Goal: Task Accomplishment & Management: Complete application form

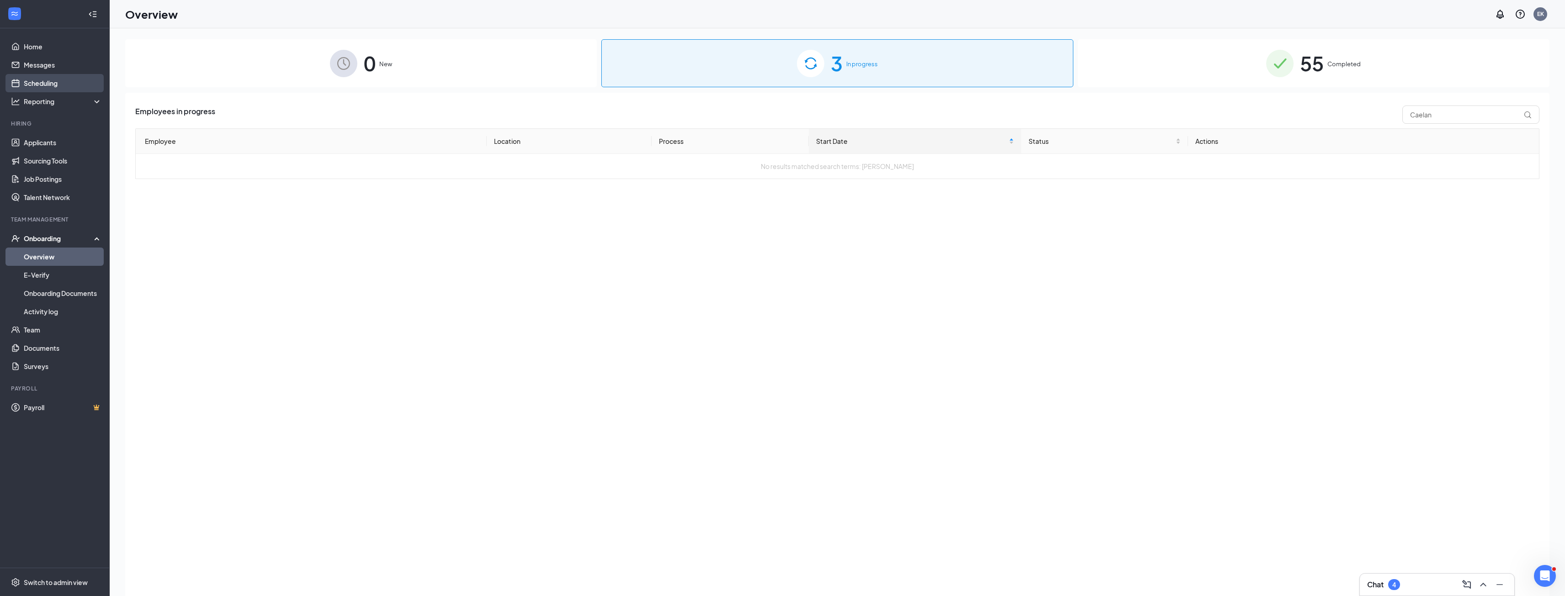
click at [64, 81] on link "Scheduling" at bounding box center [63, 83] width 78 height 18
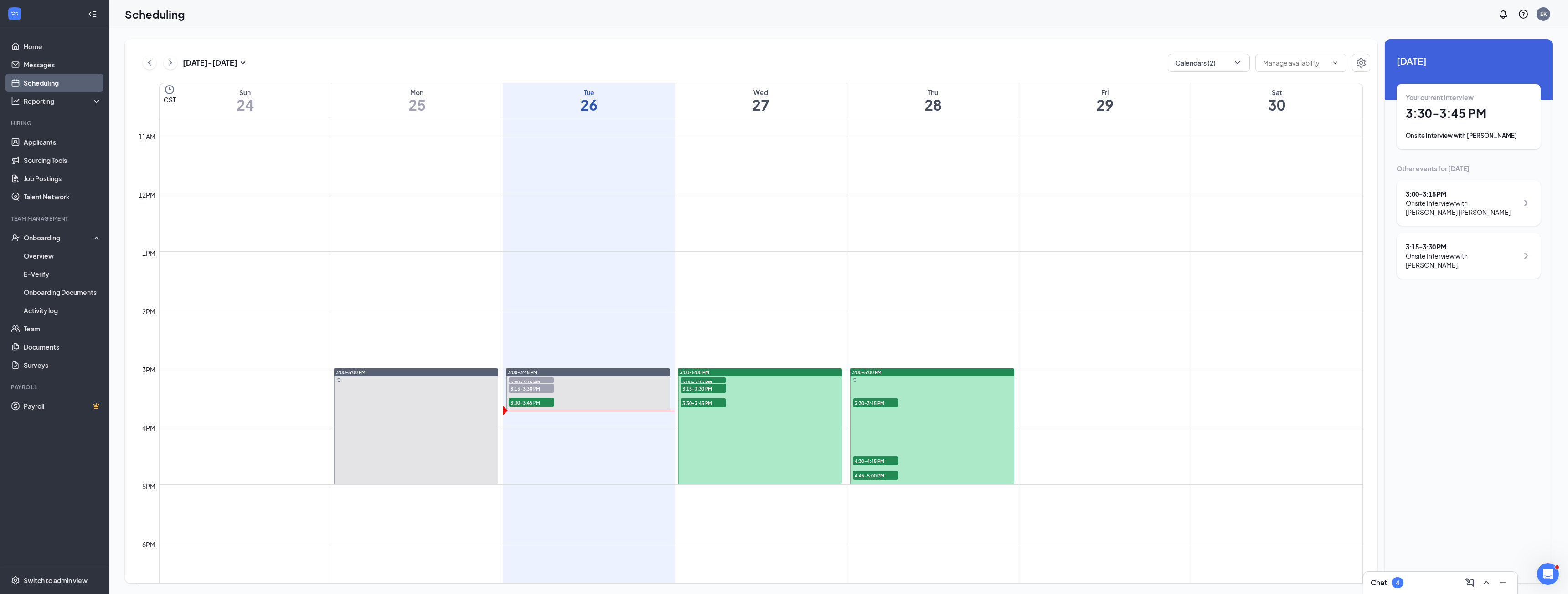
scroll to position [630, 0]
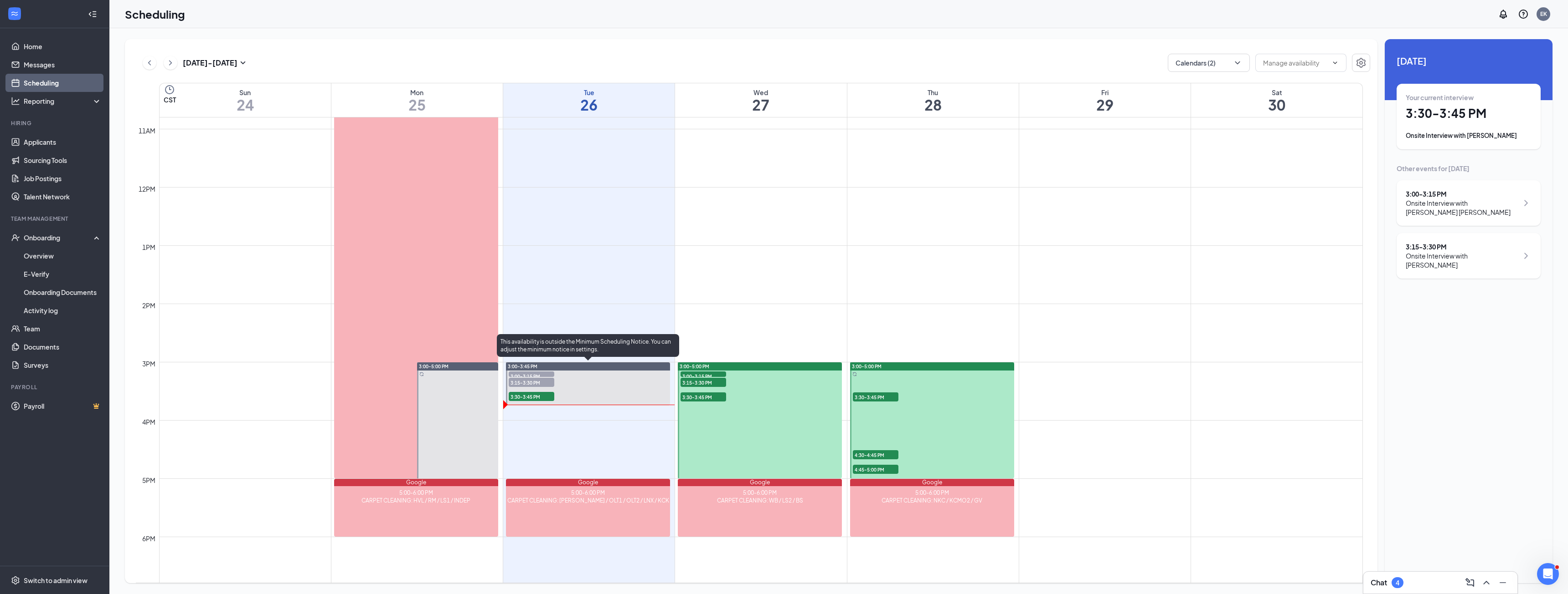
click at [538, 395] on span "3:30-3:45 PM" at bounding box center [532, 396] width 46 height 9
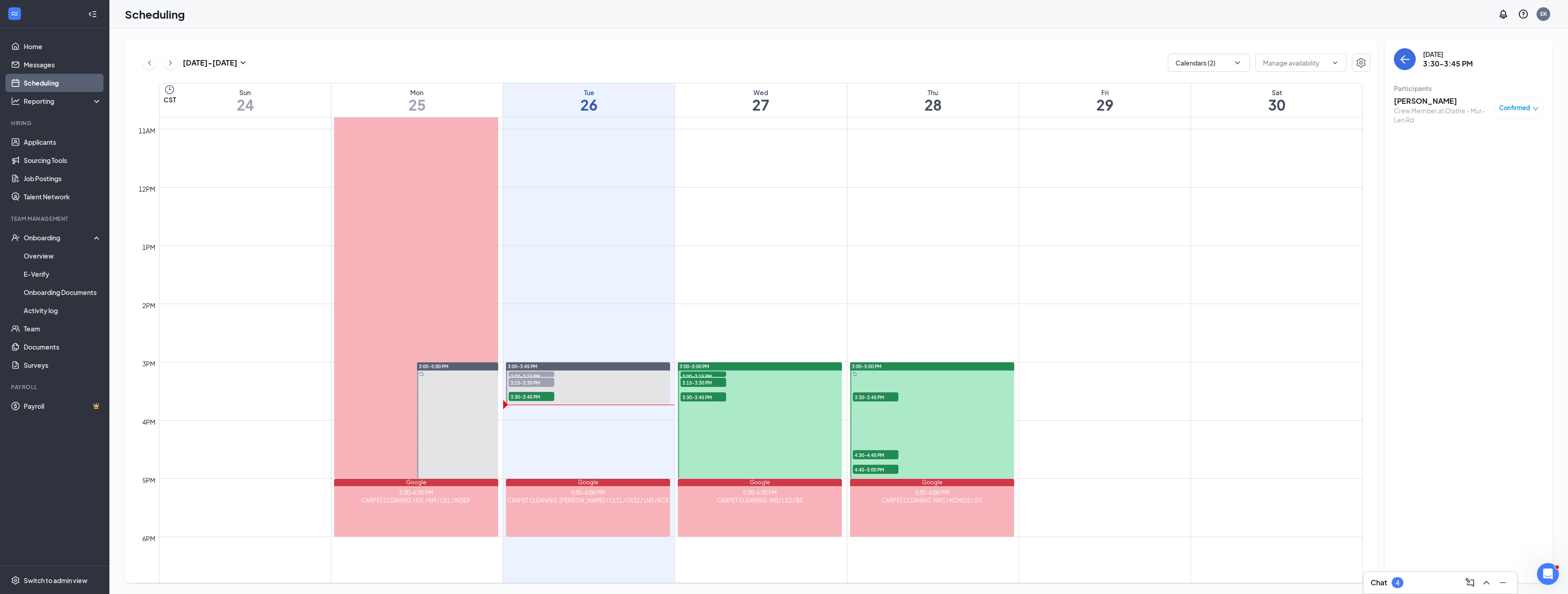
click at [1427, 101] on h3 "[PERSON_NAME]" at bounding box center [1441, 101] width 96 height 10
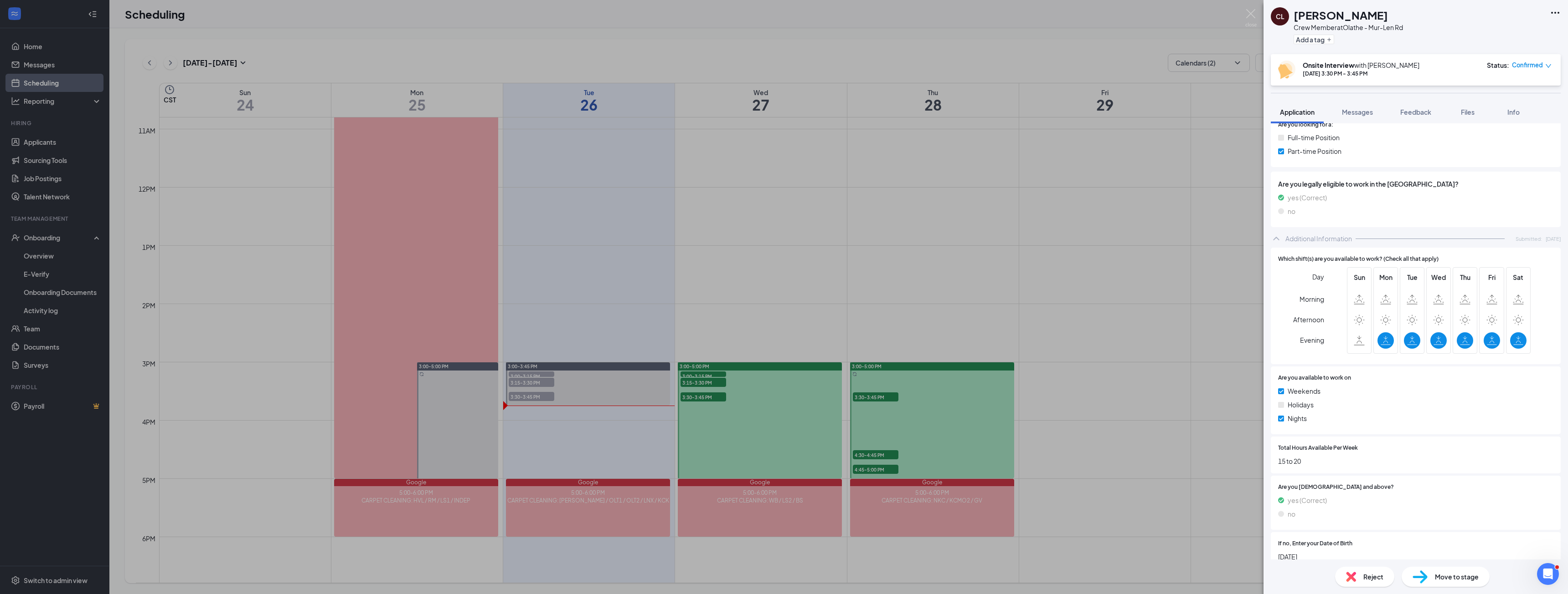
scroll to position [238, 0]
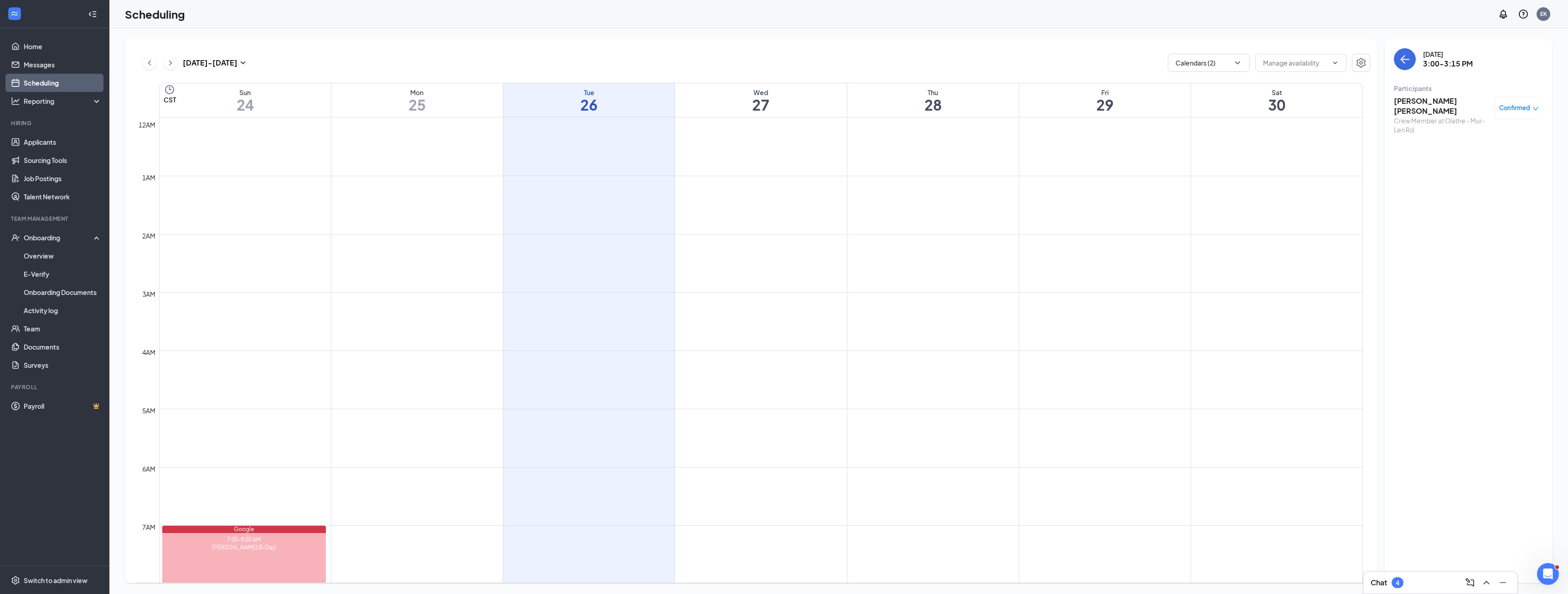
scroll to position [676, 0]
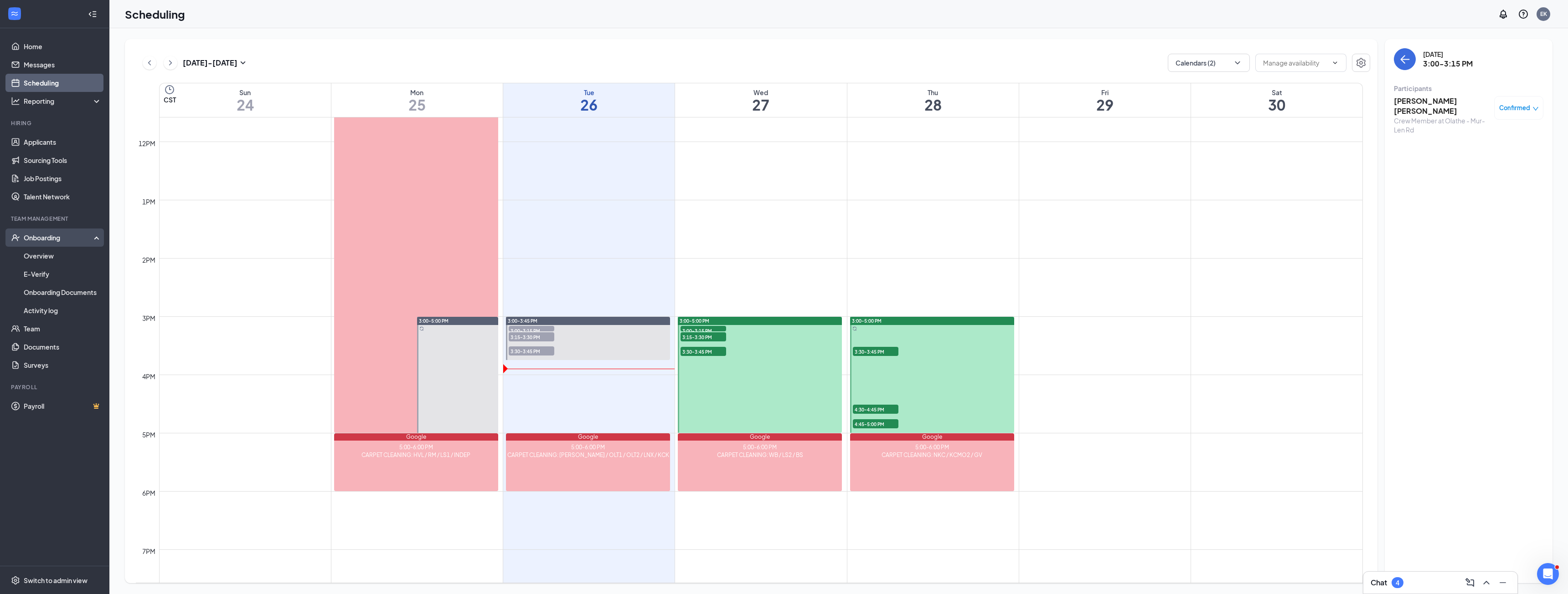
click at [37, 241] on div "Onboarding" at bounding box center [59, 237] width 70 height 9
click at [43, 238] on div "Onboarding" at bounding box center [59, 237] width 70 height 9
click at [42, 255] on link "Overview" at bounding box center [63, 256] width 78 height 18
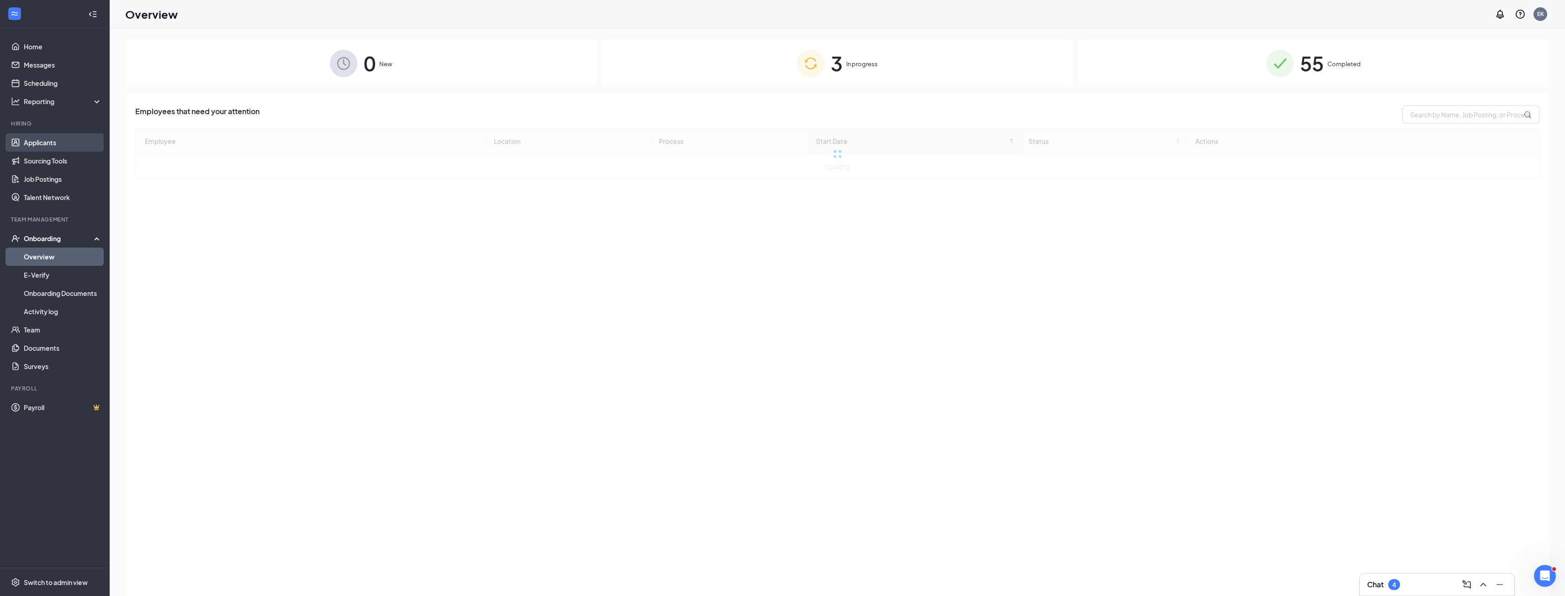
click at [56, 144] on link "Applicants" at bounding box center [63, 142] width 78 height 18
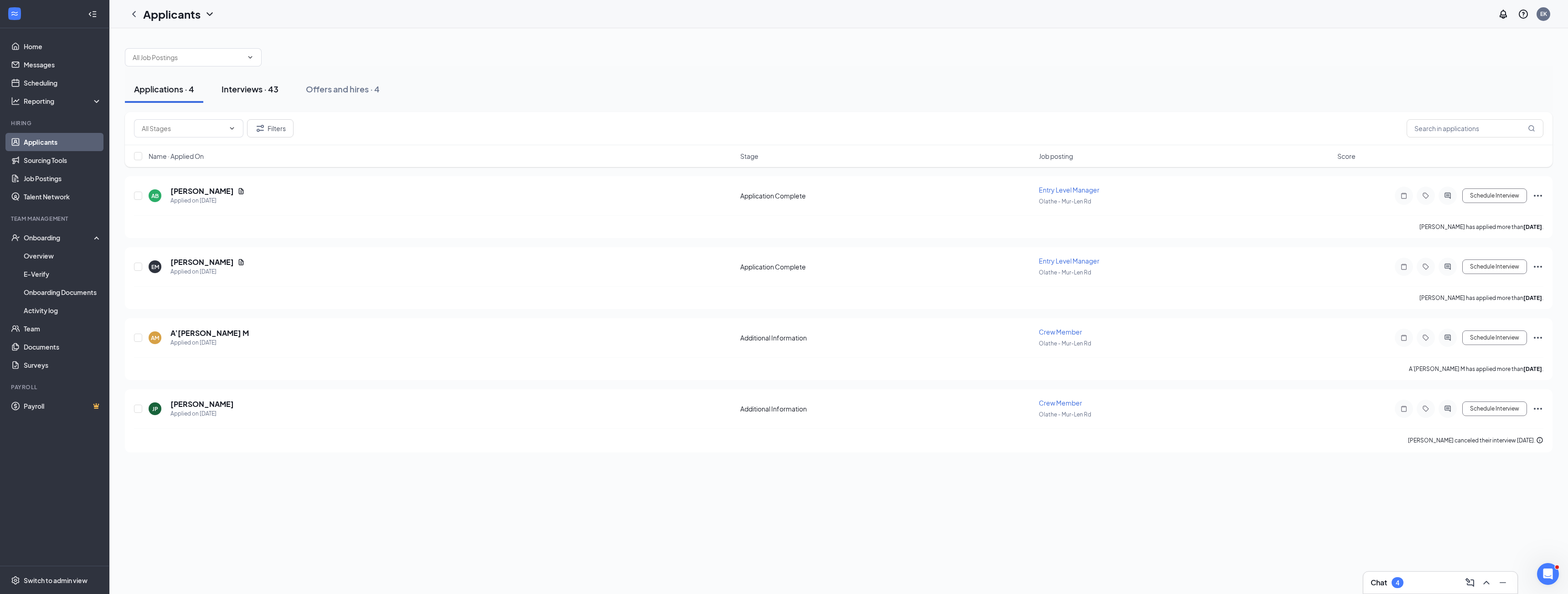
click at [267, 93] on div "Interviews · 43" at bounding box center [249, 89] width 57 height 11
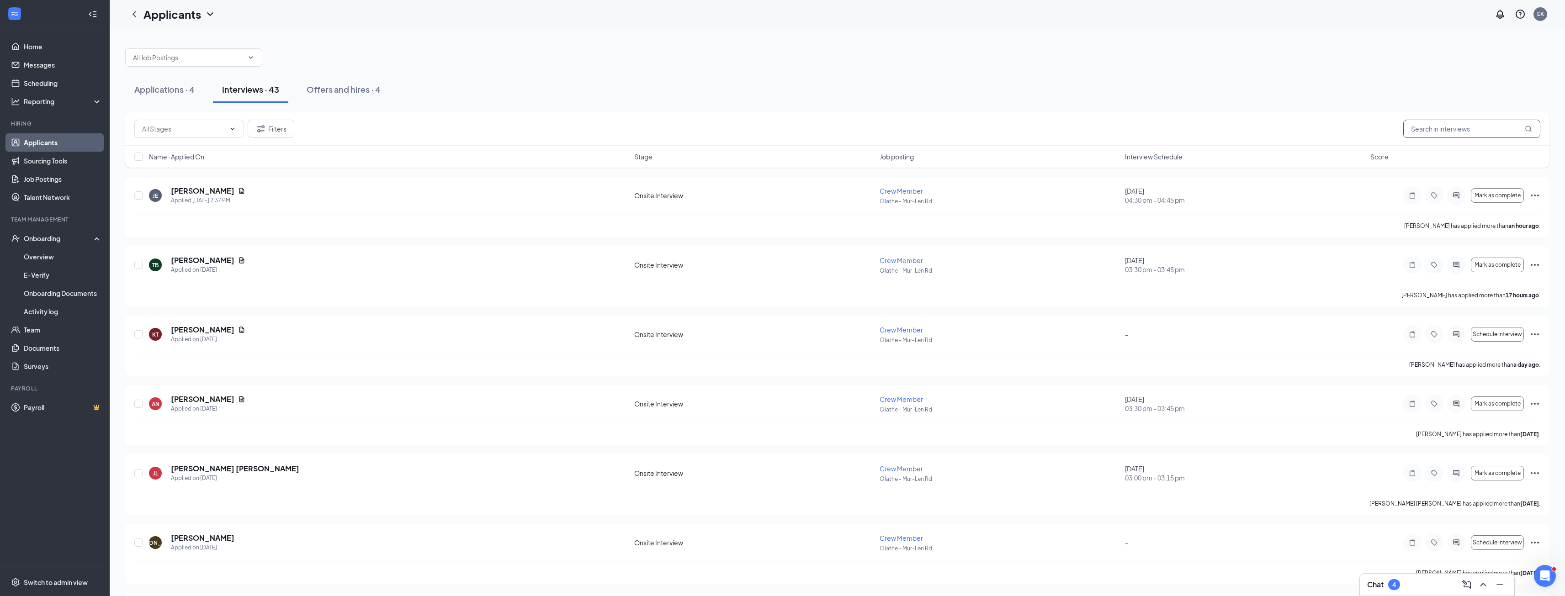
click at [1438, 132] on input "text" at bounding box center [1471, 129] width 137 height 18
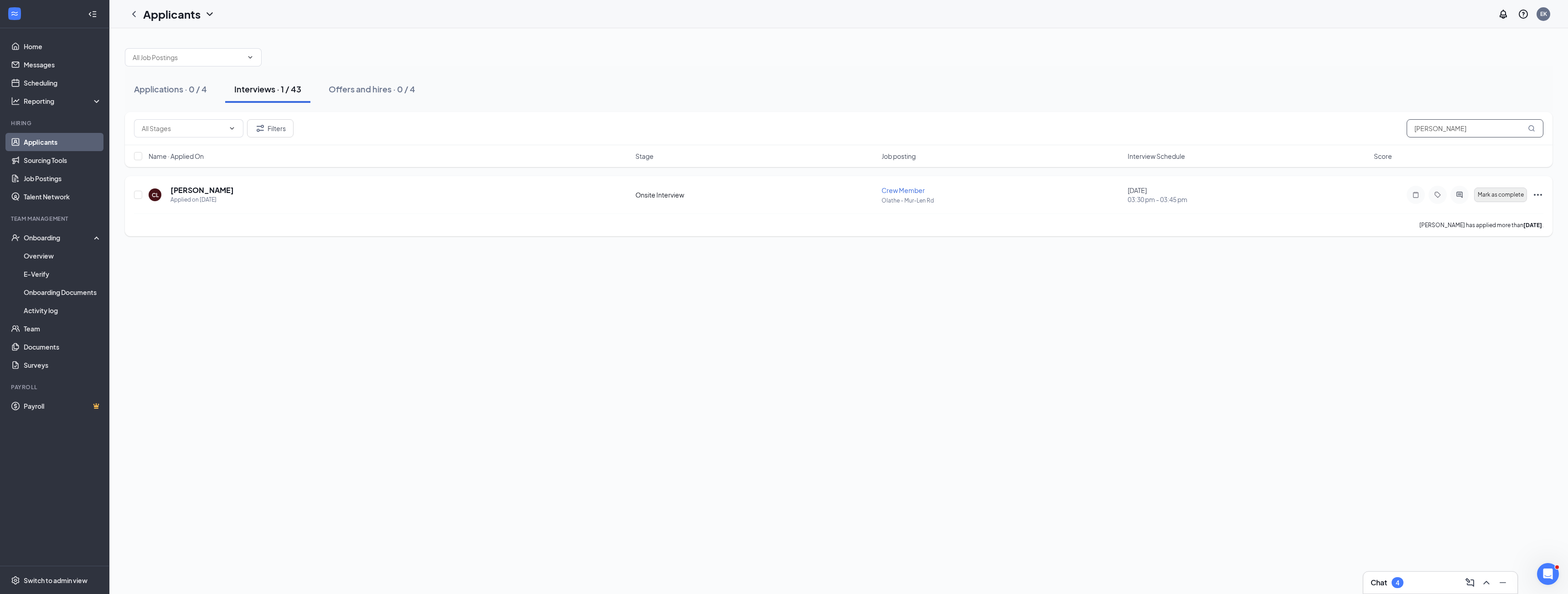
type input "[PERSON_NAME]"
click at [1511, 196] on span "Mark as complete" at bounding box center [1500, 194] width 46 height 6
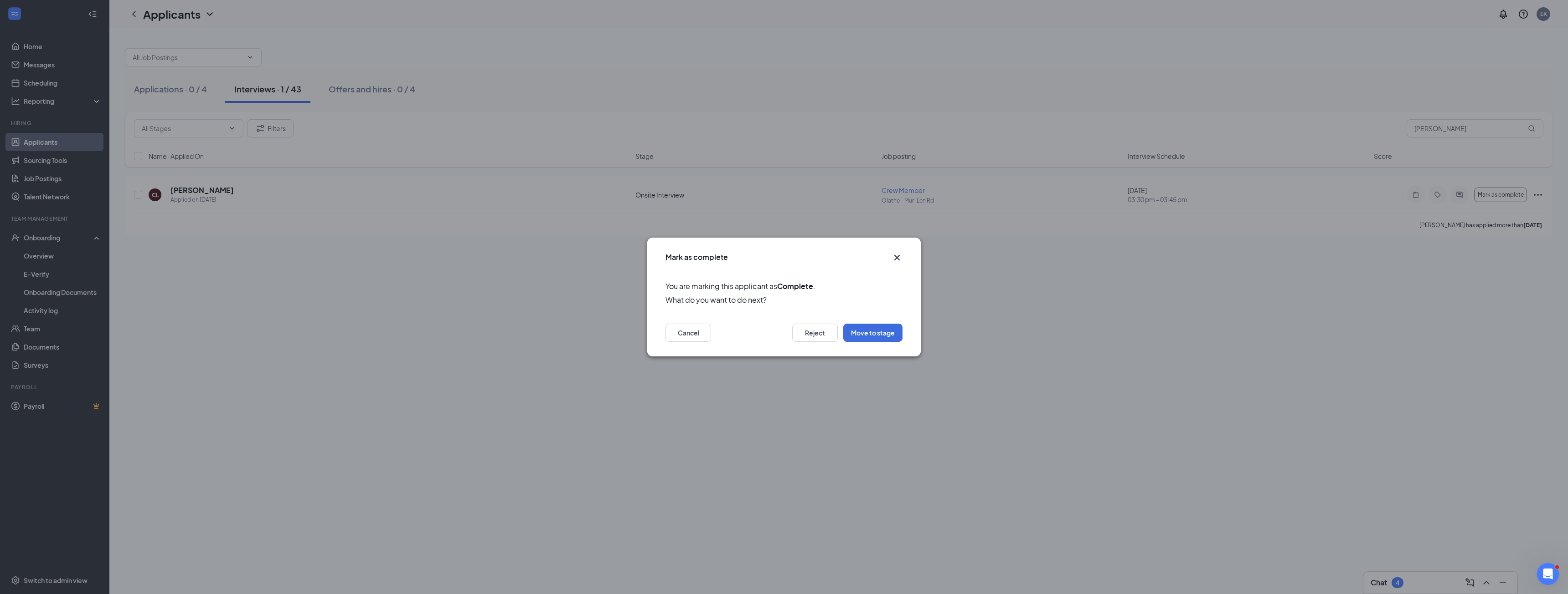
click at [897, 253] on icon "Cross" at bounding box center [897, 257] width 11 height 11
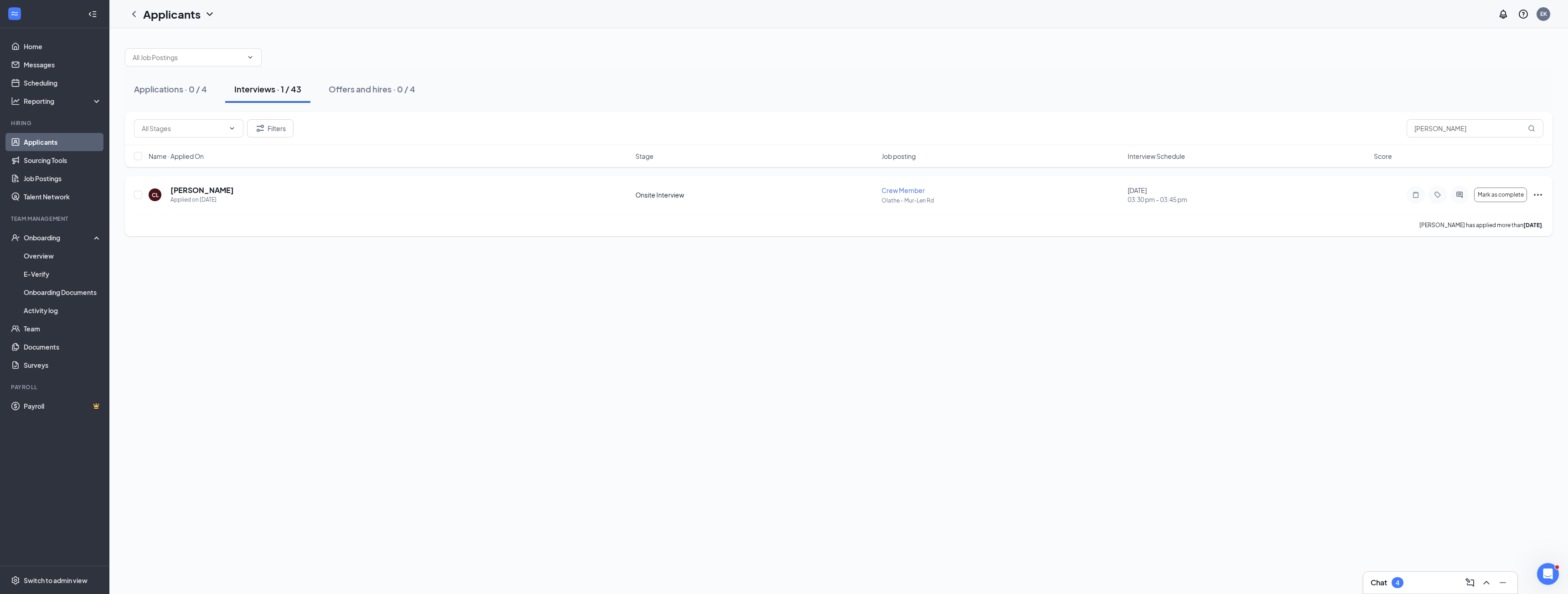
click at [1535, 199] on icon "Ellipses" at bounding box center [1537, 194] width 11 height 11
click at [1487, 214] on p "[PERSON_NAME] as hired" at bounding box center [1496, 213] width 79 height 9
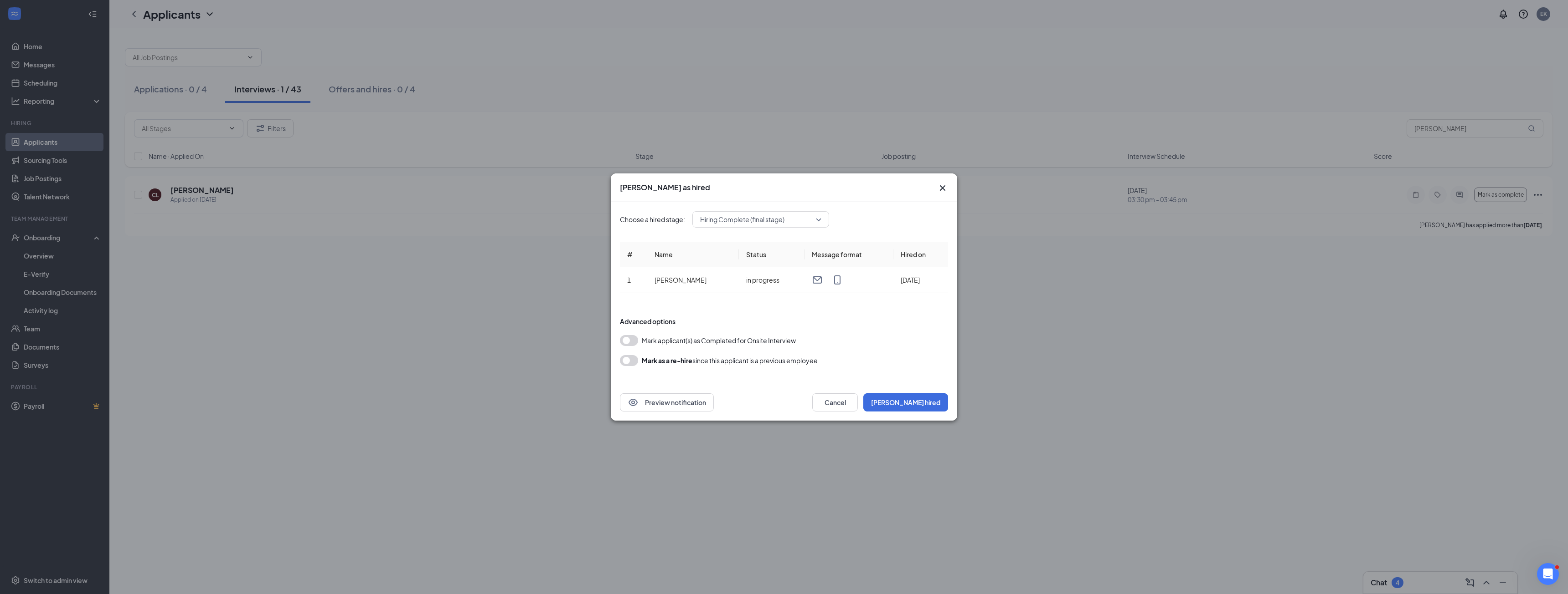
drag, startPoint x: 630, startPoint y: 340, endPoint x: 635, endPoint y: 339, distance: 5.1
click at [633, 339] on button "button" at bounding box center [628, 340] width 18 height 11
click at [918, 396] on button "[PERSON_NAME] hired" at bounding box center [905, 403] width 85 height 18
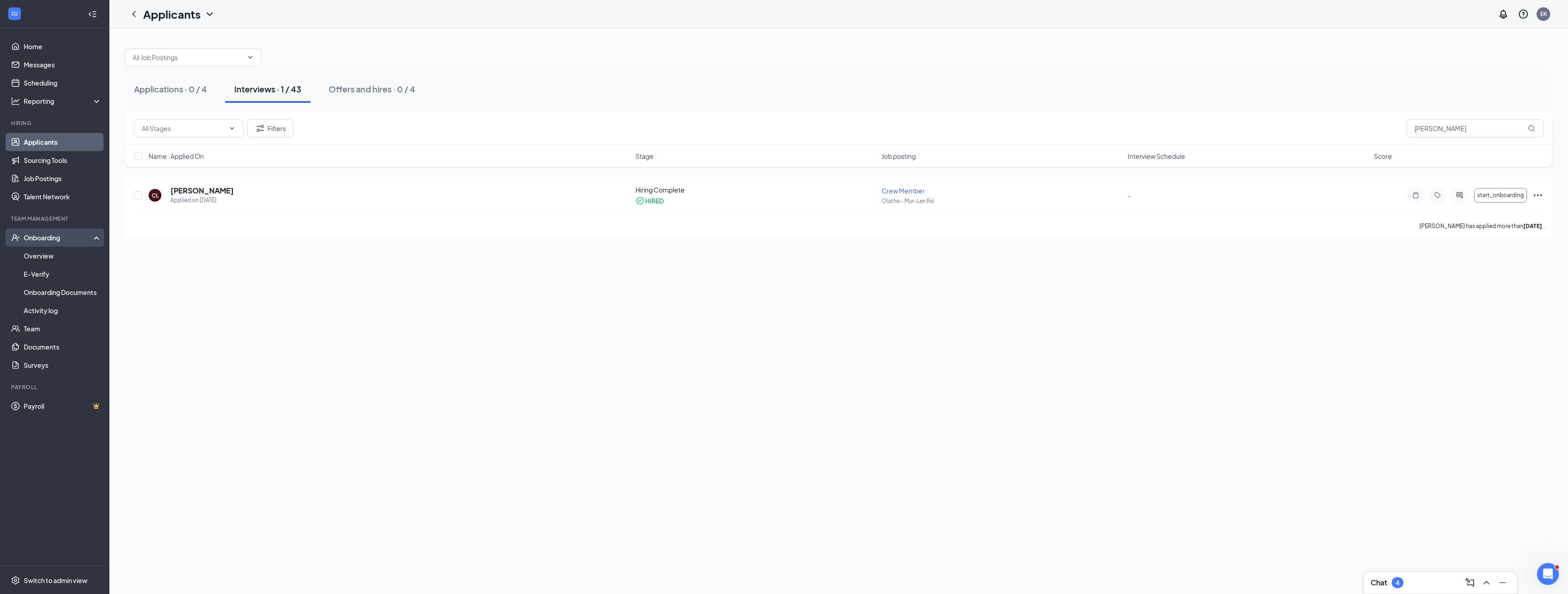
click at [52, 242] on div "Onboarding" at bounding box center [59, 237] width 70 height 9
click at [50, 253] on link "Overview" at bounding box center [63, 256] width 78 height 18
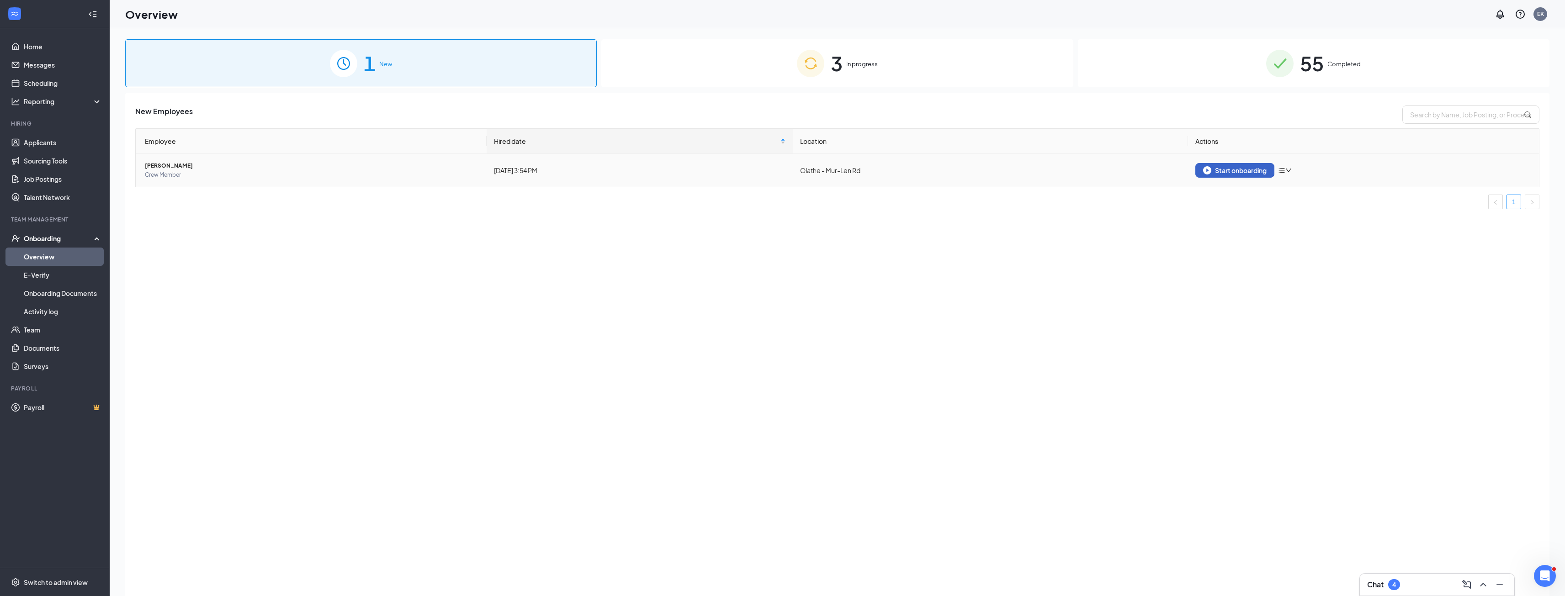
click at [1221, 171] on div "Start onboarding" at bounding box center [1235, 170] width 64 height 8
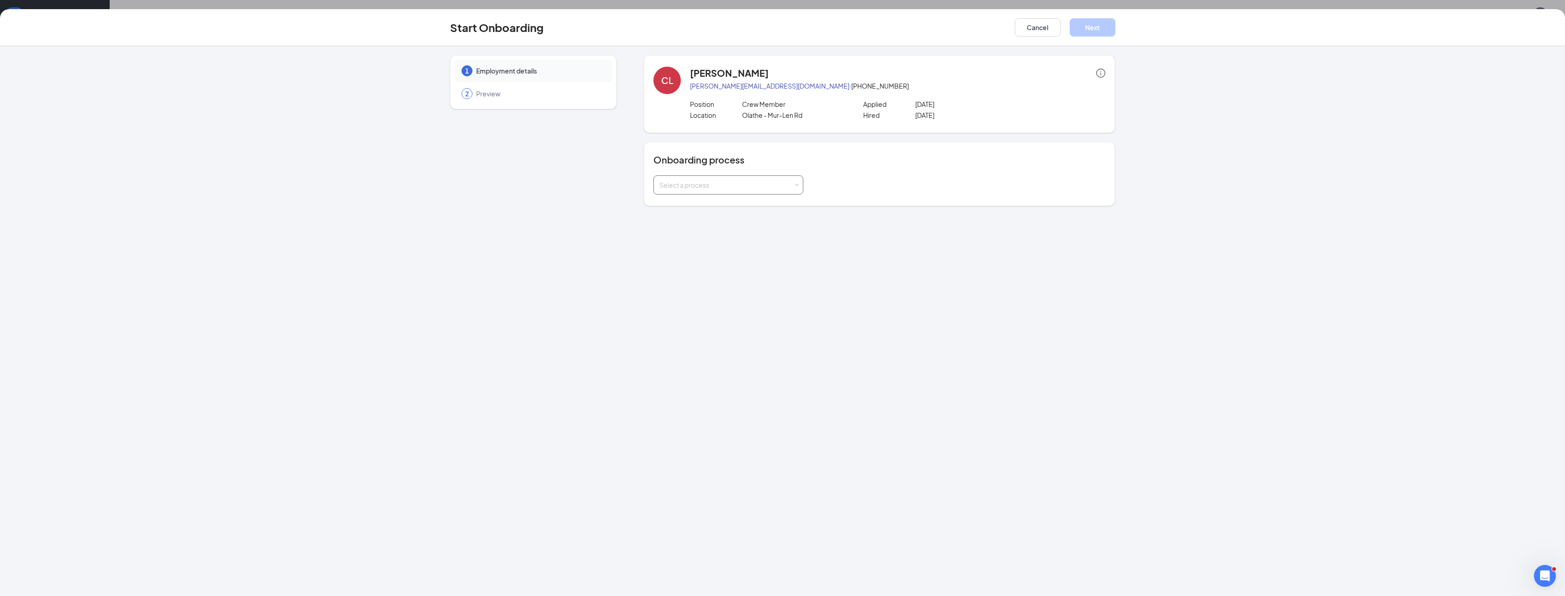
click at [700, 185] on div "Select a process" at bounding box center [726, 184] width 134 height 9
click at [705, 200] on span "1003 - Olathe 2 Onboarding" at bounding box center [698, 204] width 82 height 8
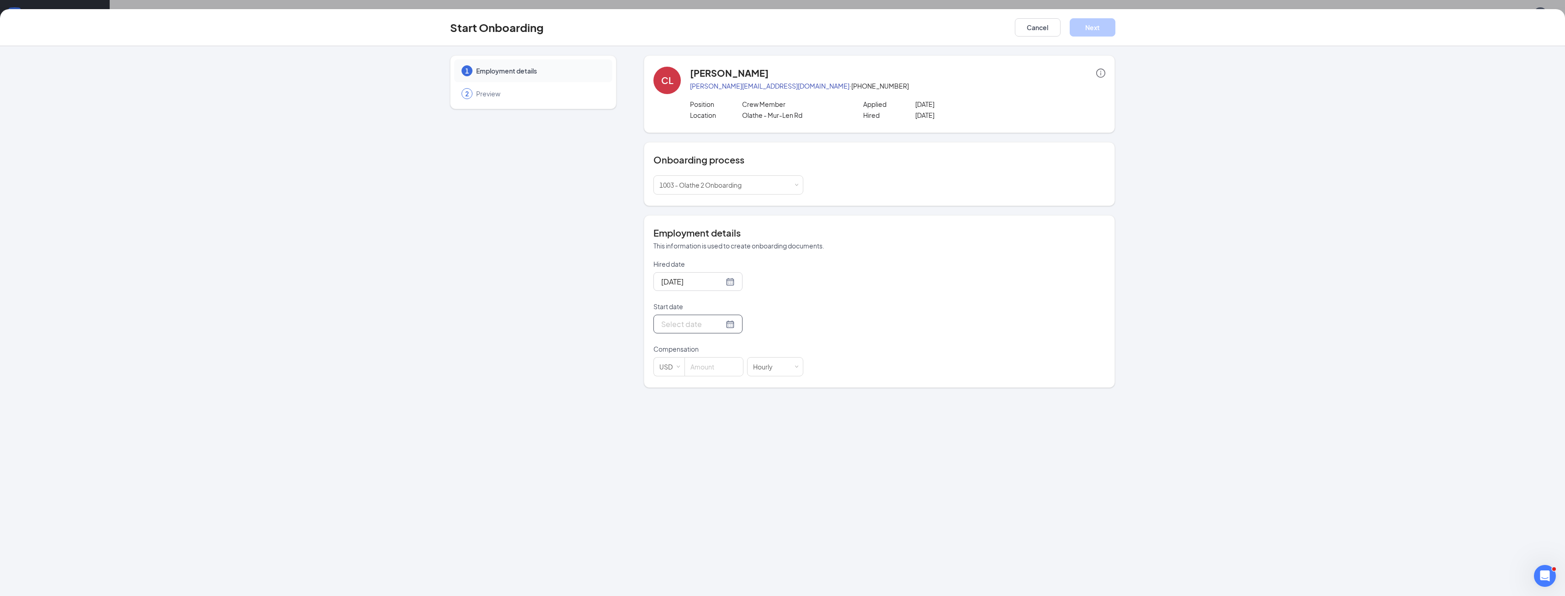
click at [726, 324] on div at bounding box center [698, 323] width 74 height 11
type input "[DATE]"
click at [700, 436] on div "26" at bounding box center [700, 433] width 11 height 11
click at [711, 367] on input at bounding box center [714, 367] width 58 height 18
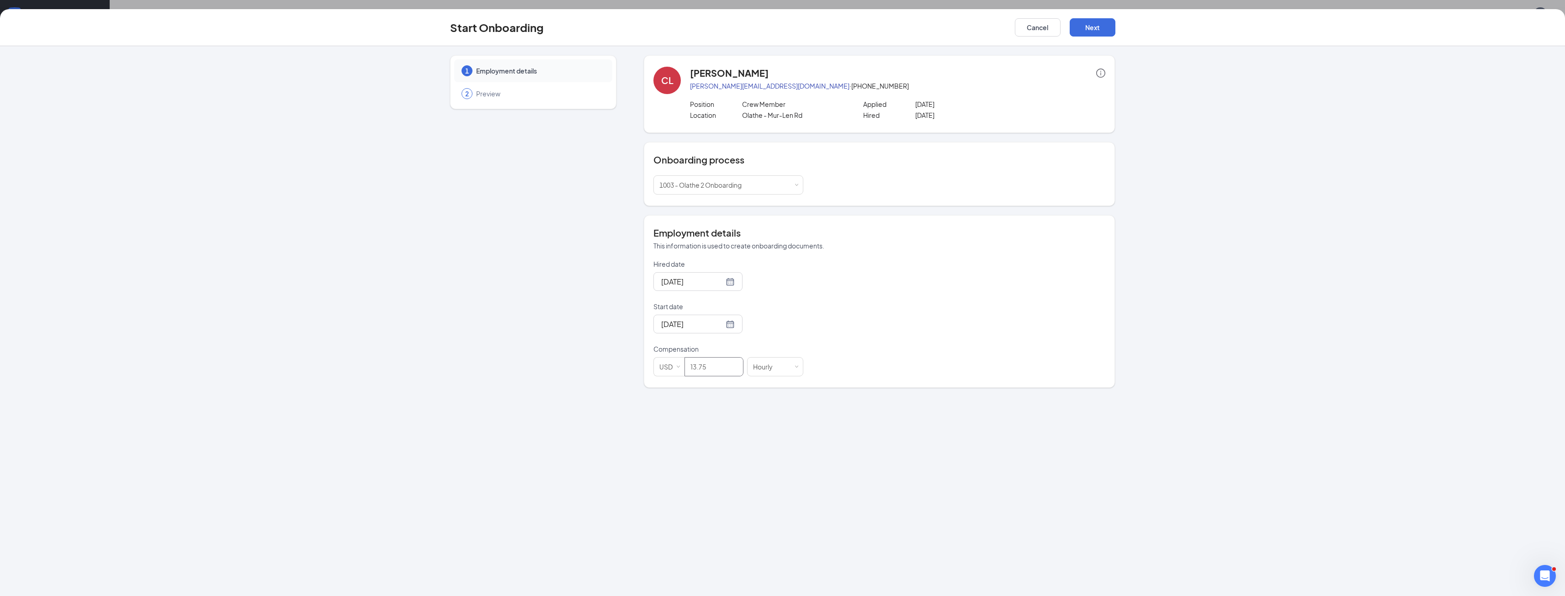
type input "13.75"
click at [852, 238] on h4 "Employment details" at bounding box center [879, 233] width 452 height 13
click at [1089, 33] on button "Next" at bounding box center [1093, 27] width 46 height 18
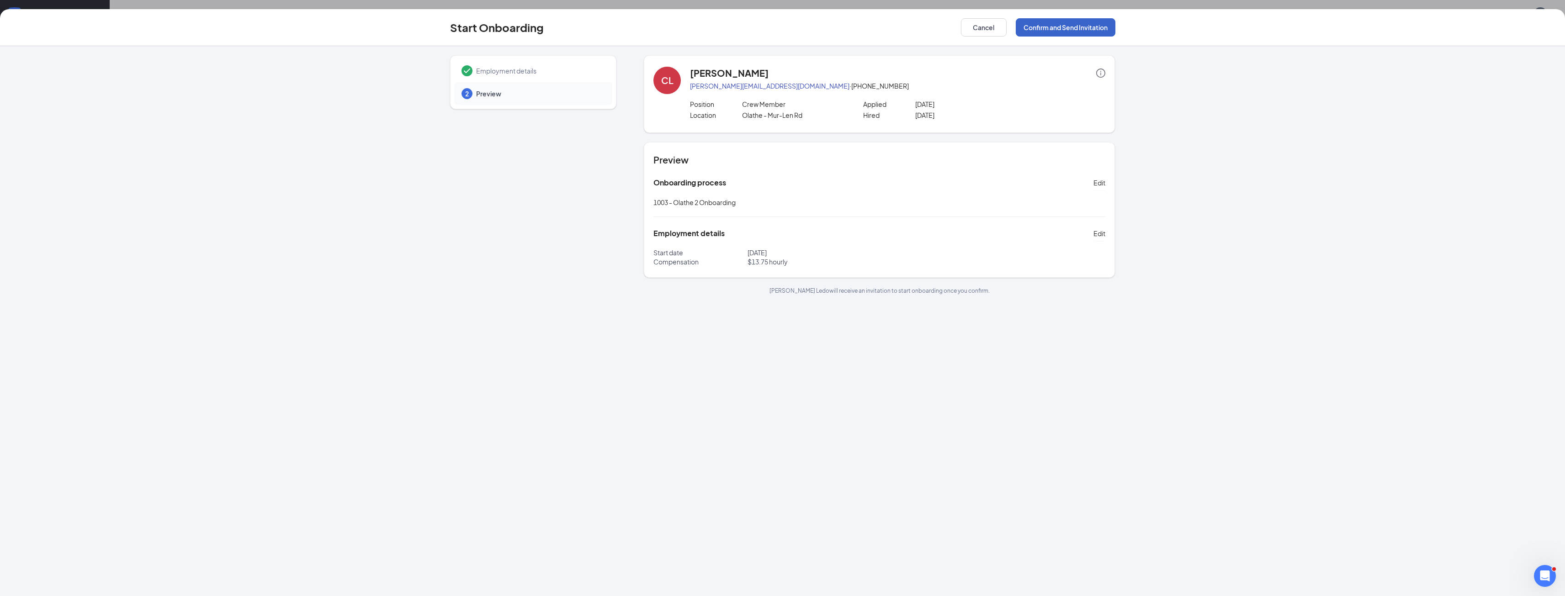
click at [1076, 34] on button "Confirm and Send Invitation" at bounding box center [1066, 27] width 100 height 18
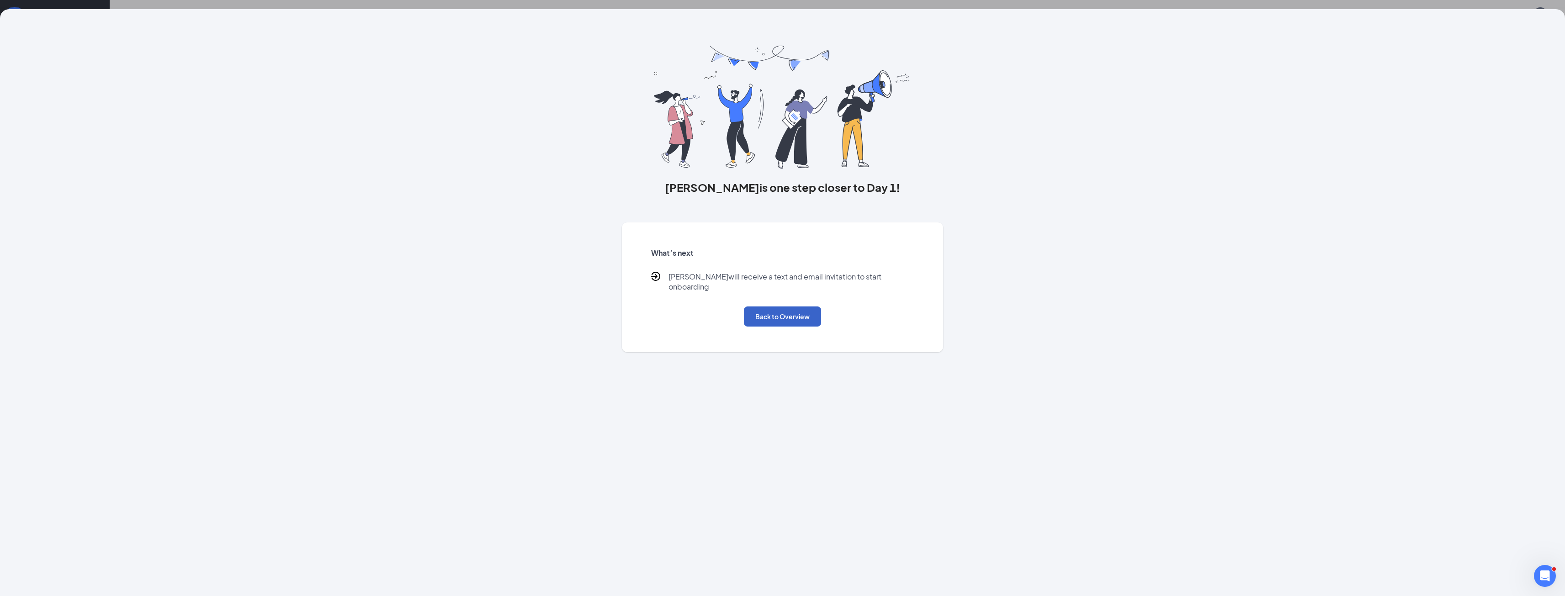
click at [781, 309] on button "Back to Overview" at bounding box center [782, 317] width 77 height 20
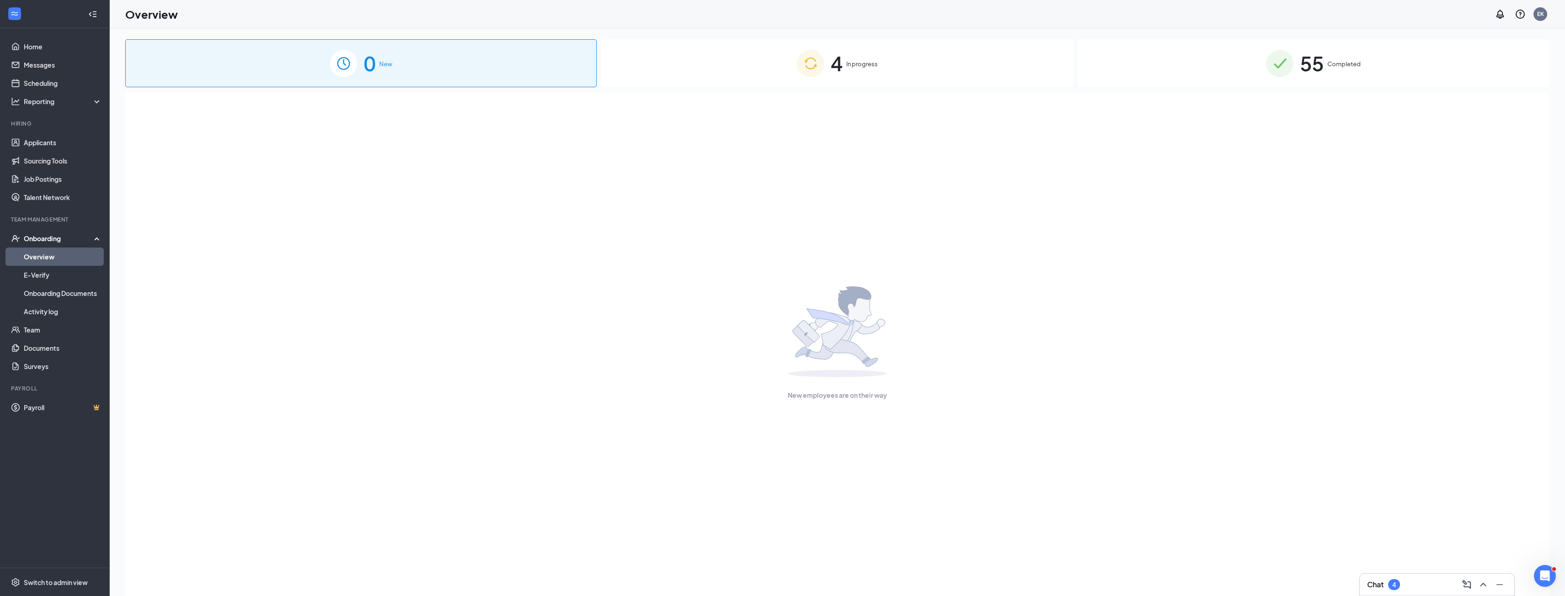
click at [874, 54] on div "4 In progress" at bounding box center [837, 63] width 472 height 48
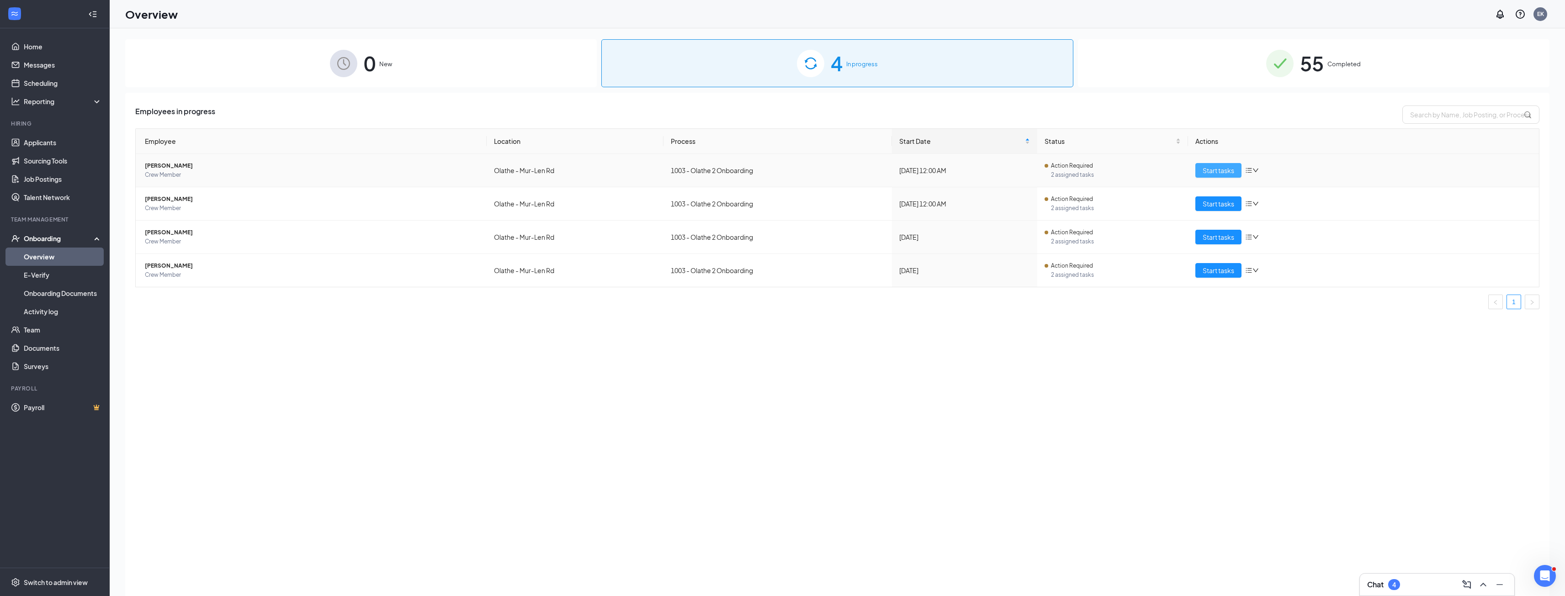
click at [1225, 170] on span "Start tasks" at bounding box center [1219, 170] width 32 height 10
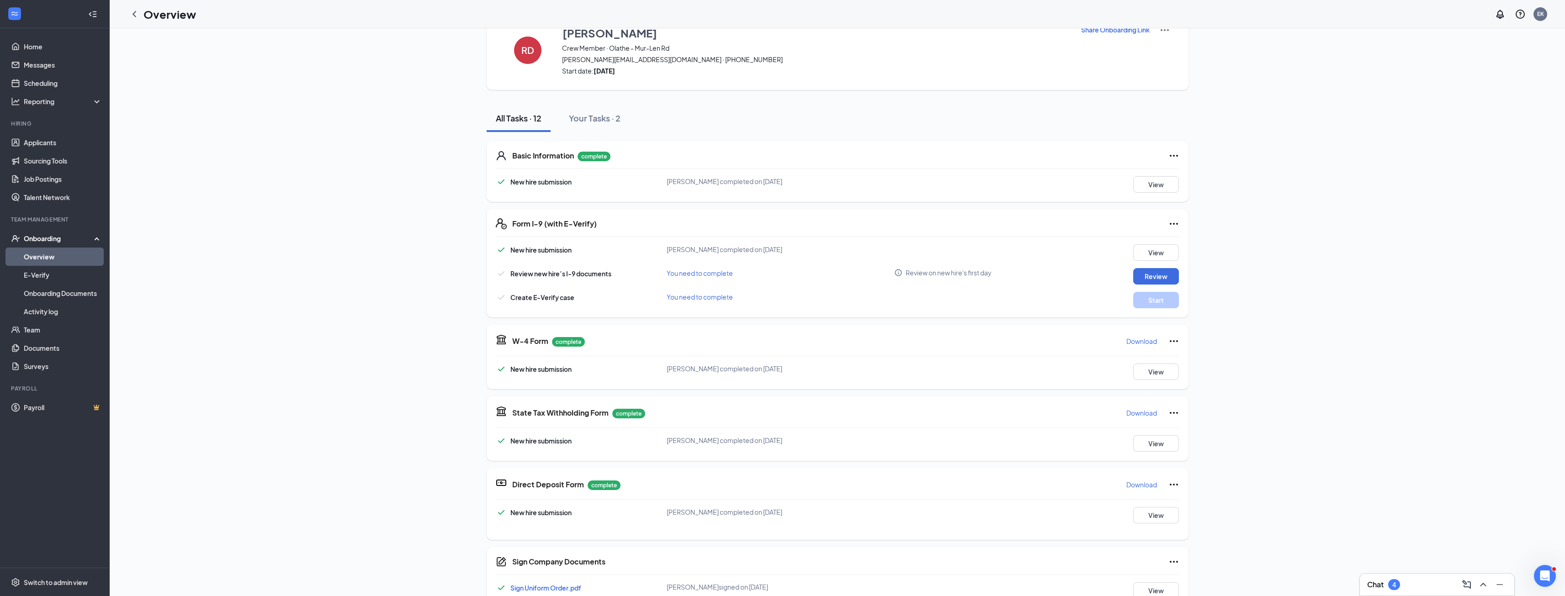
scroll to position [46, 0]
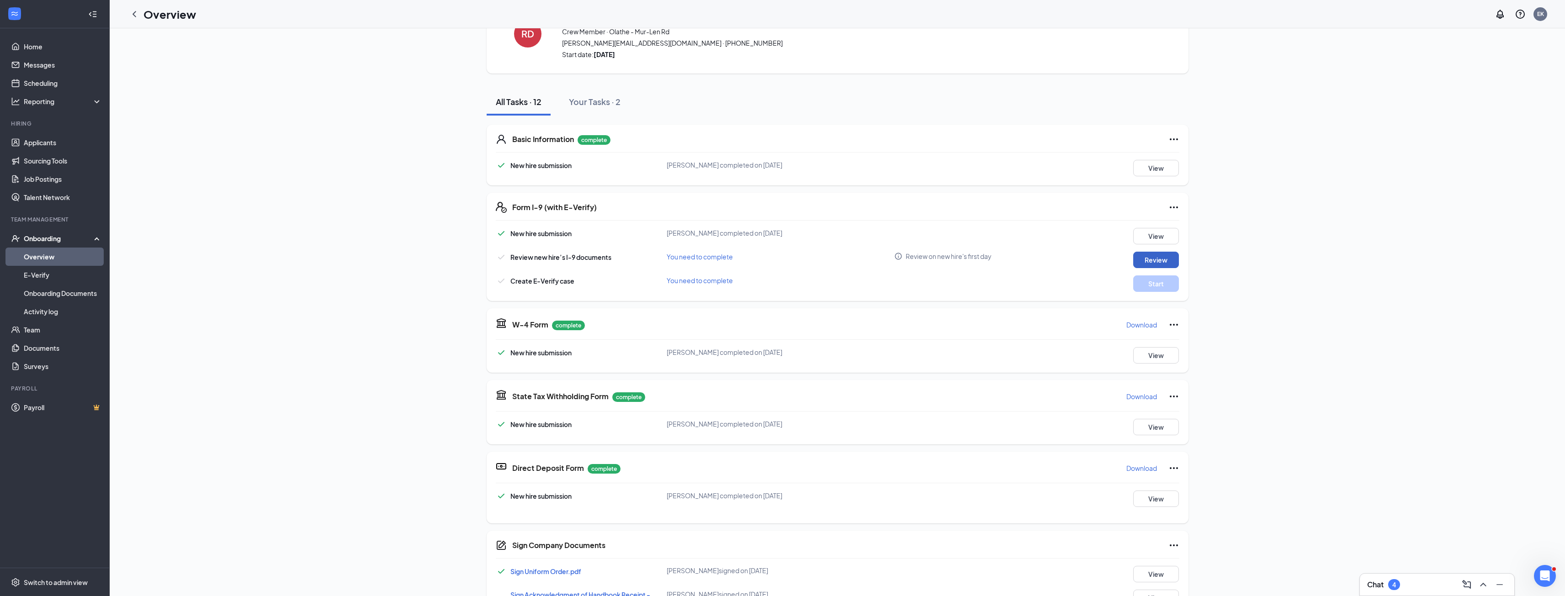
click at [1146, 257] on button "Review" at bounding box center [1156, 260] width 46 height 16
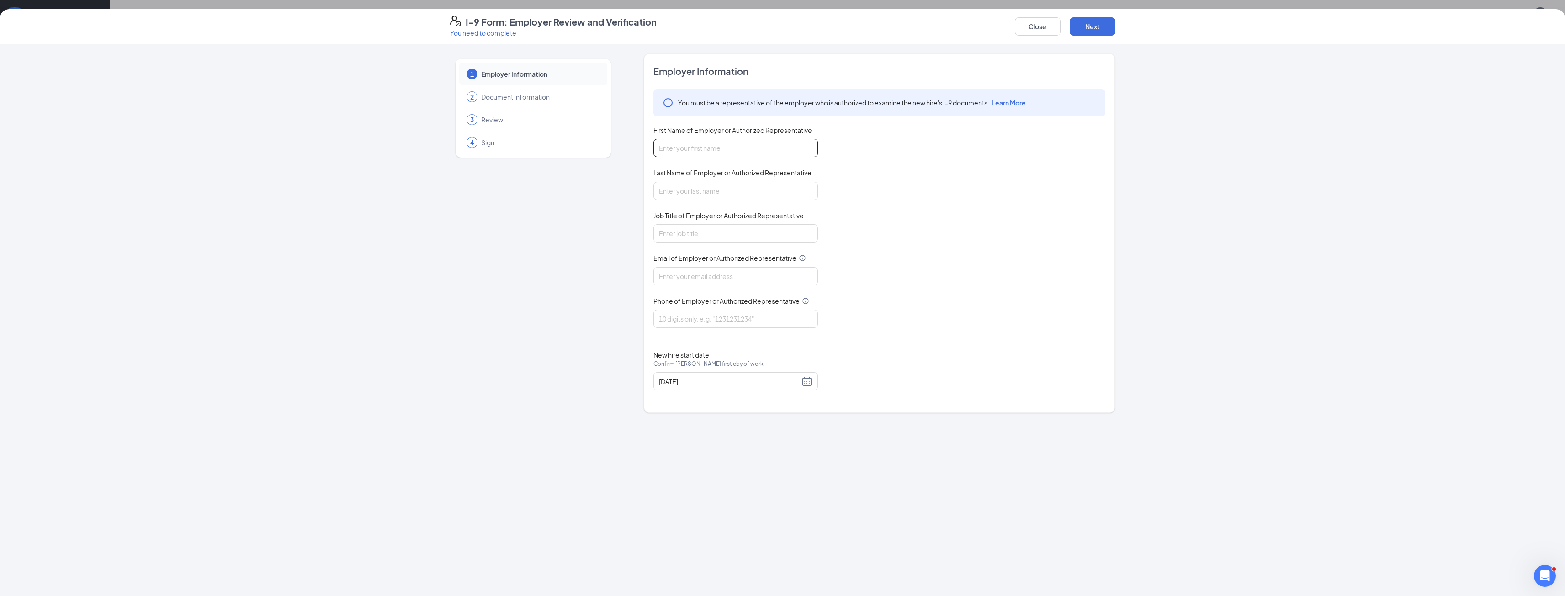
click at [710, 153] on input "First Name of Employer or Authorized Representative" at bounding box center [735, 148] width 165 height 18
drag, startPoint x: 710, startPoint y: 153, endPoint x: 681, endPoint y: 150, distance: 28.9
click at [681, 150] on input "[PERSON_NAME]" at bounding box center [735, 148] width 165 height 18
type input "[PERSON_NAME]"
click at [688, 186] on input "Last Name of Employer or Authorized Representative" at bounding box center [735, 191] width 165 height 18
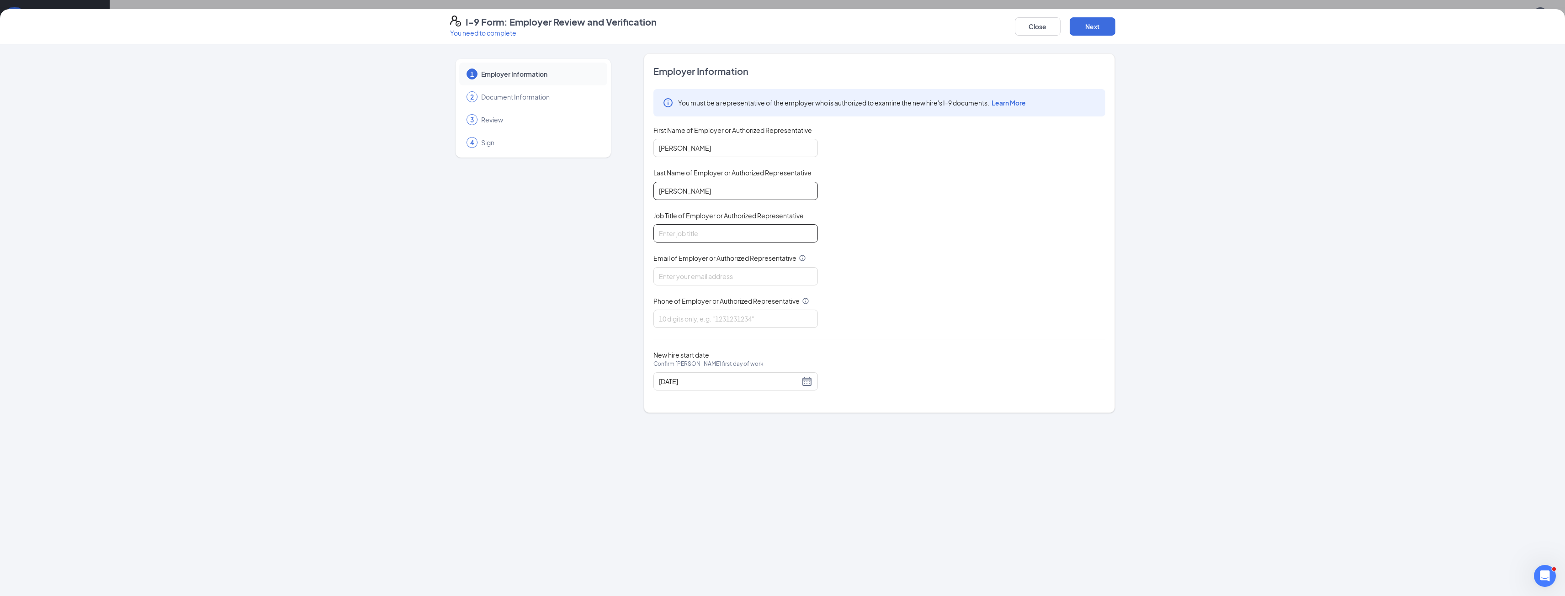
type input "[PERSON_NAME]"
click at [693, 231] on input "Job Title of Employer or Authorized Representative" at bounding box center [735, 233] width 165 height 18
click at [674, 237] on input "Assiant Manager" at bounding box center [735, 233] width 165 height 18
click at [673, 234] on input "Assiant Manager" at bounding box center [735, 233] width 165 height 18
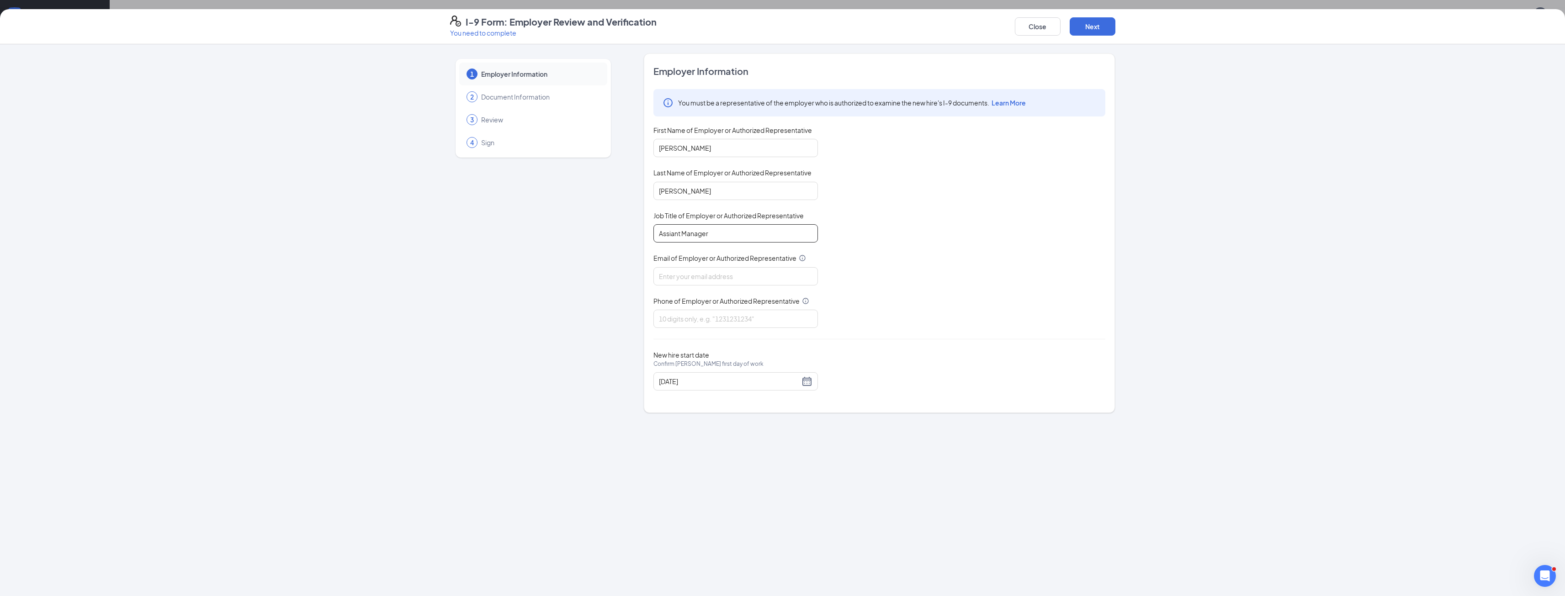
click at [673, 234] on input "Assiant Manager" at bounding box center [735, 233] width 165 height 18
click at [680, 232] on input "Assiant Manager" at bounding box center [735, 233] width 165 height 18
drag, startPoint x: 681, startPoint y: 231, endPoint x: 650, endPoint y: 223, distance: 32.5
click at [650, 223] on div "Employer Information You must be a representative of the employer who is author…" at bounding box center [879, 233] width 471 height 360
click at [677, 234] on input "Assiasnt Manager" at bounding box center [735, 233] width 165 height 18
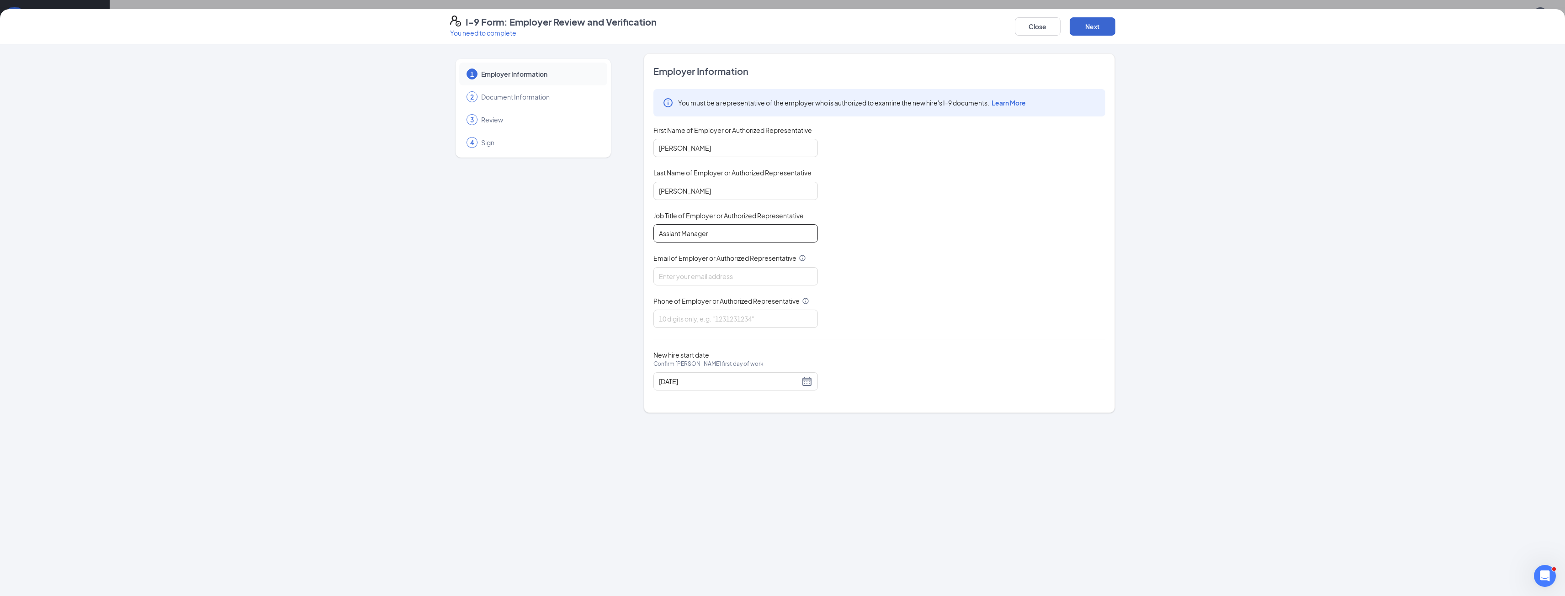
type input "Assiant Manager"
click at [1097, 29] on button "Next" at bounding box center [1093, 26] width 46 height 18
click at [696, 281] on input "Email of Employer or Authorized Representative" at bounding box center [735, 276] width 165 height 18
type input "[EMAIL_ADDRESS][DOMAIN_NAME]"
click at [718, 320] on input "Phone of Employer or Authorized Representative" at bounding box center [735, 319] width 165 height 18
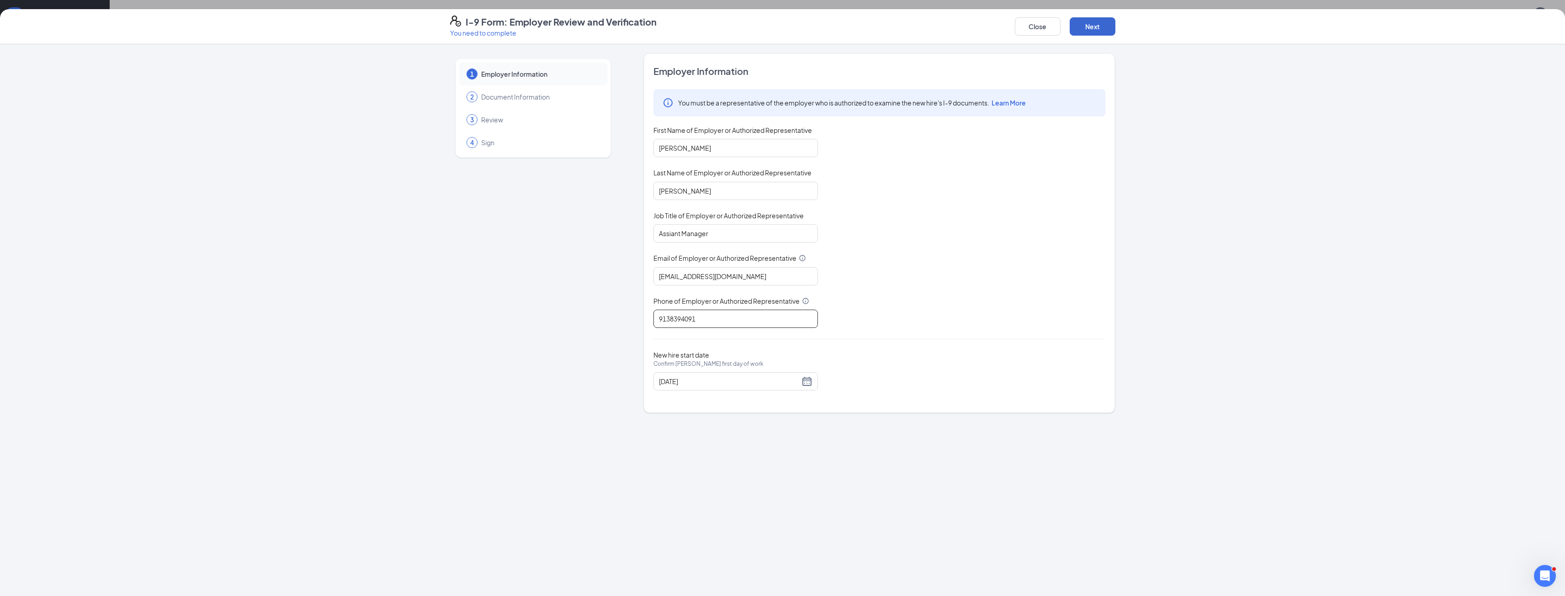
type input "9138394091"
click at [1090, 23] on button "Next" at bounding box center [1093, 26] width 46 height 18
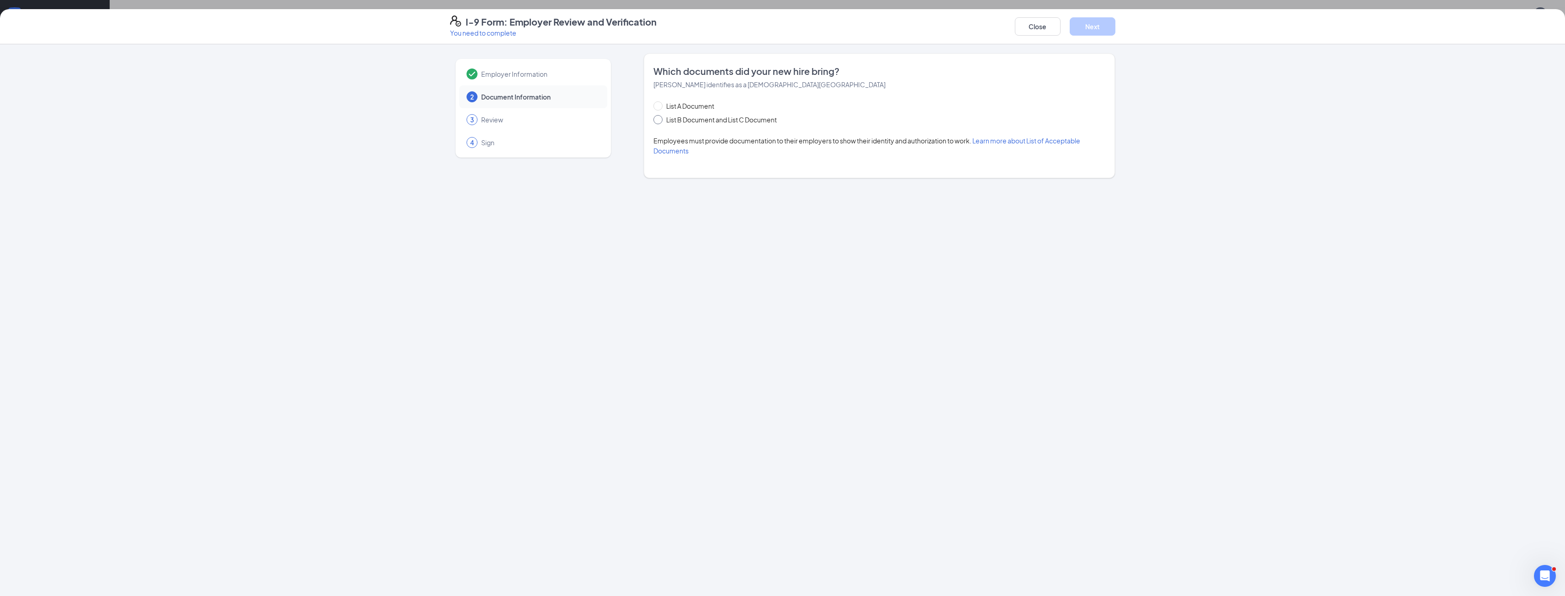
click at [658, 119] on input "List B Document and List C Document" at bounding box center [656, 118] width 6 height 6
radio input "true"
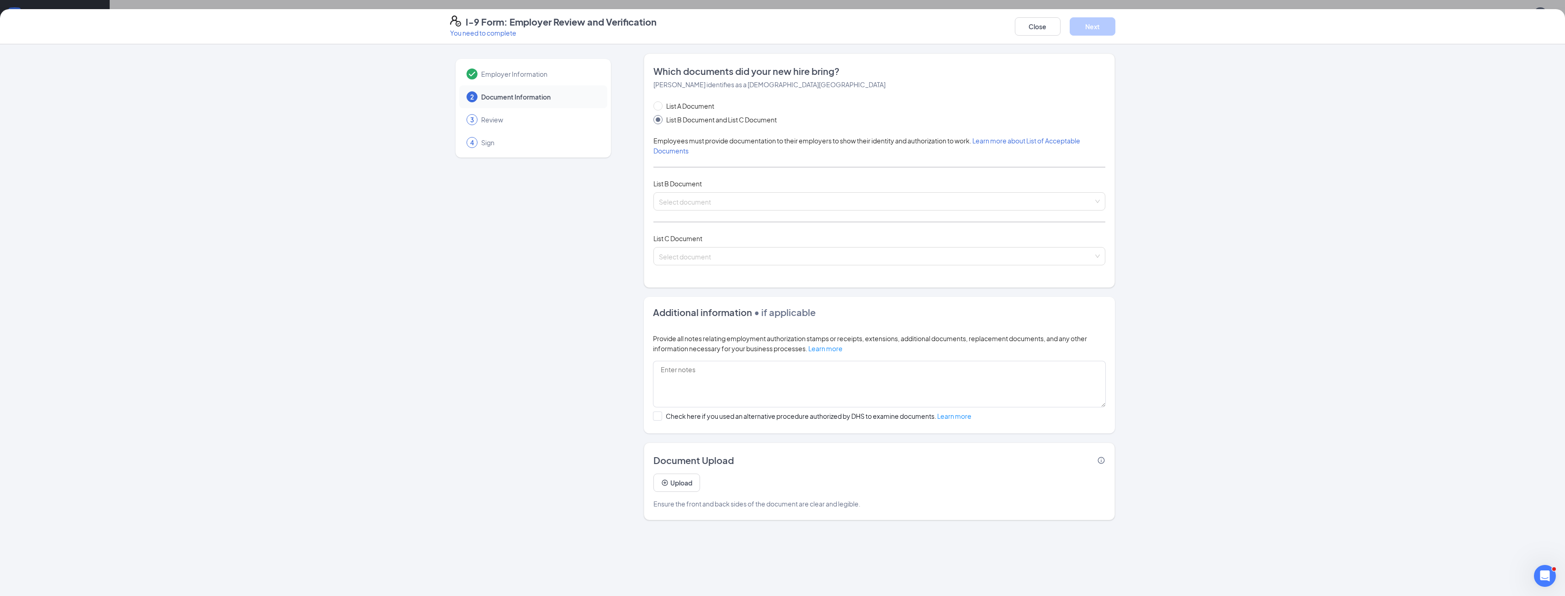
click at [747, 191] on div "List A Document List B Document and List C Document Employees must provide docu…" at bounding box center [879, 188] width 452 height 175
click at [746, 199] on input "search" at bounding box center [876, 200] width 435 height 14
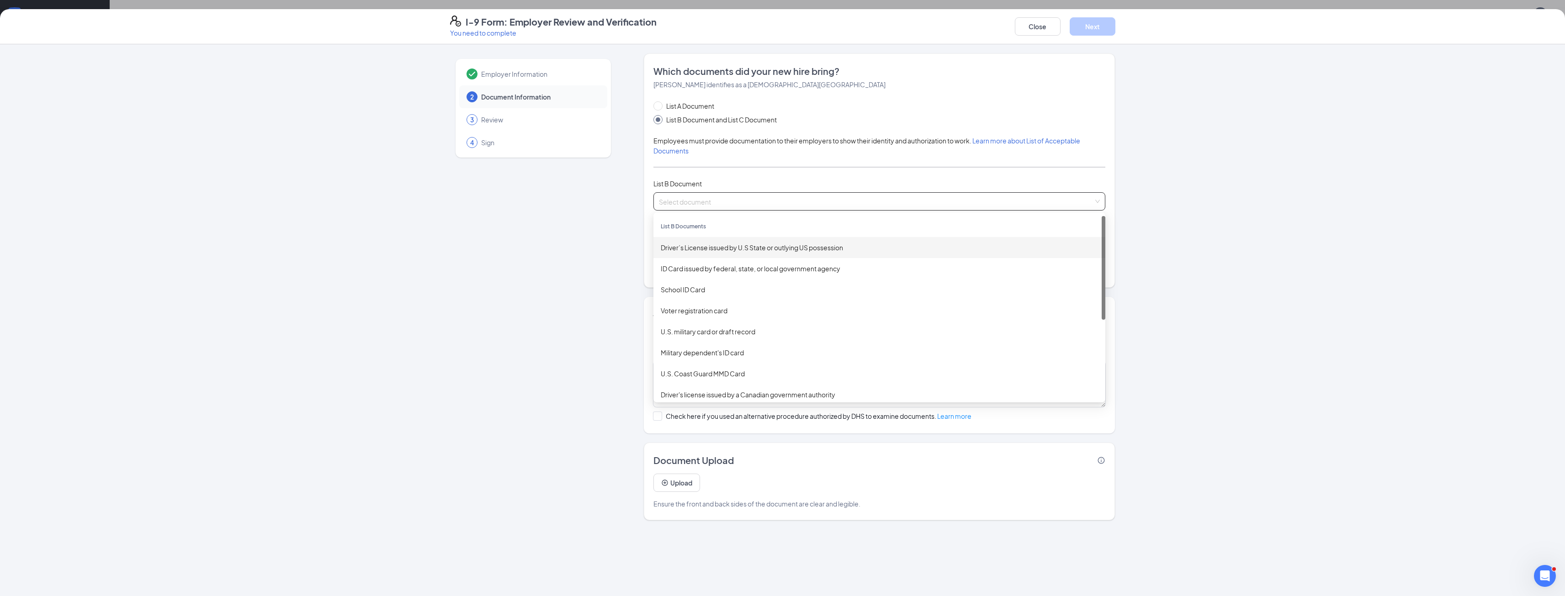
click at [749, 248] on div "Driver’s License issued by U.S State or outlying US possession" at bounding box center [879, 248] width 437 height 10
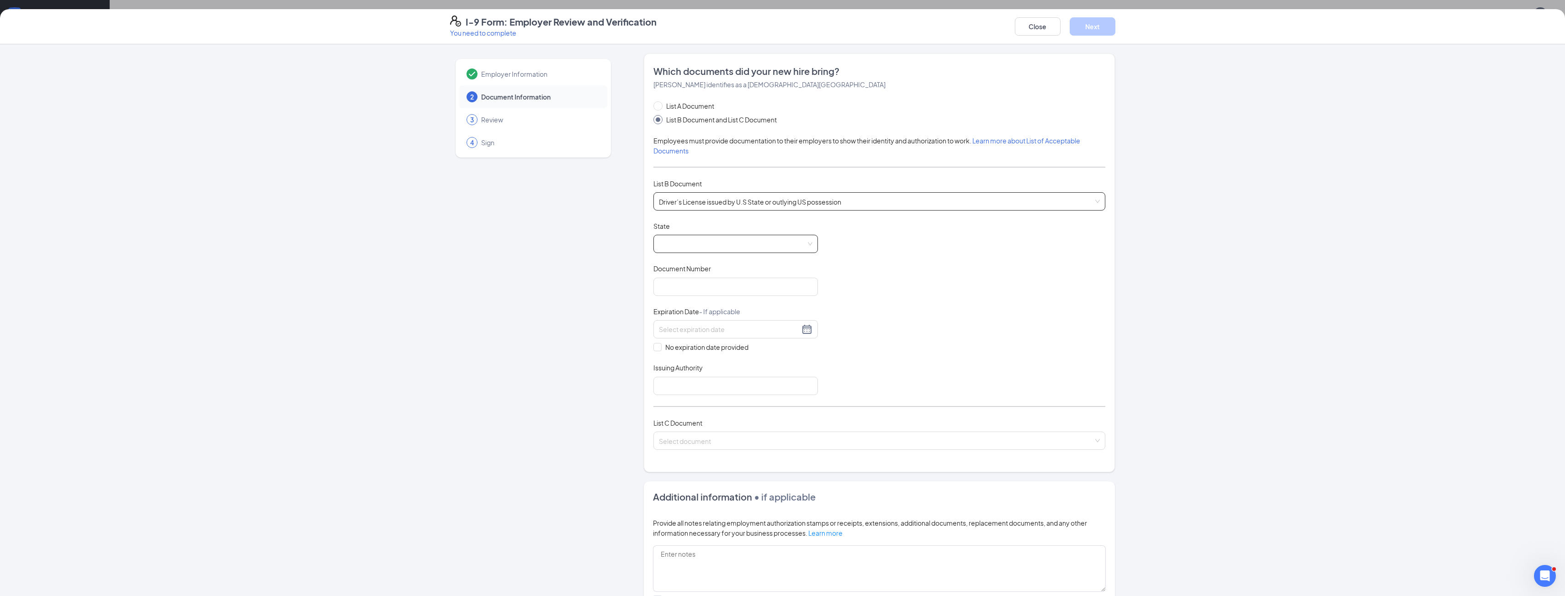
click at [731, 247] on span at bounding box center [736, 243] width 154 height 17
click at [691, 325] on div "[US_STATE]" at bounding box center [736, 328] width 150 height 10
click at [690, 288] on input "Document Number" at bounding box center [735, 287] width 165 height 18
click at [747, 288] on input "Document Number" at bounding box center [735, 287] width 165 height 18
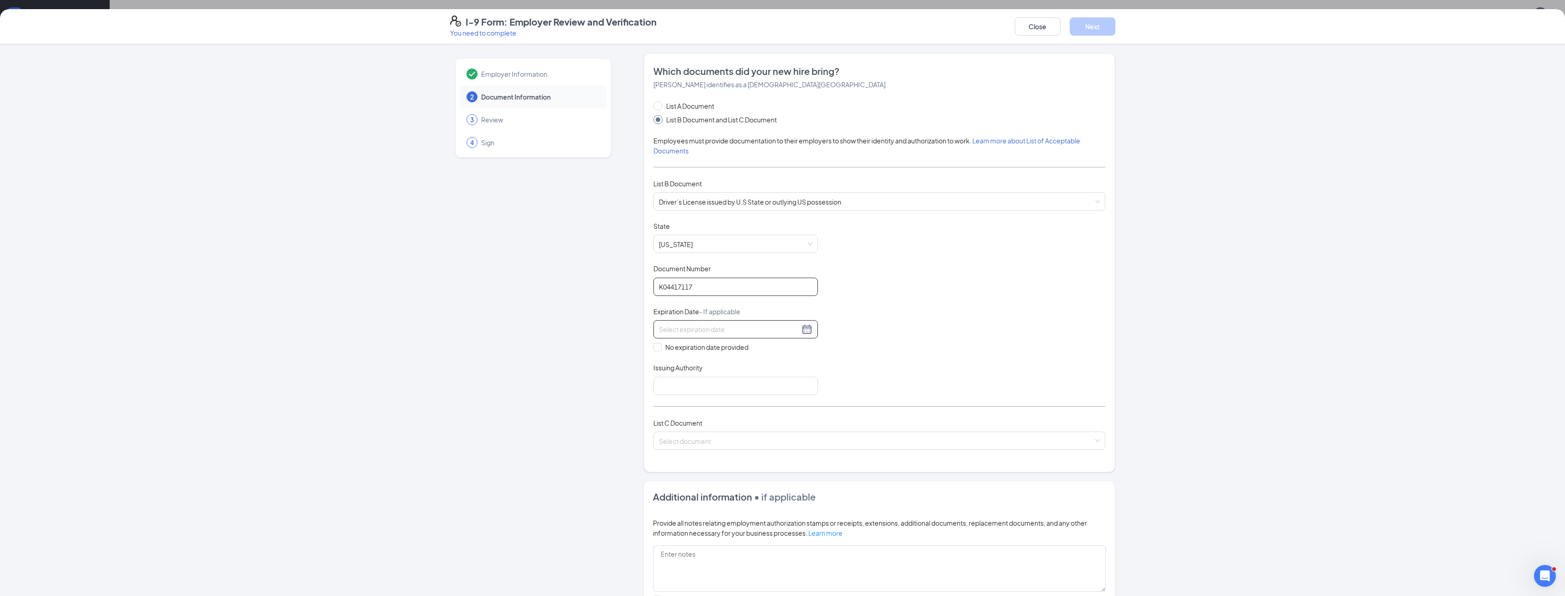
type input "K04417117"
click at [755, 327] on input at bounding box center [729, 329] width 141 height 10
type input "[DATE]"
click at [727, 349] on button "2025" at bounding box center [722, 349] width 16 height 18
type input "[DATE]"
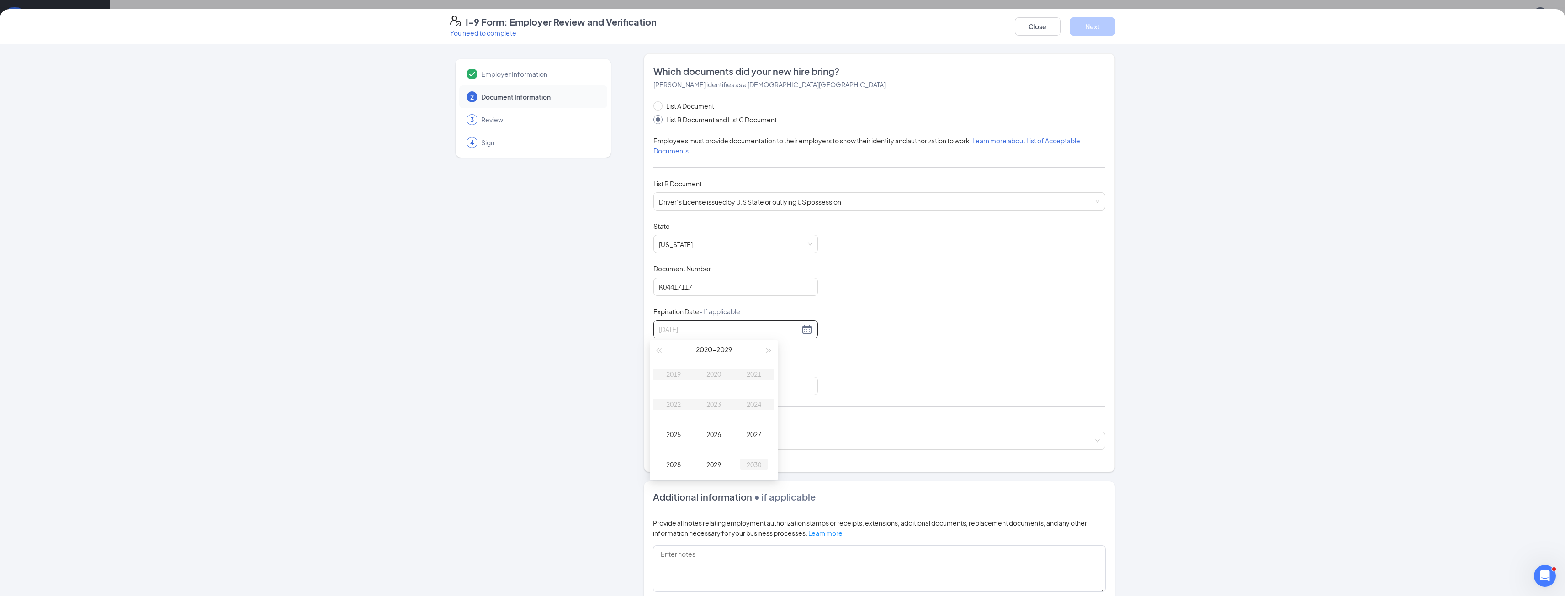
click at [752, 466] on div "2030" at bounding box center [753, 464] width 27 height 11
type input "[DATE]"
click at [709, 350] on button "Aug" at bounding box center [704, 349] width 12 height 18
click at [674, 436] on div "[DATE]" at bounding box center [673, 434] width 27 height 11
type input "[DATE]"
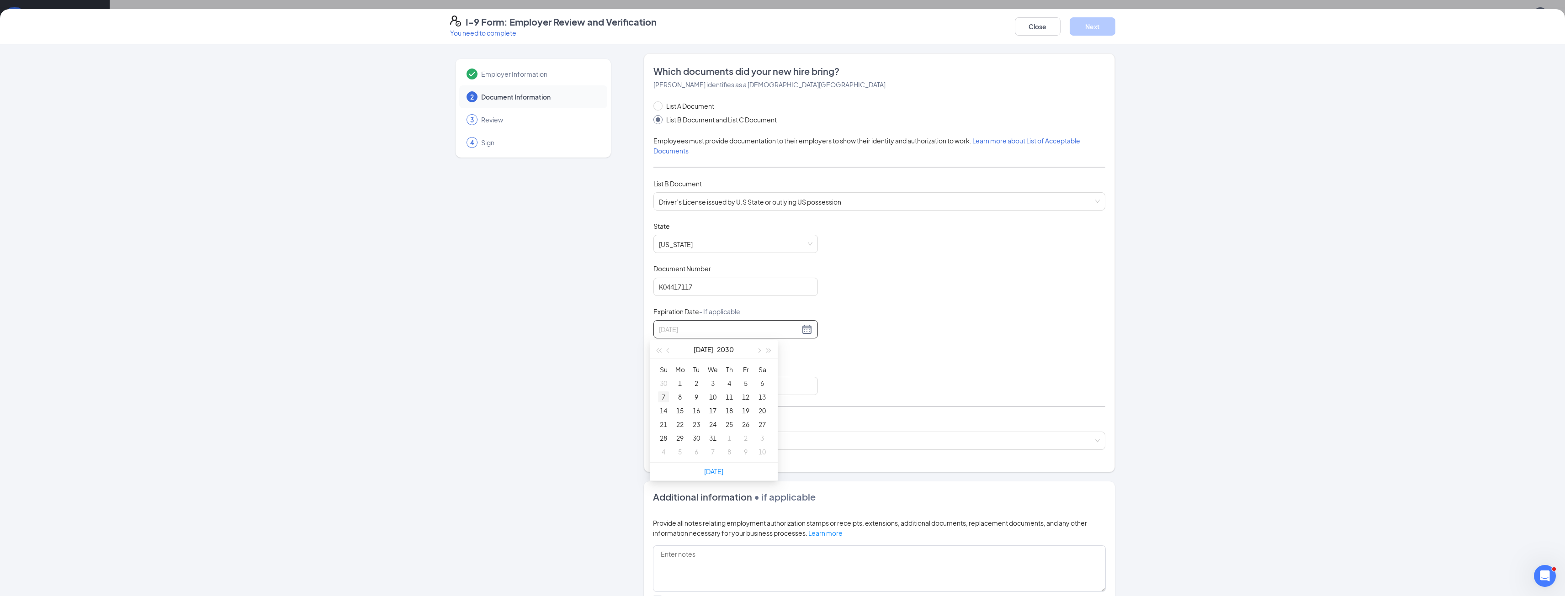
click at [666, 395] on div "7" at bounding box center [663, 397] width 11 height 11
click at [750, 388] on input "Issuing Authority" at bounding box center [735, 386] width 165 height 18
type input "KS"
click at [759, 437] on input "search" at bounding box center [876, 439] width 435 height 14
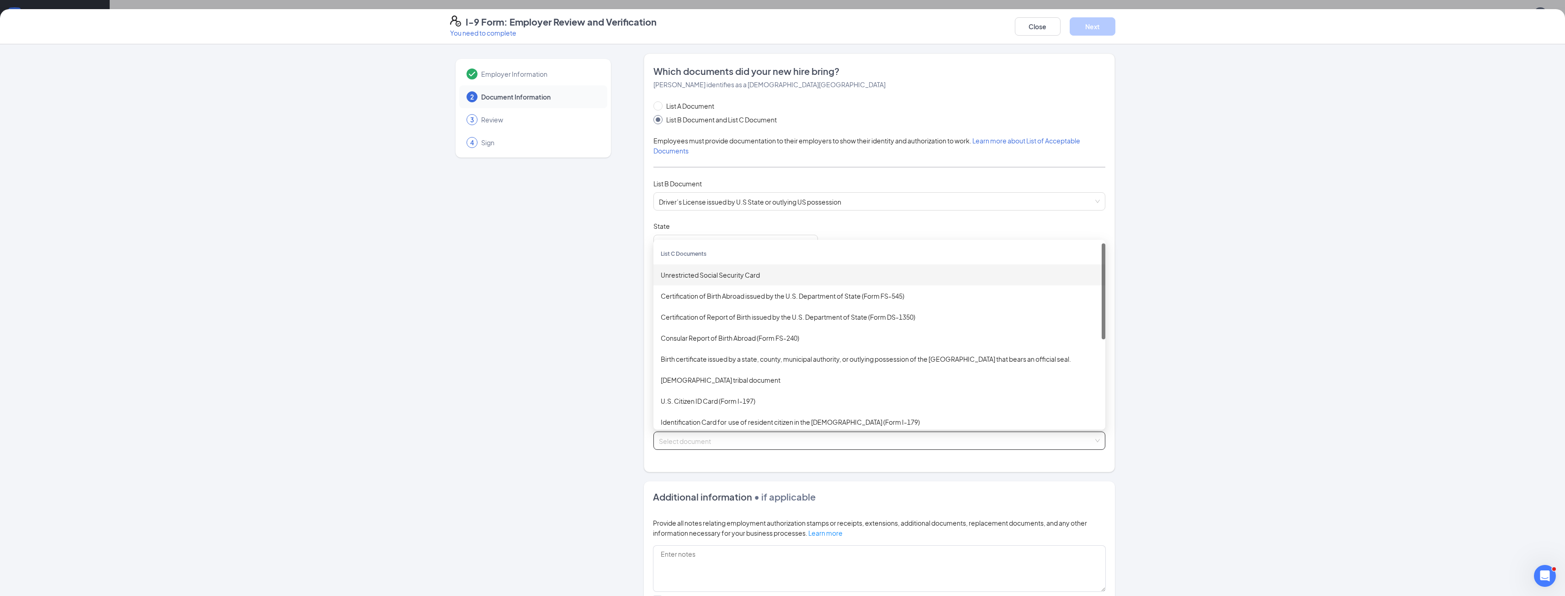
click at [727, 277] on div "Unrestricted Social Security Card" at bounding box center [879, 275] width 437 height 10
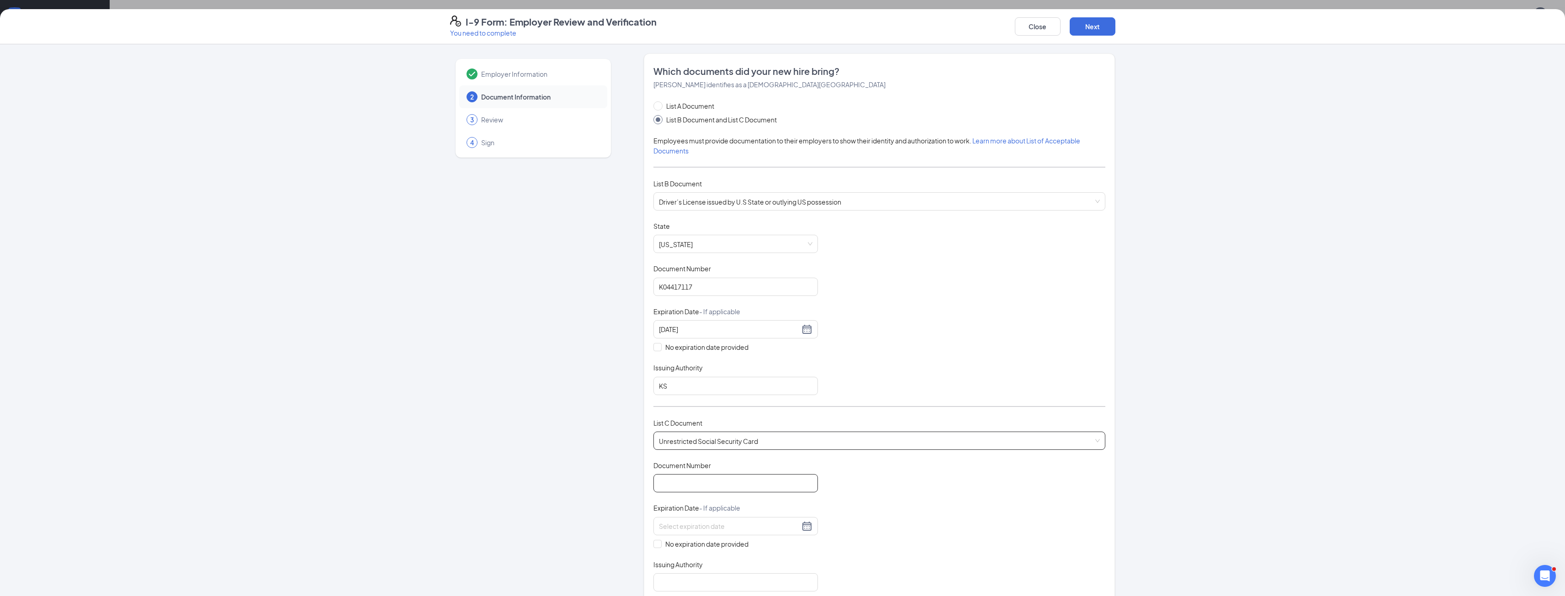
click at [716, 485] on input "Document Number" at bounding box center [735, 483] width 165 height 18
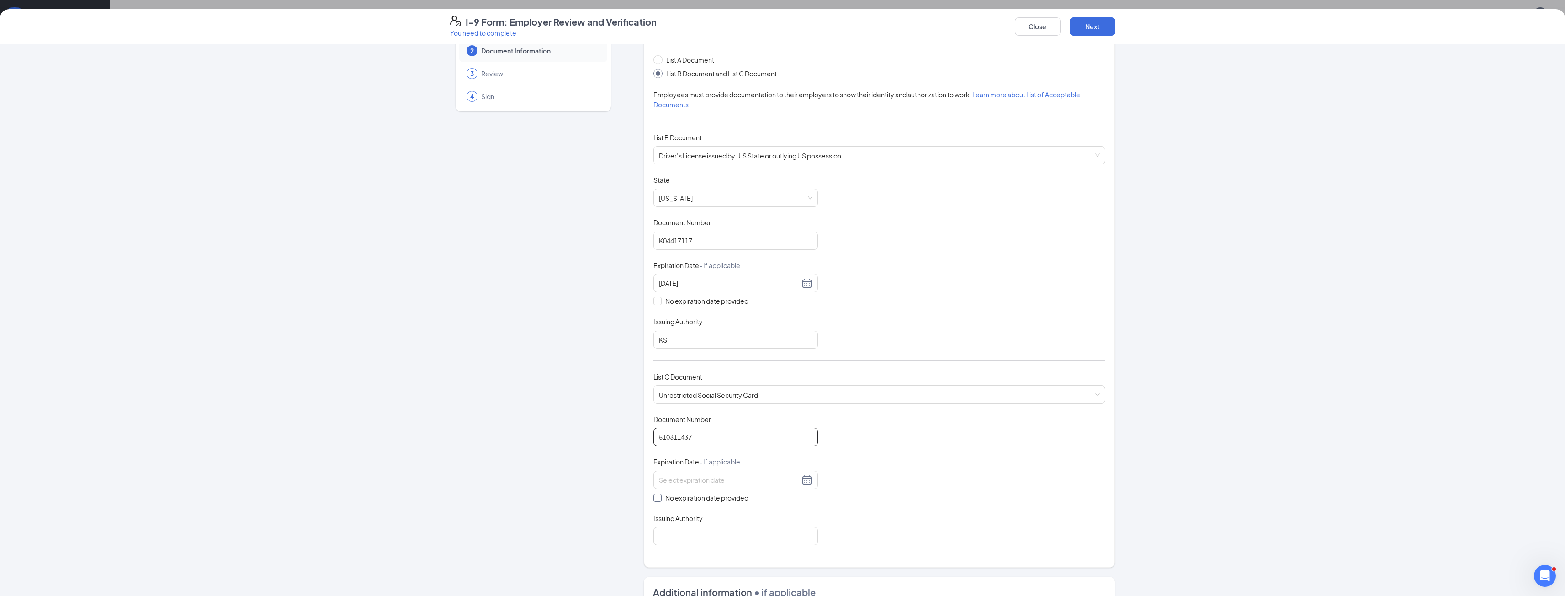
scroll to position [137, 0]
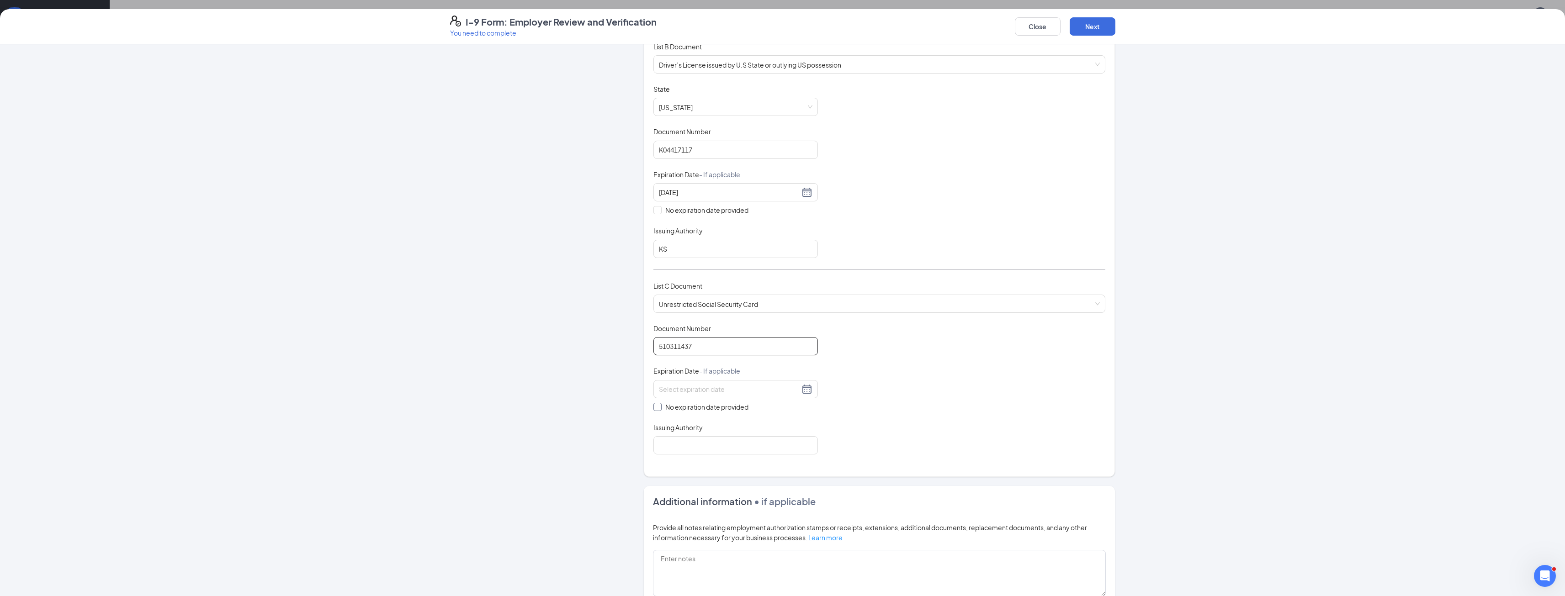
type input "510311437"
click at [655, 408] on input "No expiration date provided" at bounding box center [656, 406] width 6 height 6
checkbox input "true"
click at [697, 451] on input "Issuing Authority" at bounding box center [735, 447] width 165 height 18
type input "Social Security Administration"
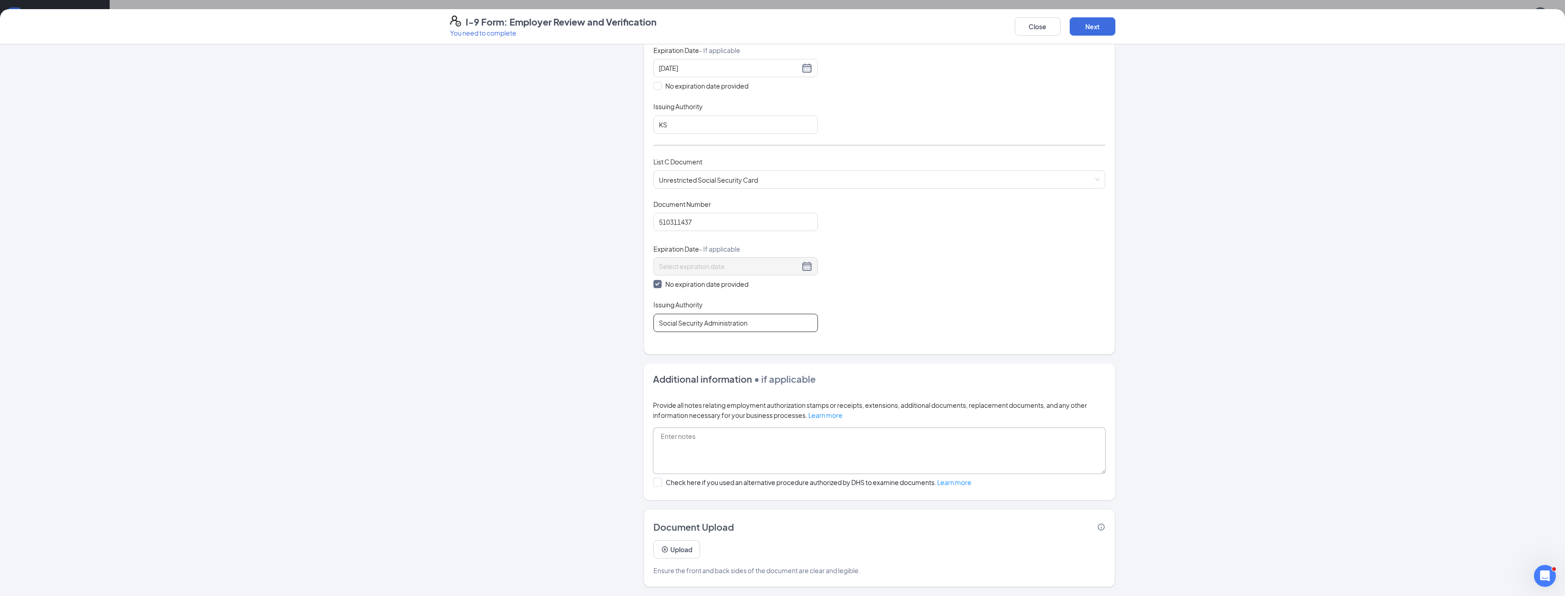
scroll to position [183, 0]
click at [1096, 19] on button "Next" at bounding box center [1093, 26] width 46 height 18
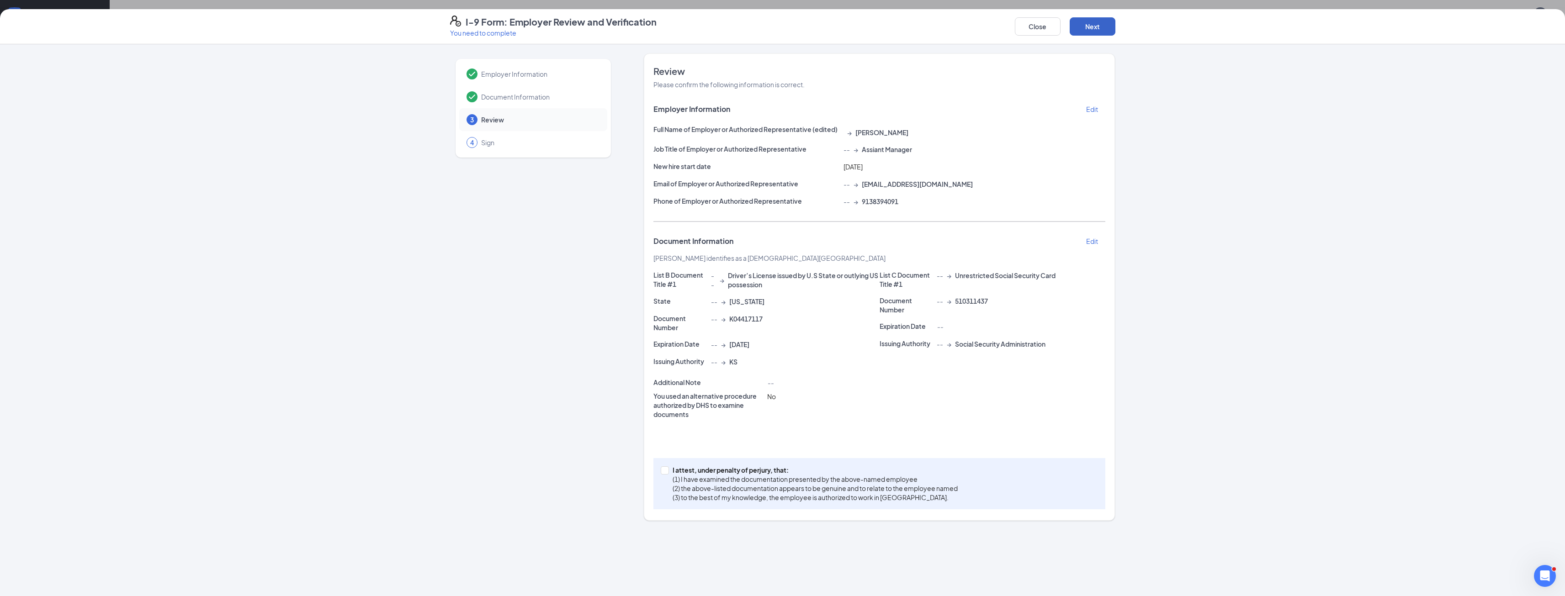
scroll to position [0, 0]
click at [663, 470] on input "I attest, under penalty of [PERSON_NAME], that: (1) I have examined the documen…" at bounding box center [664, 470] width 6 height 6
checkbox input "true"
click at [1105, 21] on button "Next" at bounding box center [1093, 26] width 46 height 18
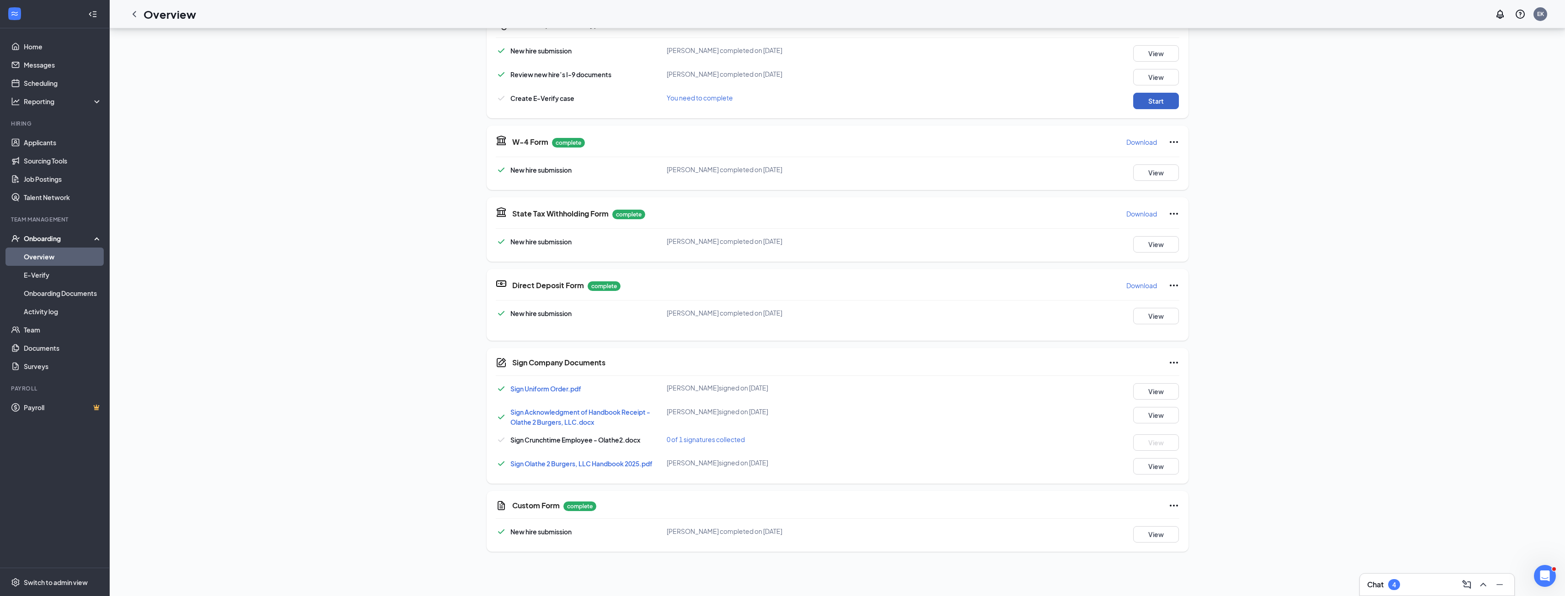
click at [1165, 99] on button "Start" at bounding box center [1156, 101] width 46 height 16
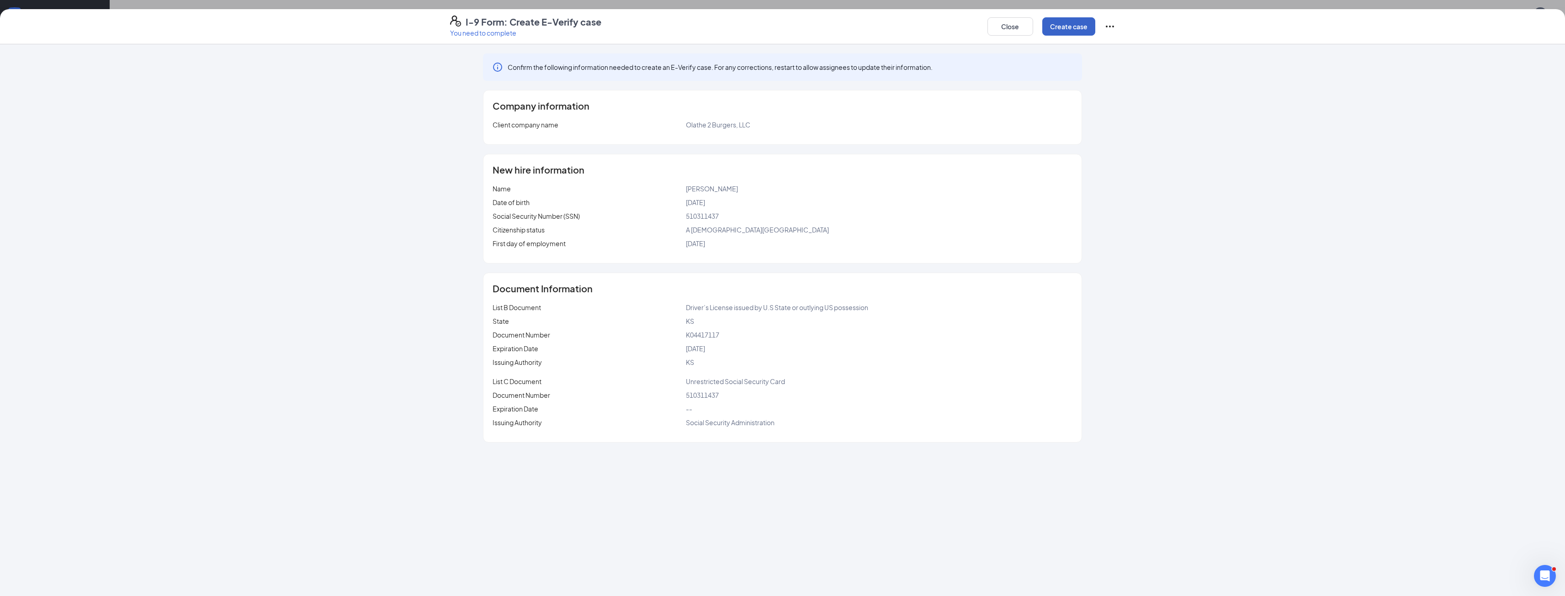
click at [1077, 22] on button "Create case" at bounding box center [1068, 26] width 53 height 18
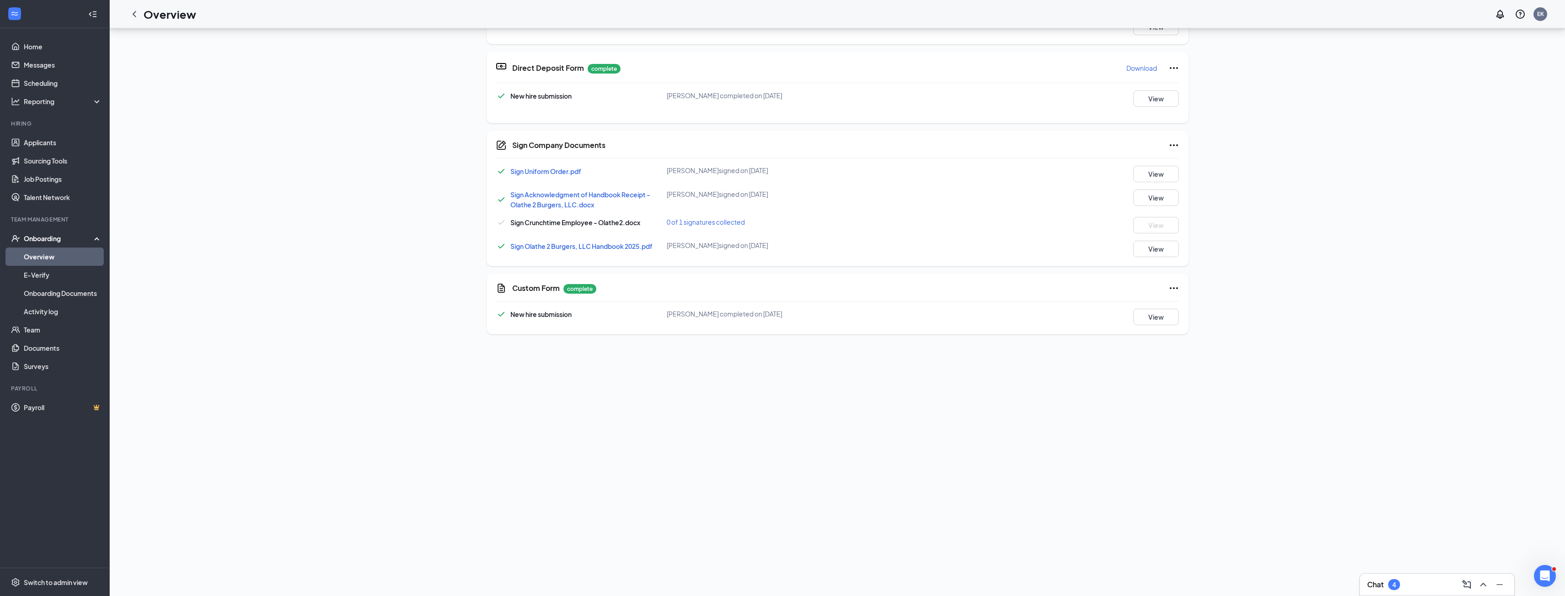
scroll to position [332, 0]
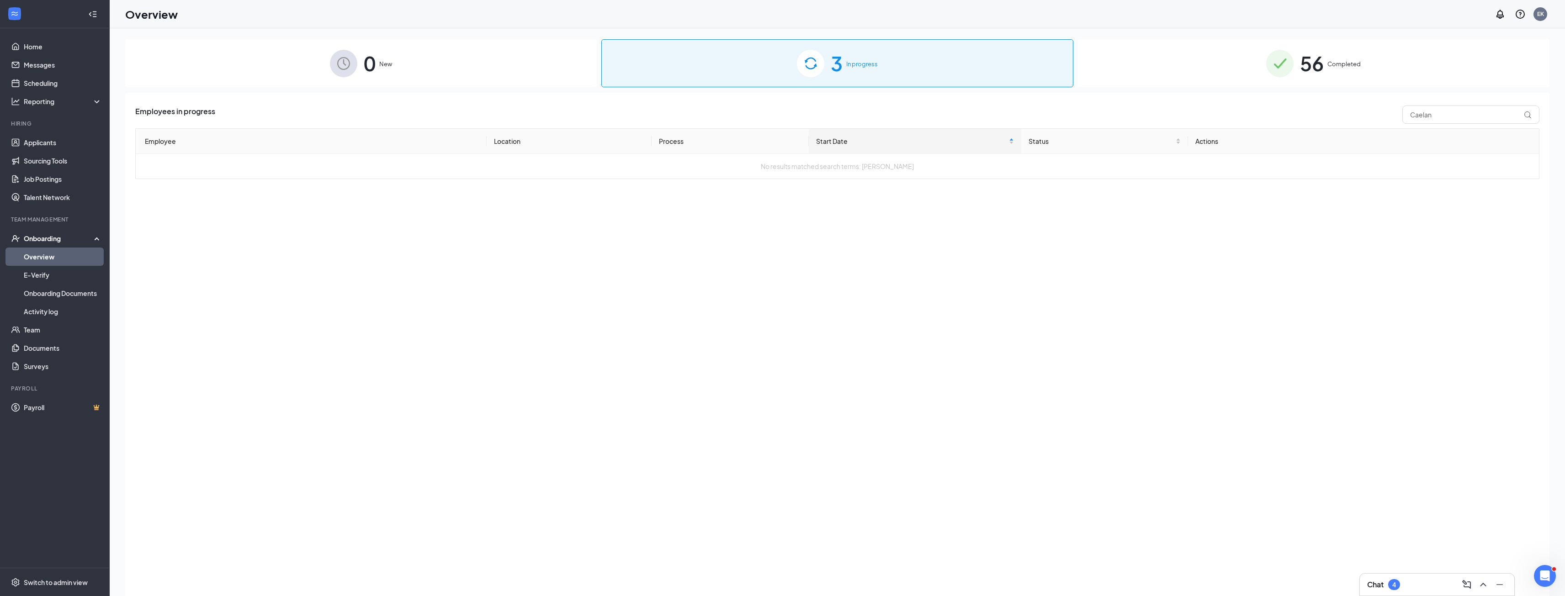
click at [1269, 63] on img at bounding box center [1279, 63] width 27 height 27
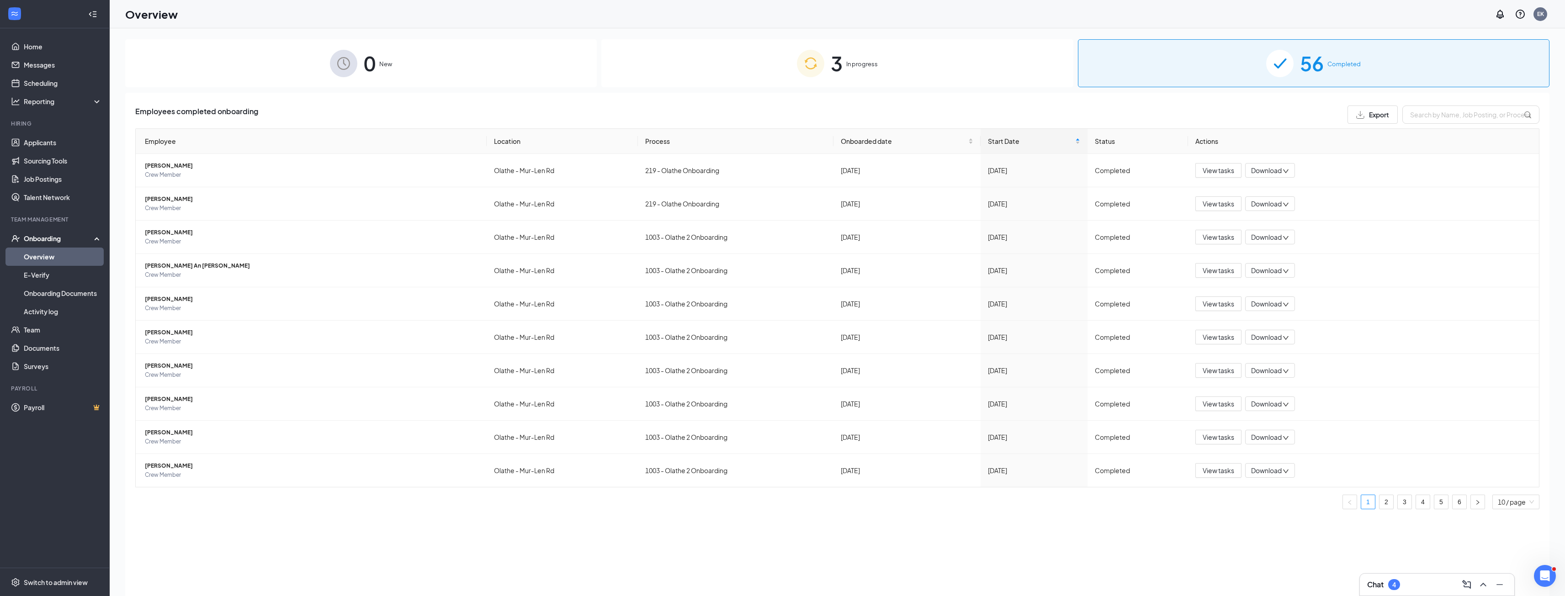
click at [909, 70] on div "3 In progress" at bounding box center [837, 63] width 472 height 48
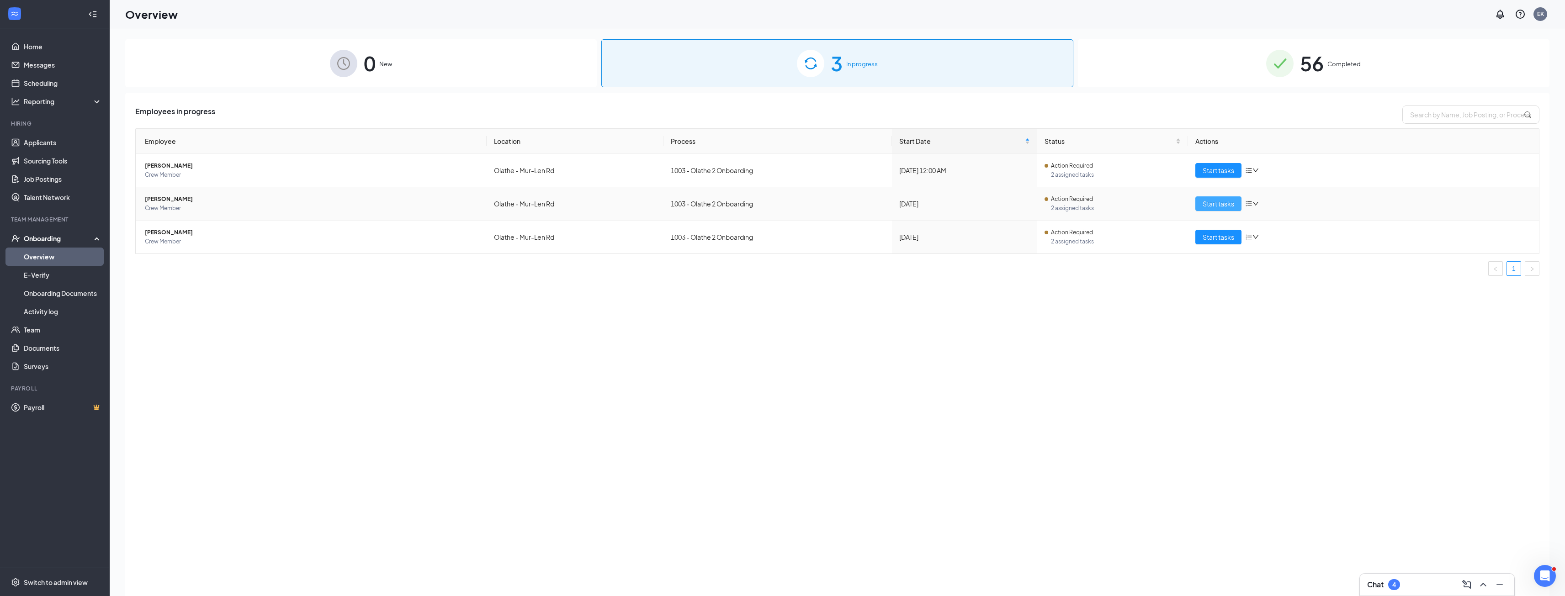
click at [1207, 202] on span "Start tasks" at bounding box center [1219, 204] width 32 height 10
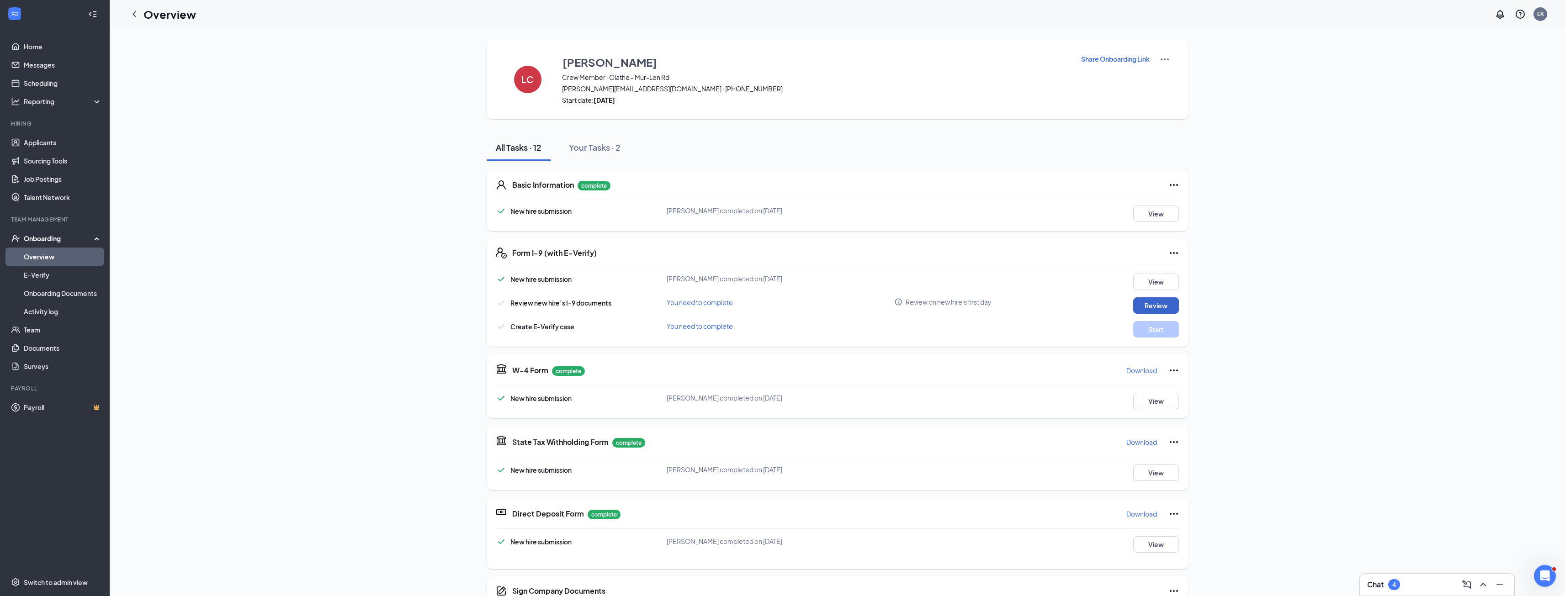
click at [1145, 305] on button "Review" at bounding box center [1156, 305] width 46 height 16
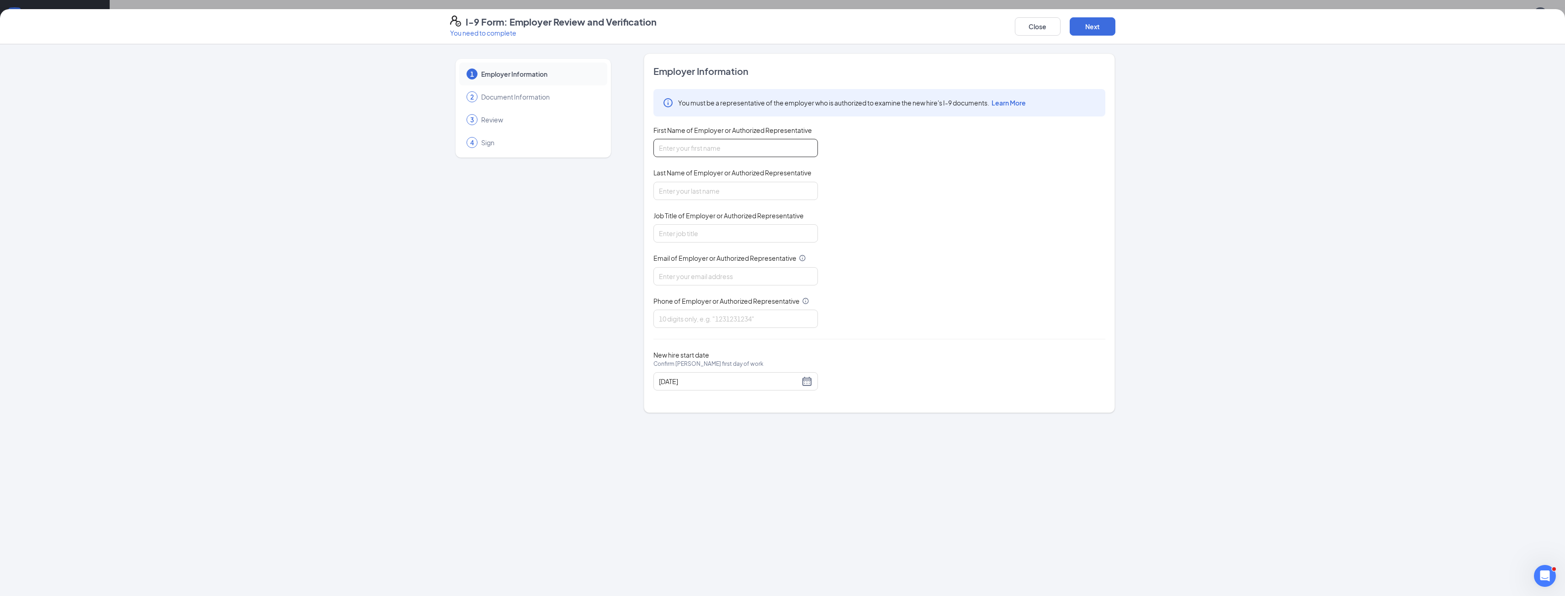
click at [759, 142] on input "First Name of Employer or Authorized Representative" at bounding box center [735, 148] width 165 height 18
type input "[PERSON_NAME]"
click at [723, 237] on input "Job Title of Employer or Authorized Representative" at bounding box center [735, 233] width 165 height 18
type input "A"
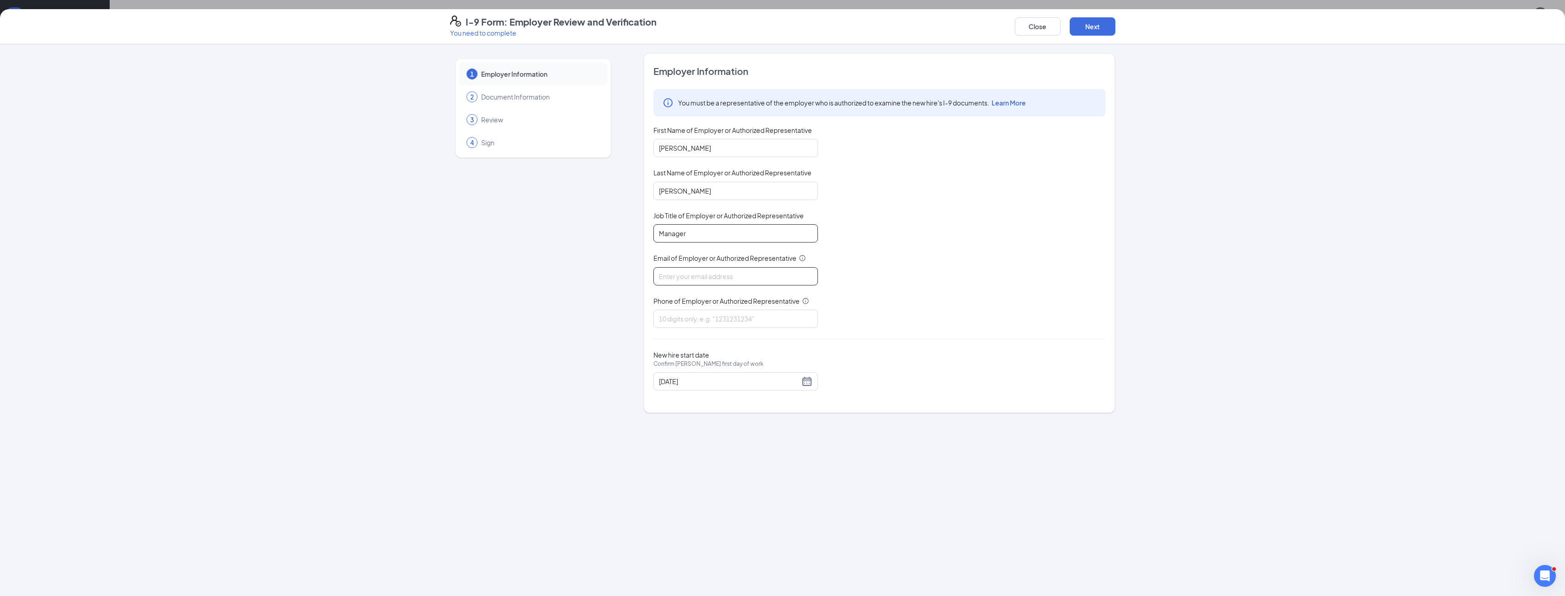
type input "Manager"
click at [728, 274] on input "Email of Employer or Authorized Representative" at bounding box center [735, 276] width 165 height 18
type input "[EMAIL_ADDRESS][DOMAIN_NAME]"
click at [698, 327] on input "Phone of Employer or Authorized Representative" at bounding box center [735, 319] width 165 height 18
type input "3"
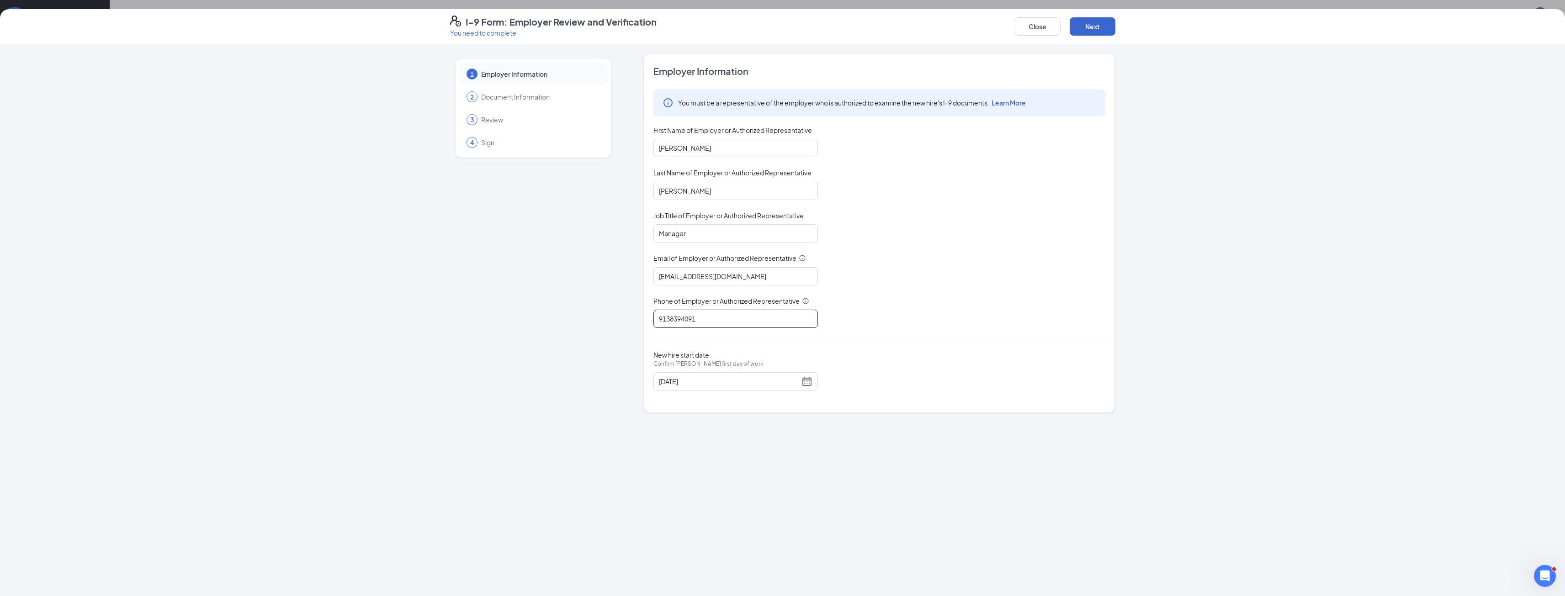
type input "9138394091"
click at [1093, 25] on button "Next" at bounding box center [1093, 26] width 46 height 18
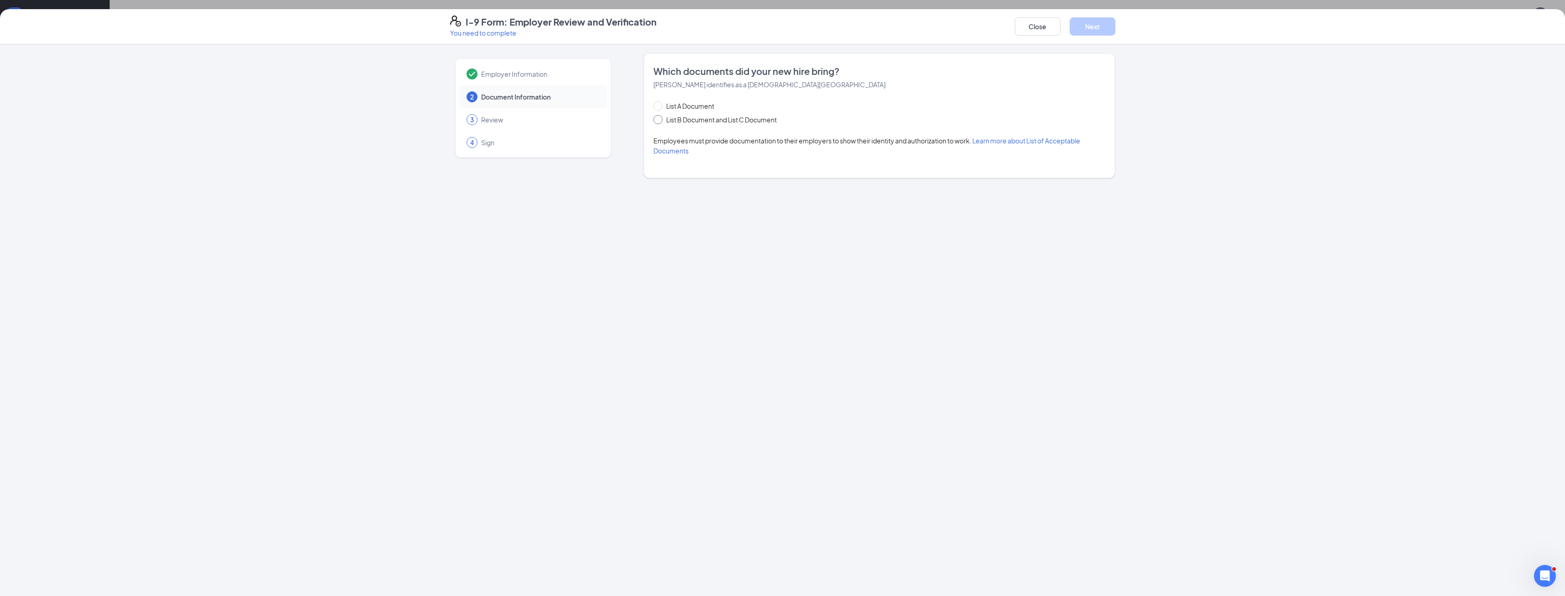
click at [663, 116] on span at bounding box center [657, 119] width 9 height 9
click at [660, 116] on input "List B Document and List C Document" at bounding box center [656, 118] width 6 height 6
radio input "true"
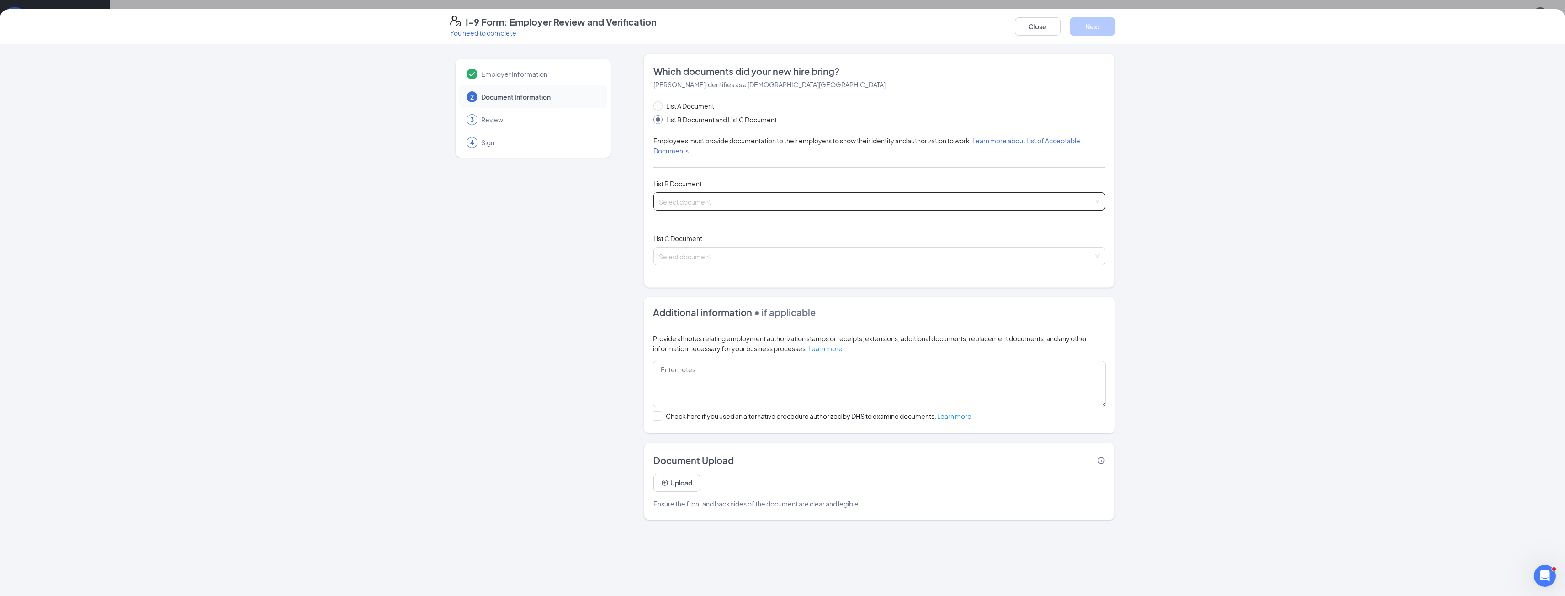
click at [774, 202] on input "search" at bounding box center [876, 200] width 435 height 14
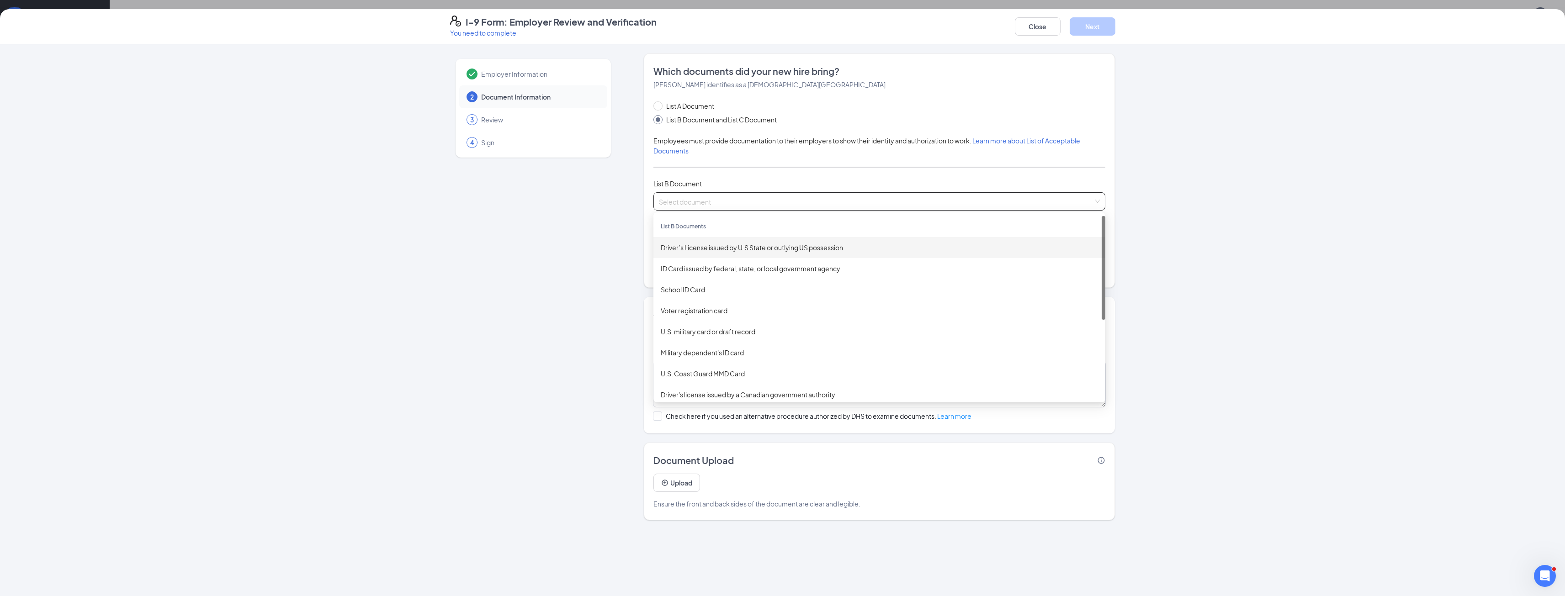
click at [746, 246] on div "Driver’s License issued by U.S State or outlying US possession" at bounding box center [879, 248] width 437 height 10
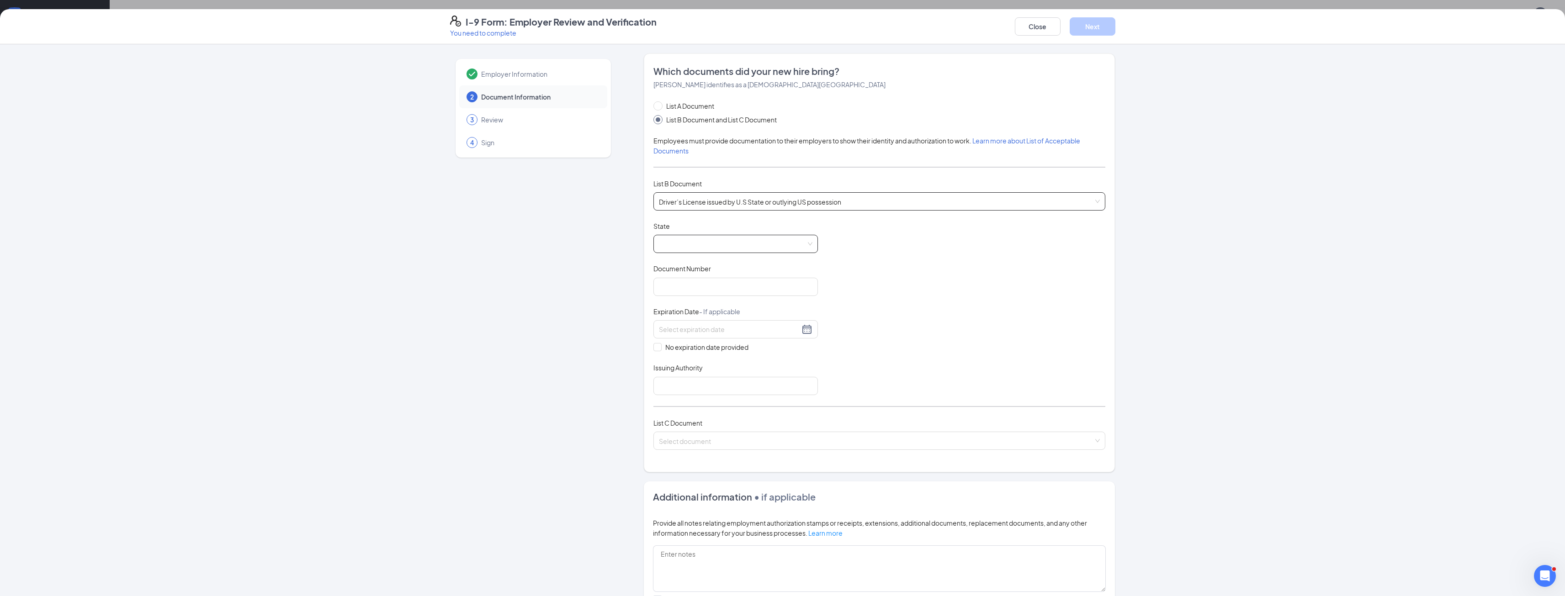
click at [703, 241] on span at bounding box center [736, 243] width 154 height 17
click at [699, 329] on div "[US_STATE]" at bounding box center [736, 328] width 150 height 10
click at [681, 287] on input "Document Number" at bounding box center [735, 287] width 165 height 18
type input "K04233589"
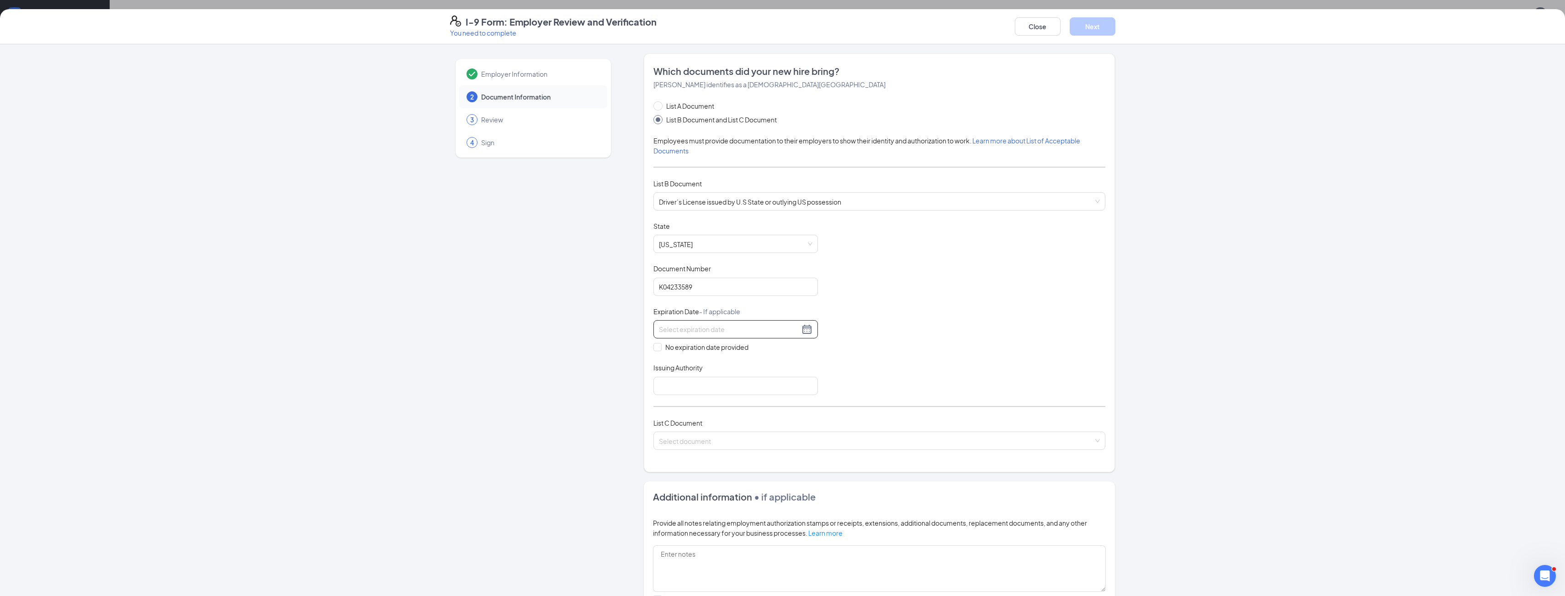
click at [803, 329] on div at bounding box center [736, 329] width 154 height 11
click at [726, 352] on button "2025" at bounding box center [722, 349] width 16 height 18
type input "08/26/2028"
click at [672, 463] on div "2028" at bounding box center [673, 464] width 27 height 11
type input "08/03/2028"
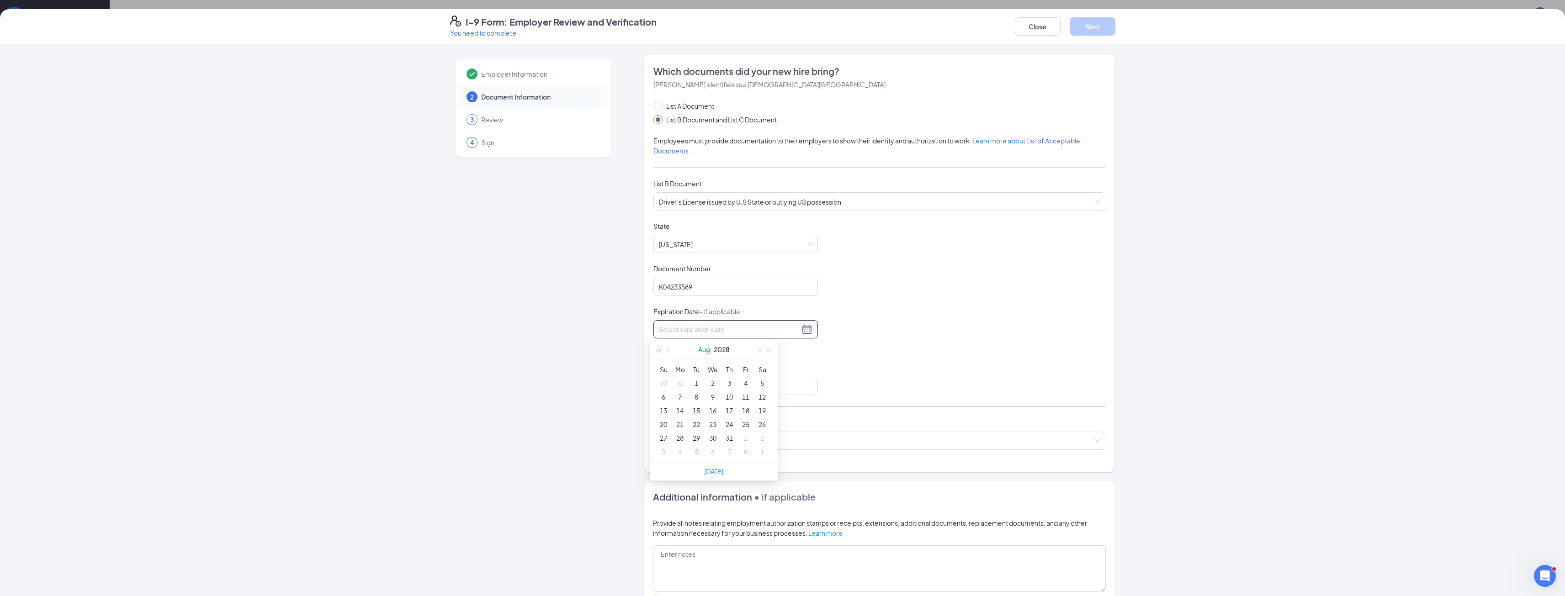
click at [699, 349] on button "Aug" at bounding box center [704, 349] width 12 height 18
type input "10/26/2028"
click at [677, 461] on div "Oct" at bounding box center [673, 464] width 27 height 11
type input "10/03/2028"
type input "10/02/2028"
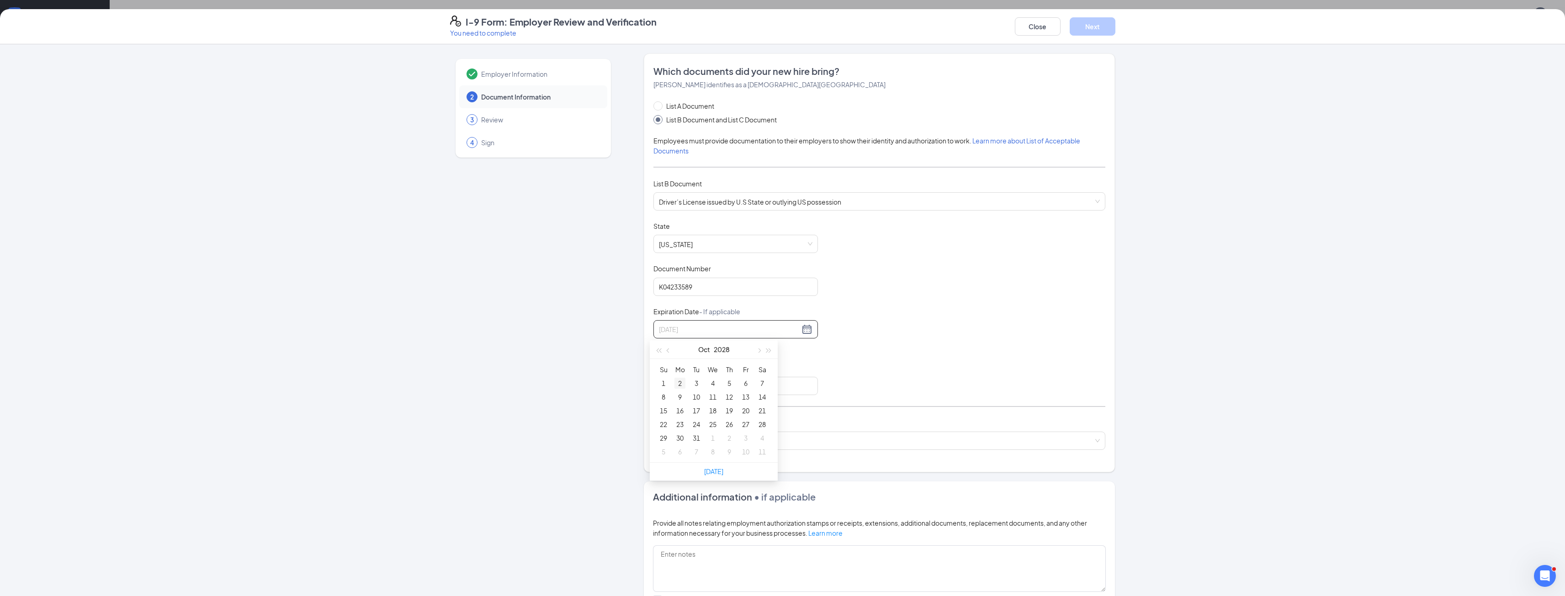
click at [679, 382] on div "2" at bounding box center [679, 383] width 11 height 11
drag, startPoint x: 888, startPoint y: 370, endPoint x: 883, endPoint y: 370, distance: 5.0
click at [888, 370] on div "Document Title Driver’s License issued by U.S State or outlying US possession S…" at bounding box center [879, 309] width 452 height 174
click at [735, 389] on input "Issuing Authority" at bounding box center [735, 386] width 165 height 18
type input "KS"
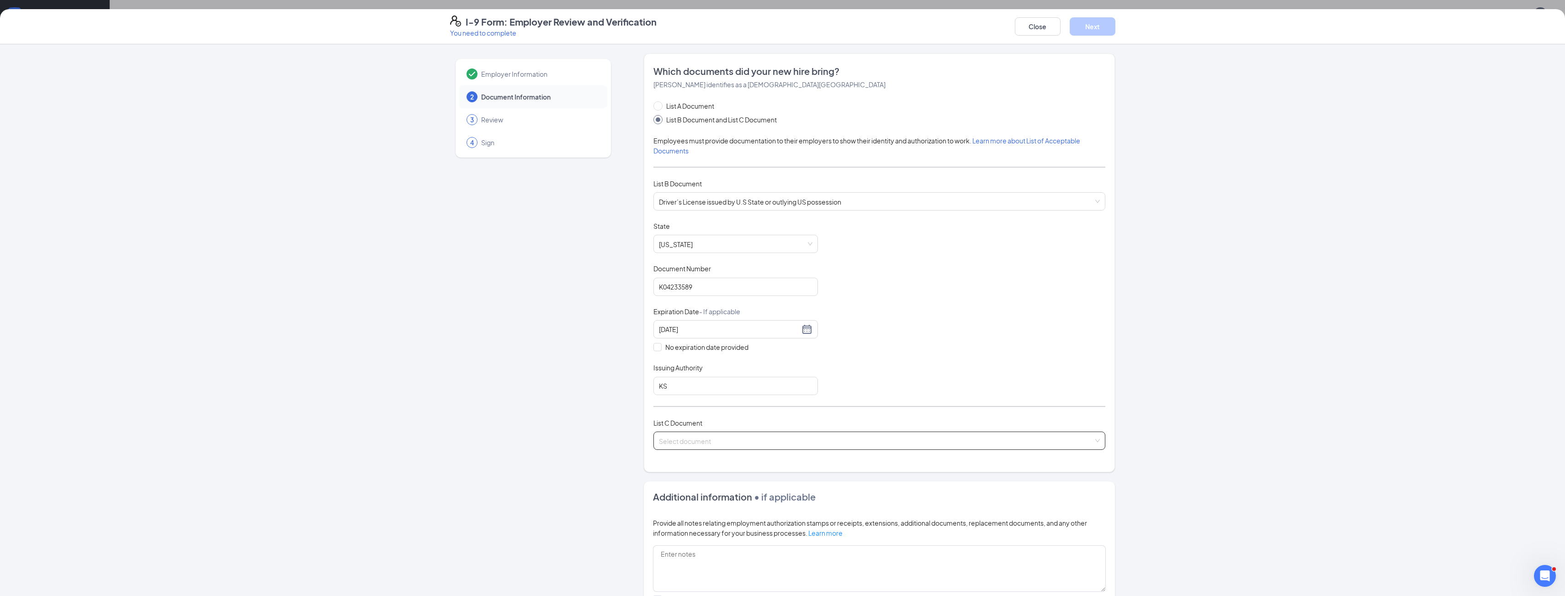
click at [775, 441] on input "search" at bounding box center [876, 439] width 435 height 14
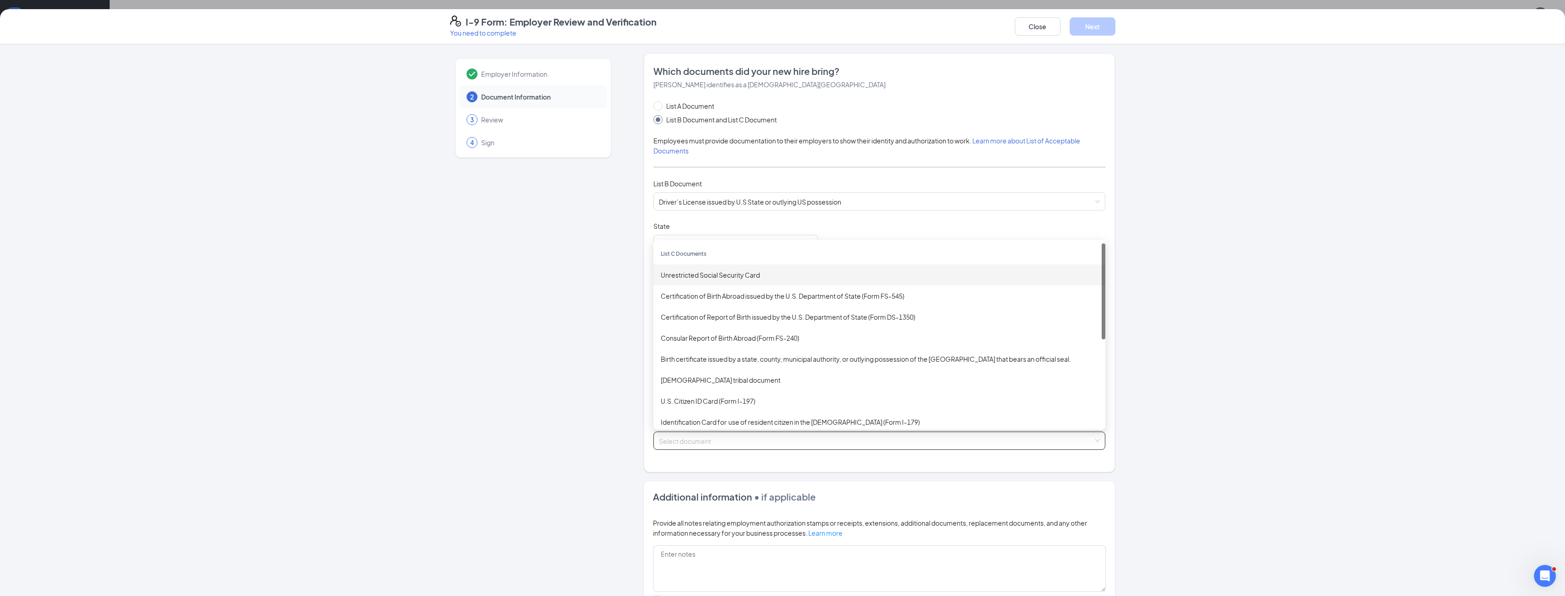
click at [741, 279] on div "Unrestricted Social Security Card" at bounding box center [879, 275] width 437 height 10
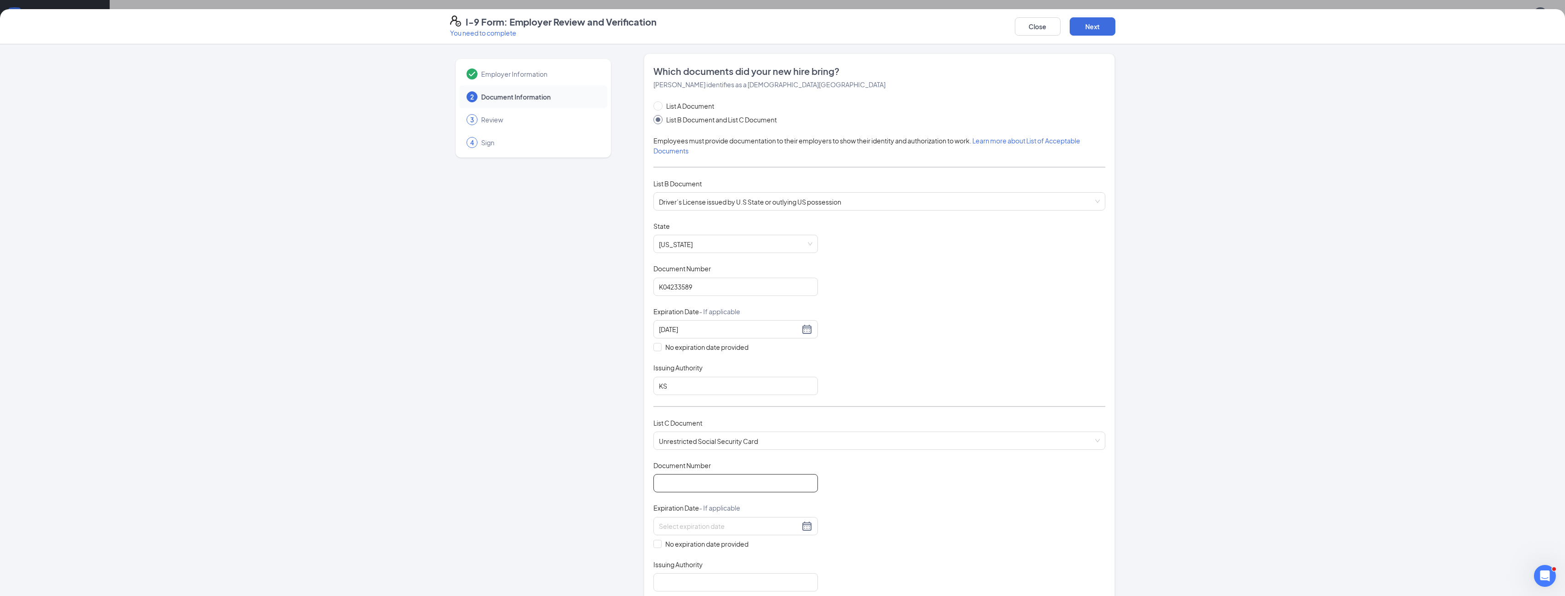
click at [712, 485] on input "Document Number" at bounding box center [735, 483] width 165 height 18
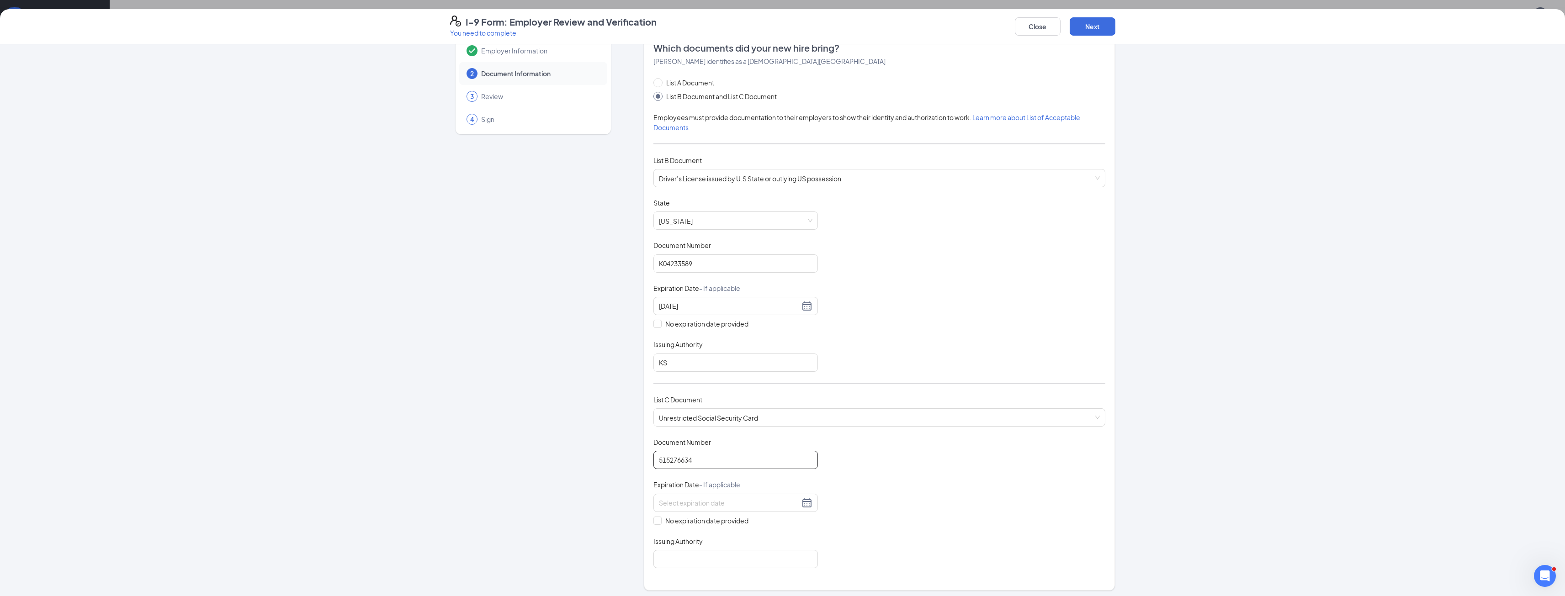
scroll to position [46, 0]
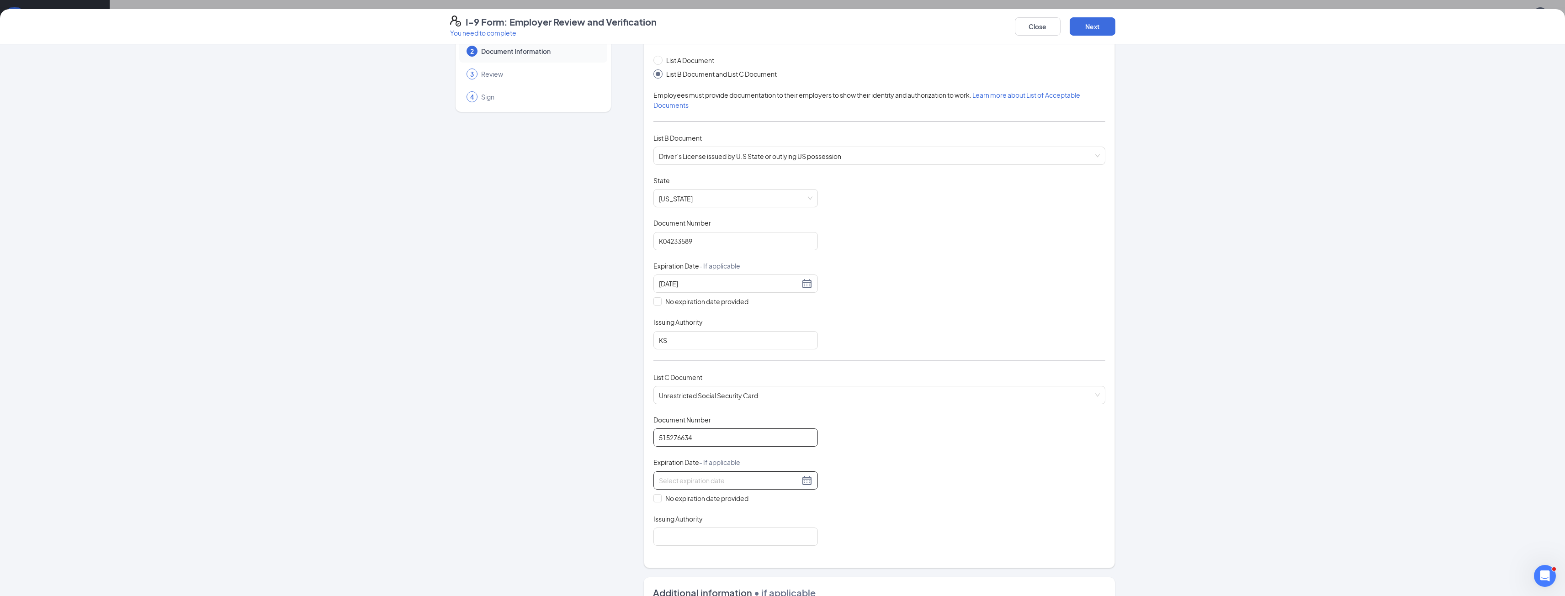
type input "515276634"
click at [806, 480] on div at bounding box center [736, 480] width 154 height 11
click at [882, 488] on div "Document Title Unrestricted Social Security Card Document Number 515276634 Expi…" at bounding box center [879, 480] width 452 height 131
click at [655, 499] on input "No expiration date provided" at bounding box center [656, 497] width 6 height 6
checkbox input "true"
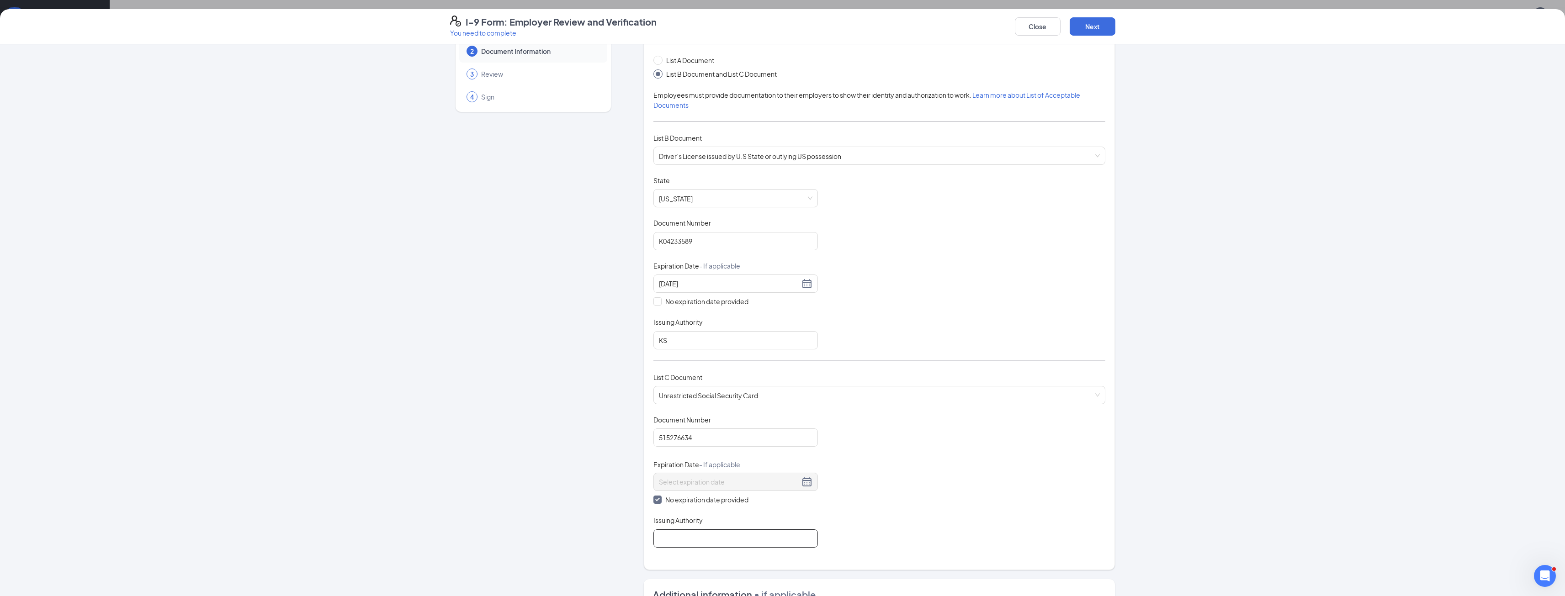
click at [679, 538] on input "Issuing Authority" at bounding box center [735, 539] width 165 height 18
type input "Social Security Administration"
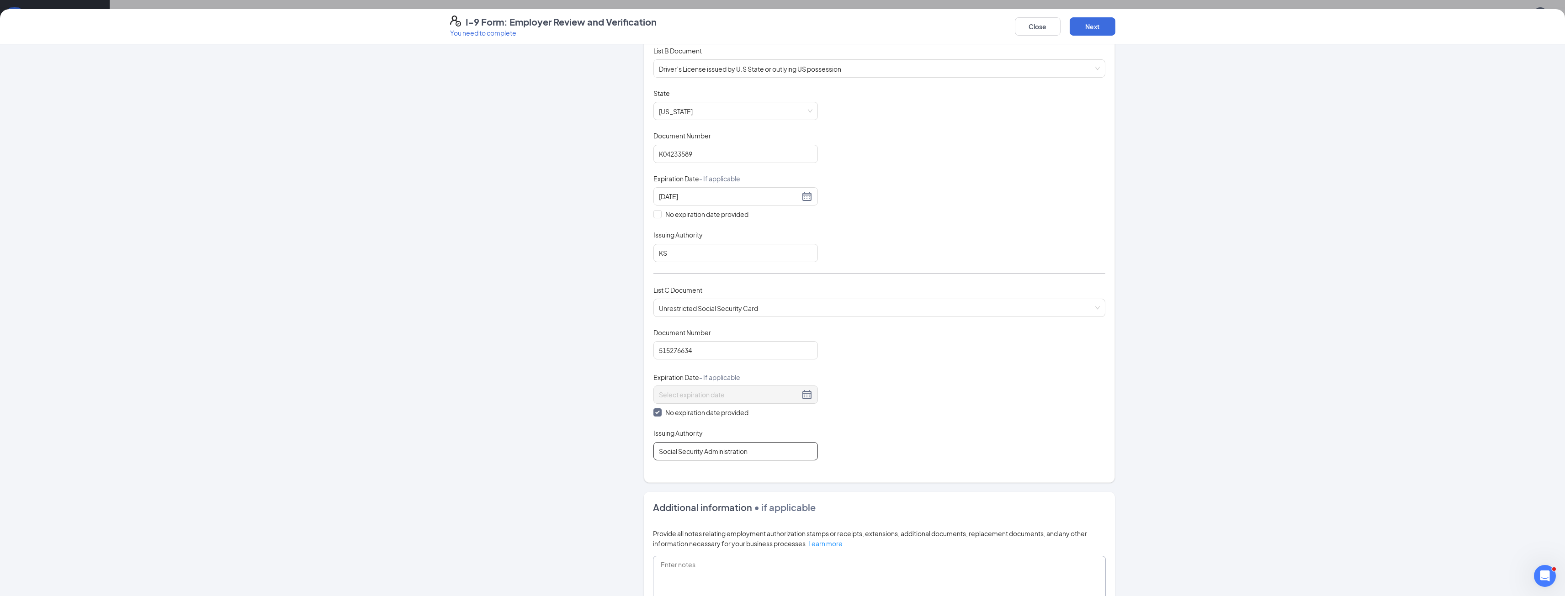
scroll to position [228, 0]
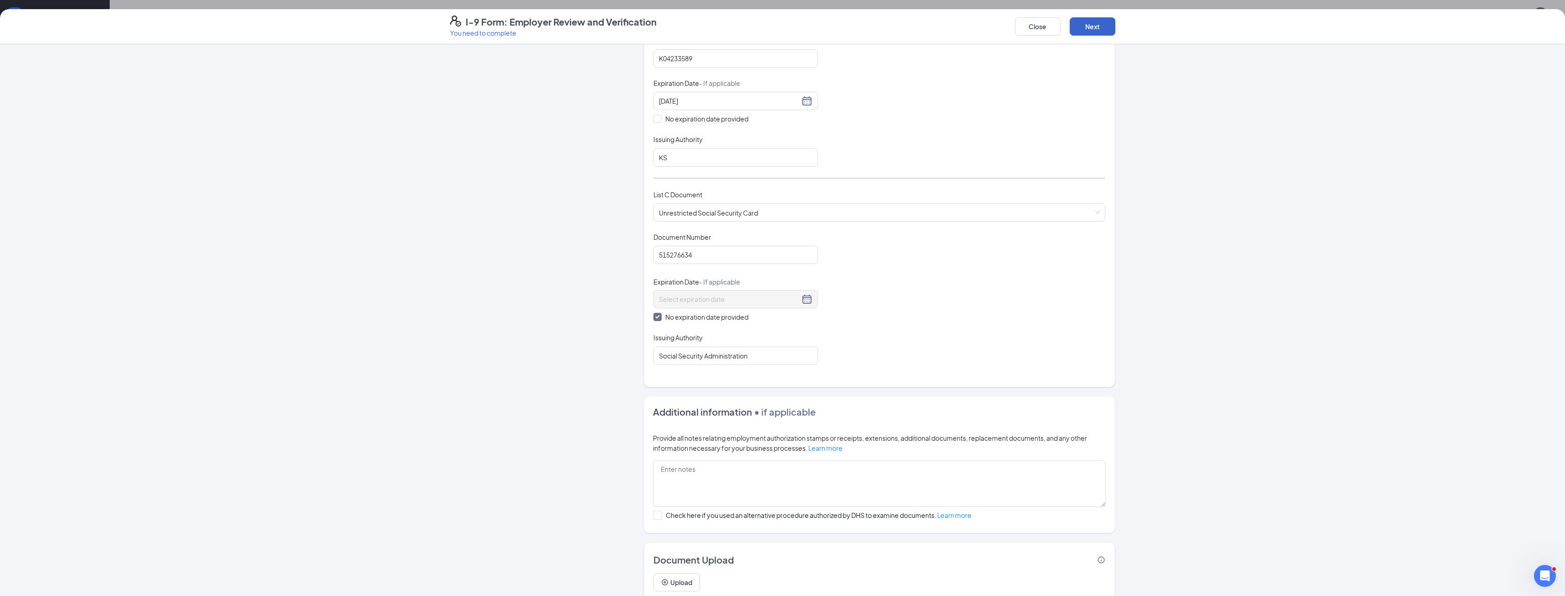
click at [1100, 27] on button "Next" at bounding box center [1093, 26] width 46 height 18
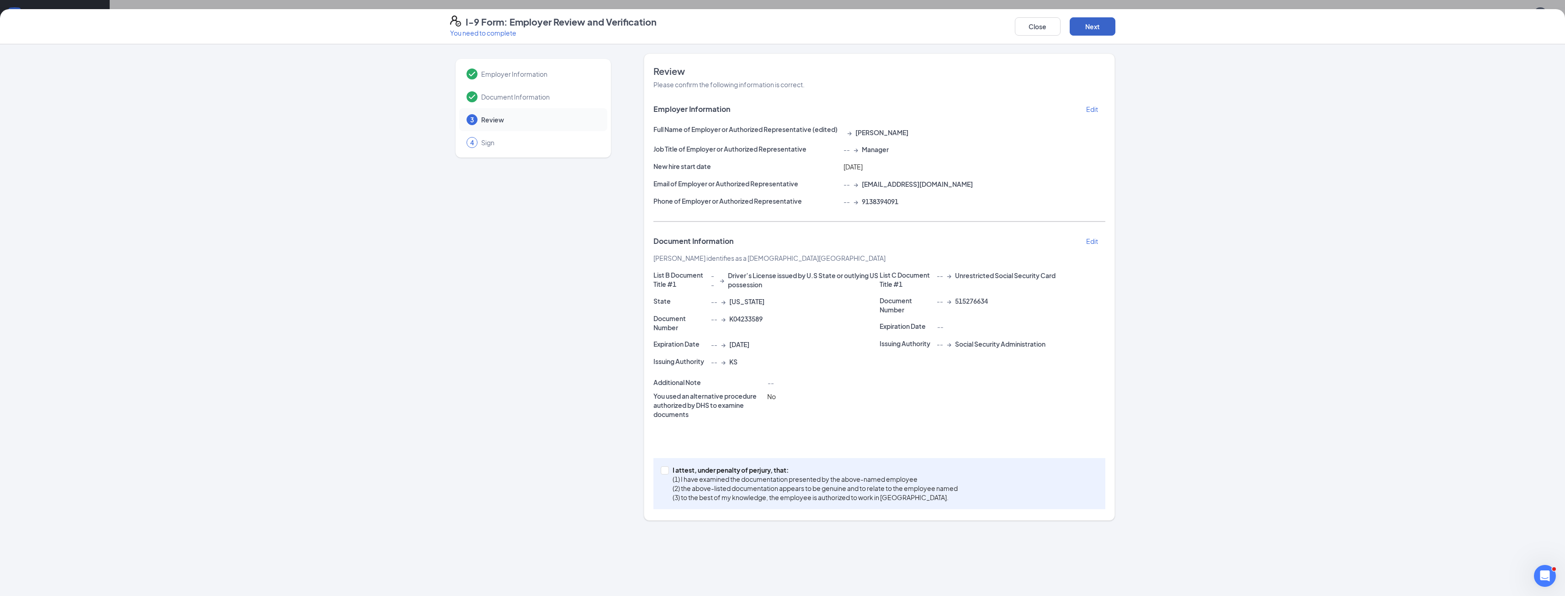
click at [1088, 29] on button "Next" at bounding box center [1093, 26] width 46 height 18
click at [660, 470] on div "I attest, under penalty of perjury, that: (1) I have examined the documentation…" at bounding box center [879, 490] width 452 height 65
click at [666, 471] on input "I attest, under penalty of perjury, that: (1) I have examined the documentation…" at bounding box center [664, 470] width 6 height 6
checkbox input "true"
click at [1090, 23] on button "Next" at bounding box center [1093, 26] width 46 height 18
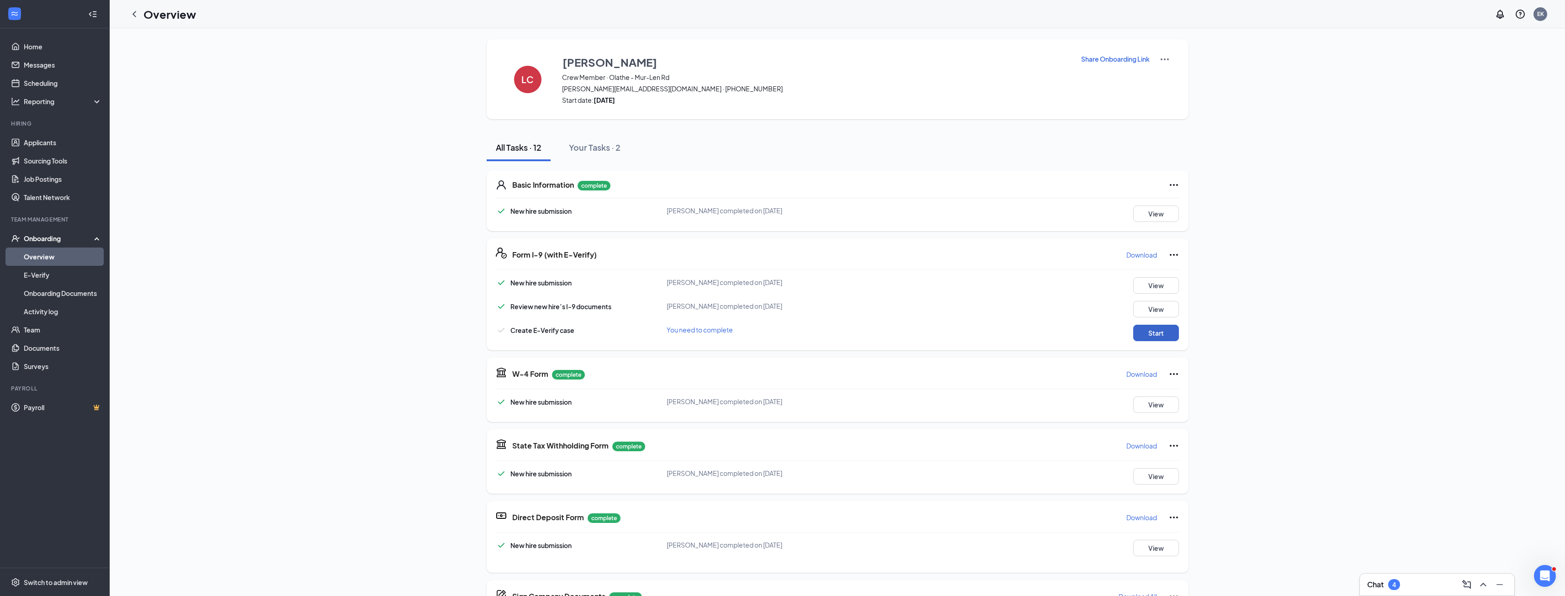
click at [1147, 330] on button "Start" at bounding box center [1156, 333] width 46 height 16
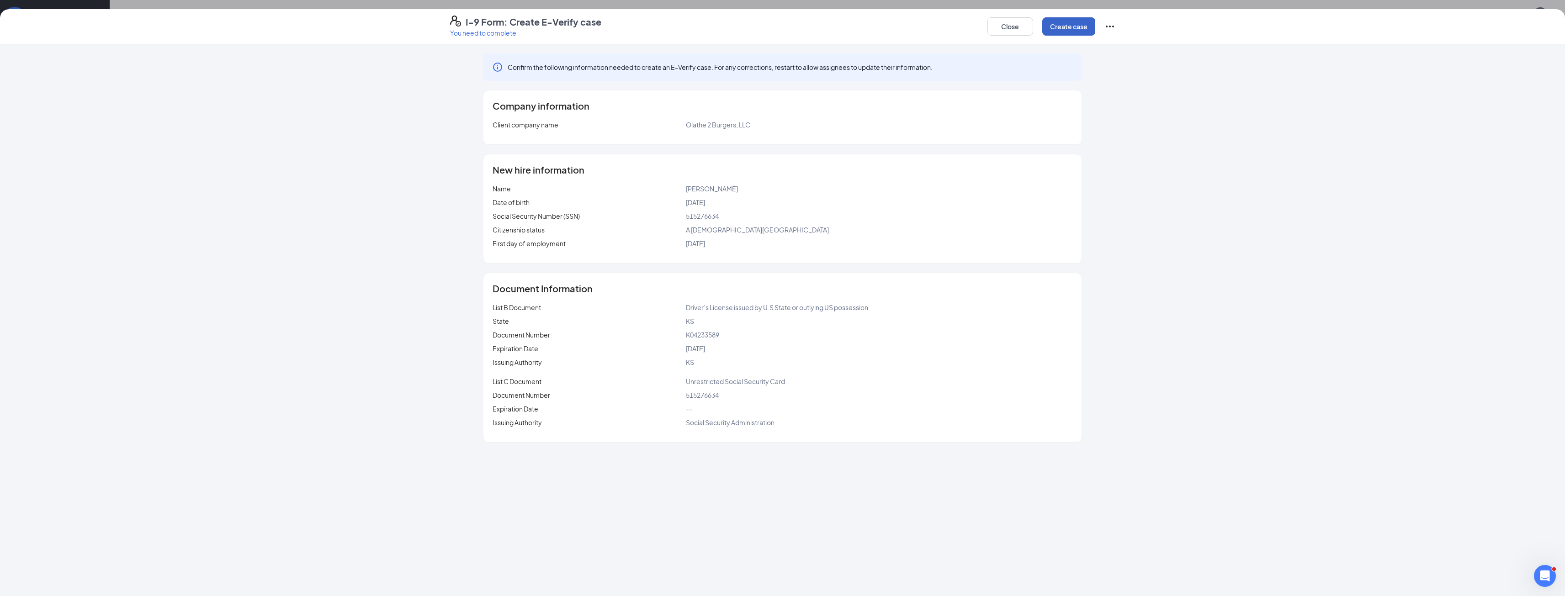
click at [1059, 23] on button "Create case" at bounding box center [1068, 26] width 53 height 18
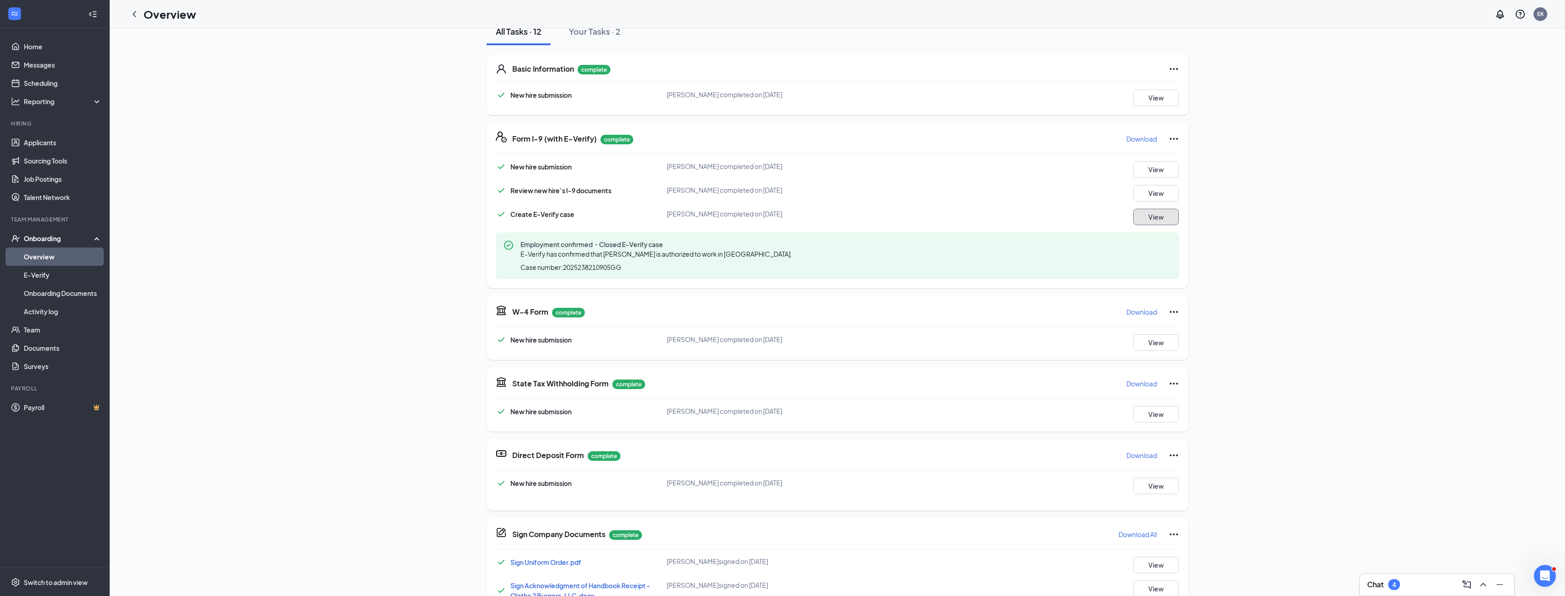
scroll to position [46, 0]
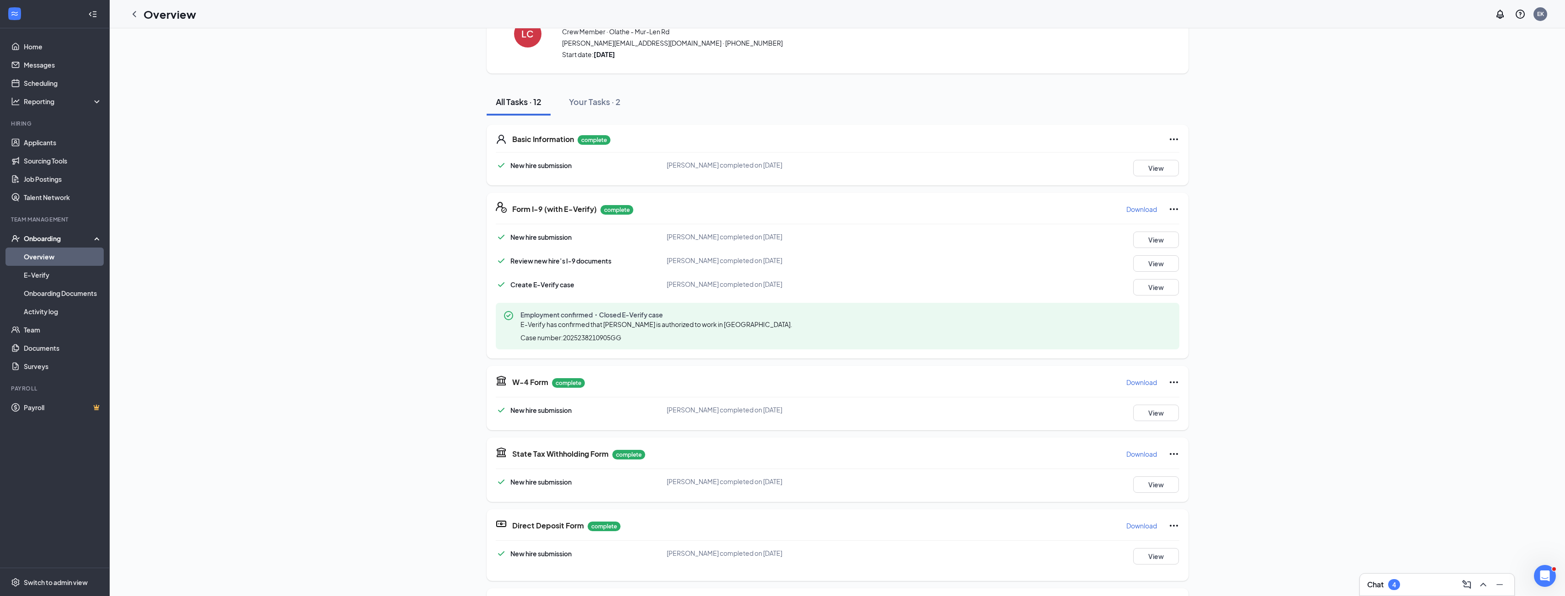
click at [143, 15] on h1 "Overview" at bounding box center [169, 14] width 53 height 16
click at [135, 16] on icon "ChevronLeft" at bounding box center [135, 14] width 4 height 6
